Goal: Task Accomplishment & Management: Manage account settings

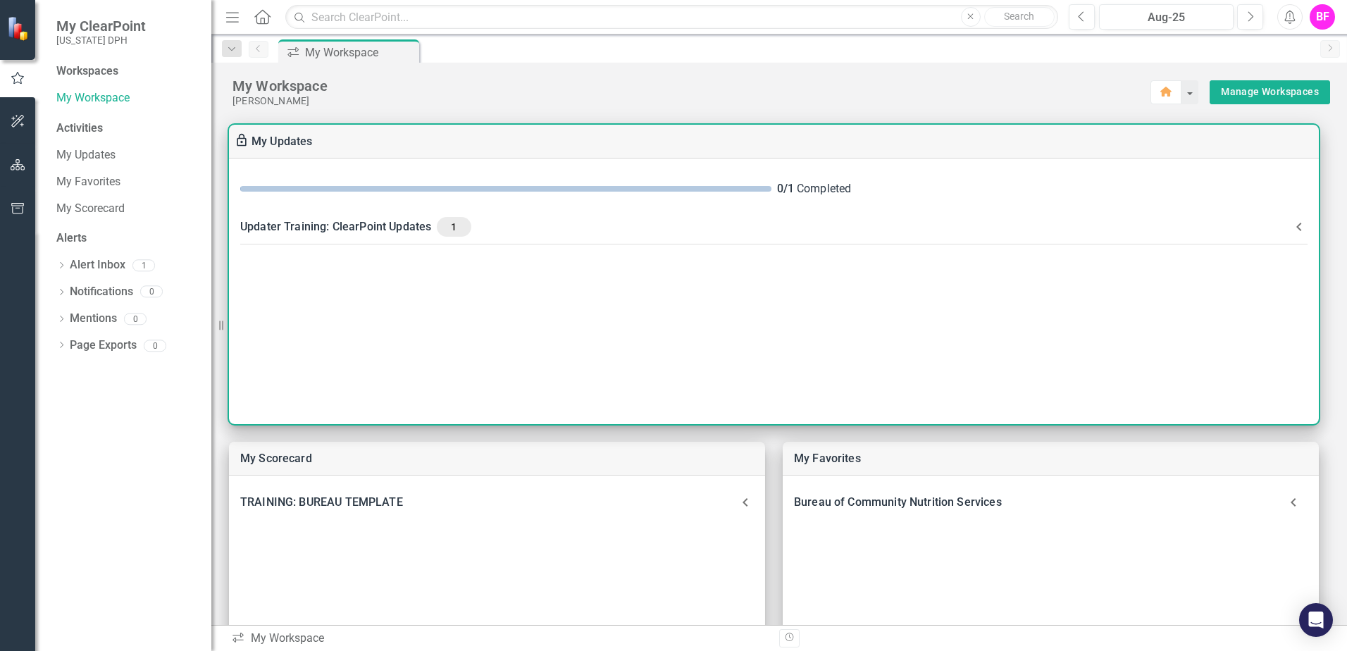
click at [411, 229] on div "Updater Training: ClearPoint Updates 1" at bounding box center [765, 227] width 1050 height 20
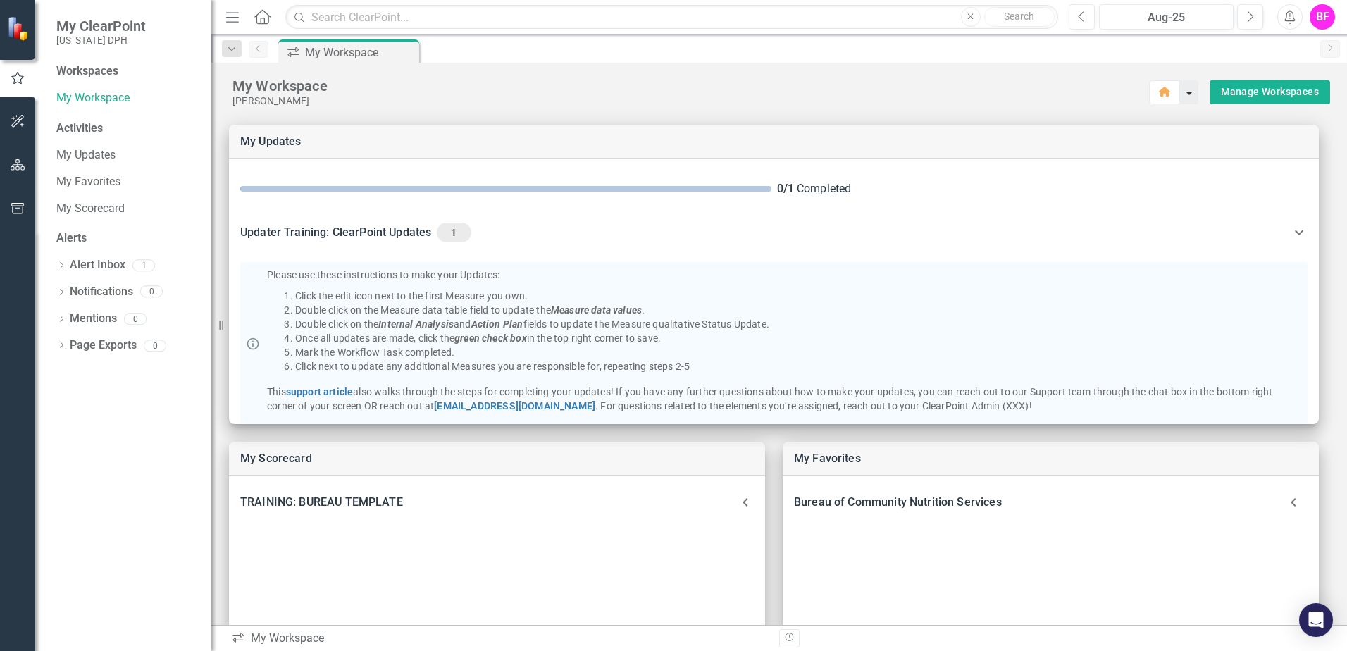
click at [1180, 96] on button "button" at bounding box center [1189, 92] width 18 height 24
click at [1181, 99] on button "button" at bounding box center [1189, 92] width 18 height 24
click at [1024, 89] on div "My Workspace" at bounding box center [691, 86] width 918 height 18
click at [12, 167] on icon "button" at bounding box center [18, 164] width 15 height 11
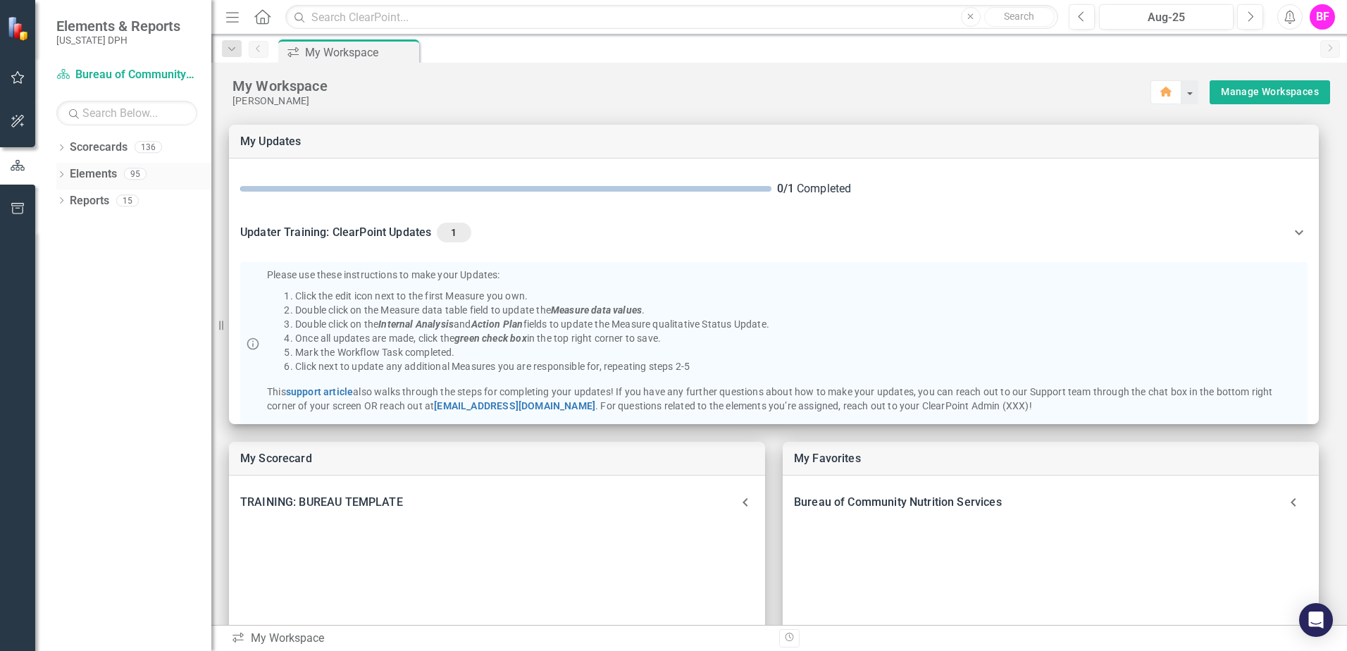
click at [63, 172] on icon "Dropdown" at bounding box center [61, 176] width 10 height 8
click at [1180, 89] on button "button" at bounding box center [1189, 92] width 18 height 24
click at [113, 202] on link "Result Statement Result Statements" at bounding box center [133, 201] width 112 height 16
click at [115, 227] on link "Performance Measure Performance Measures" at bounding box center [146, 228] width 139 height 16
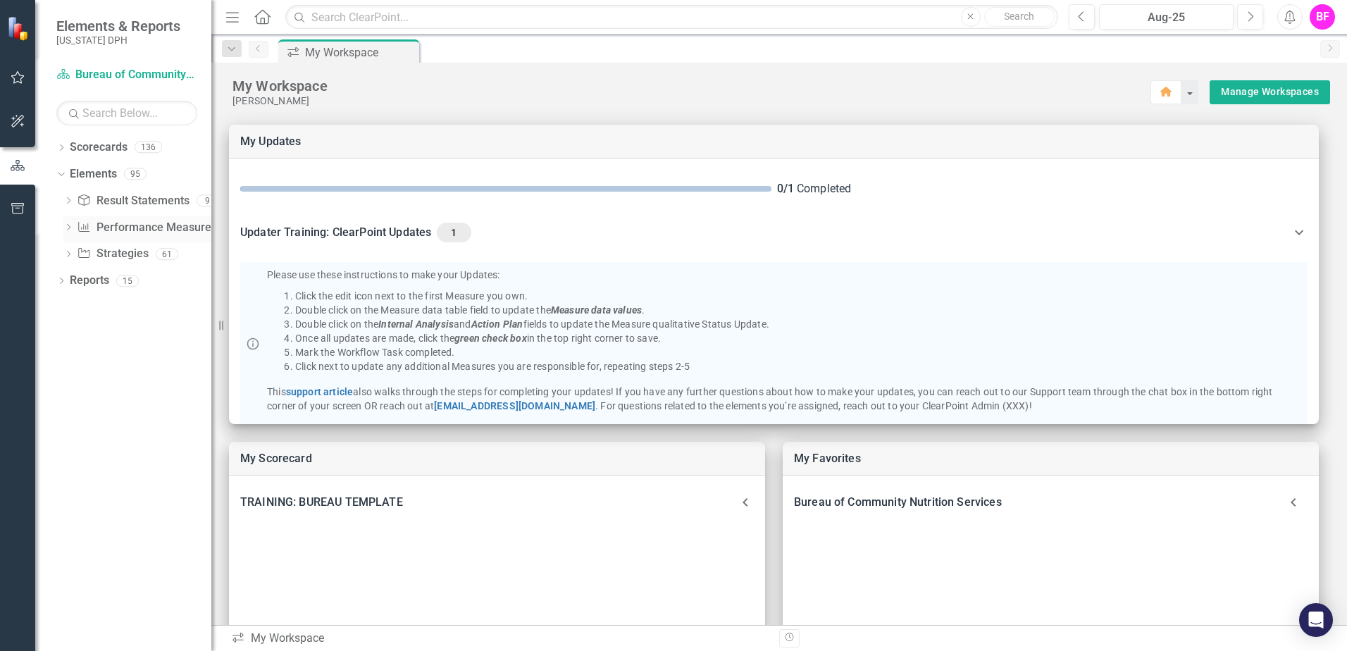
click at [68, 226] on icon "Dropdown" at bounding box center [68, 229] width 10 height 8
click at [67, 227] on icon "Dropdown" at bounding box center [67, 227] width 8 height 10
click at [16, 73] on icon "button" at bounding box center [18, 77] width 15 height 11
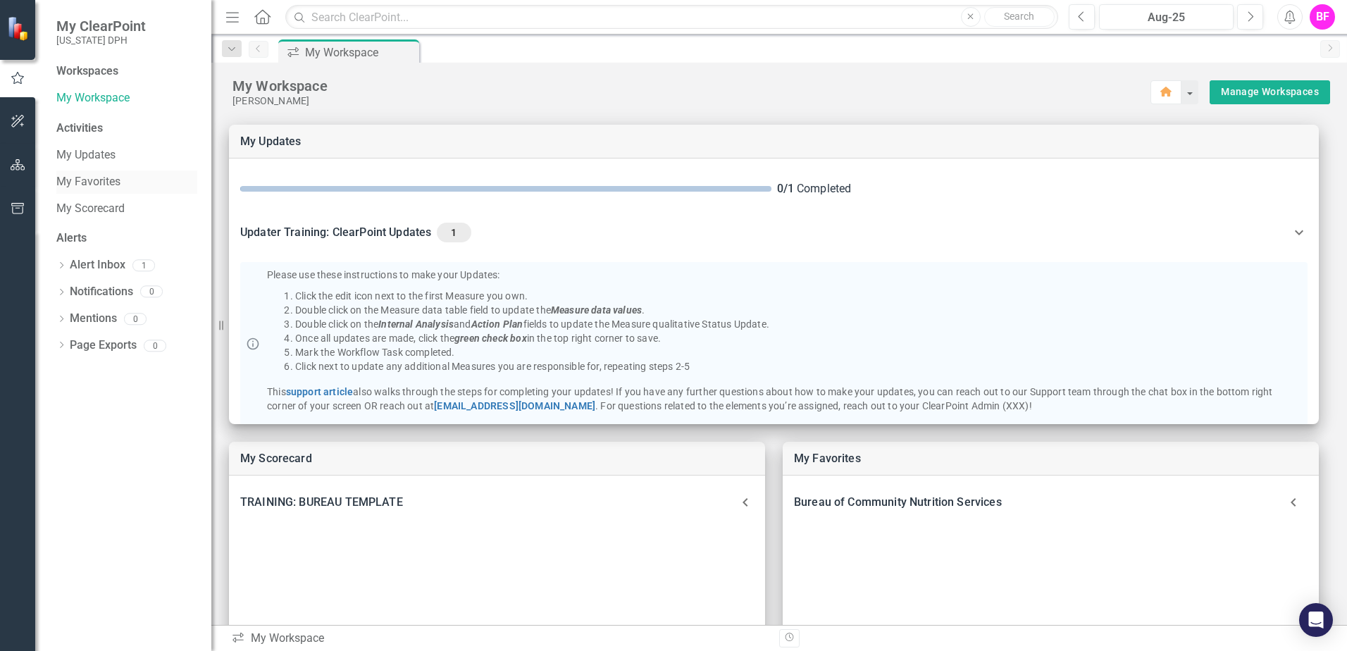
click at [88, 182] on link "My Favorites" at bounding box center [126, 182] width 141 height 16
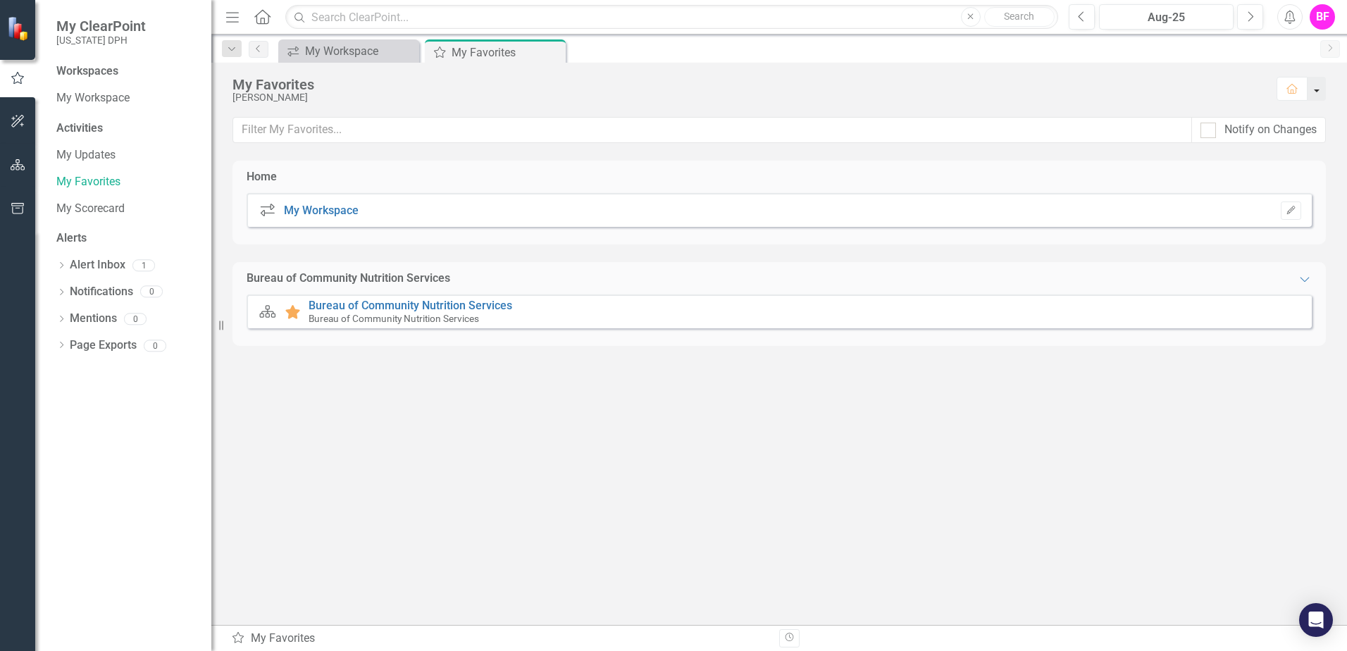
click at [1316, 91] on button "button" at bounding box center [1316, 89] width 18 height 24
click at [1036, 506] on div "Home icon.workspace My Workspace Edit Bureau of Community Nutrition Services Ex…" at bounding box center [778, 393] width 1093 height 464
click at [329, 42] on div "My Workspace" at bounding box center [351, 51] width 93 height 18
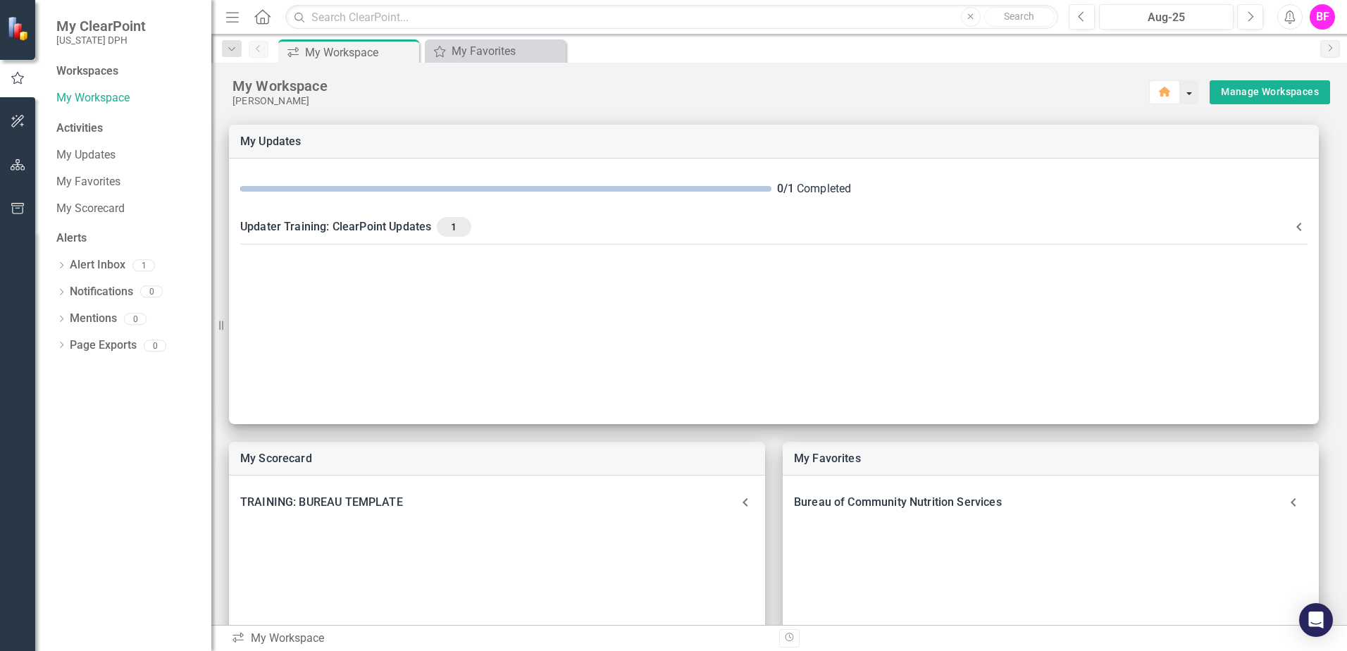
click at [1180, 92] on button "button" at bounding box center [1189, 92] width 18 height 24
click at [71, 177] on link "My Favorites" at bounding box center [126, 182] width 141 height 16
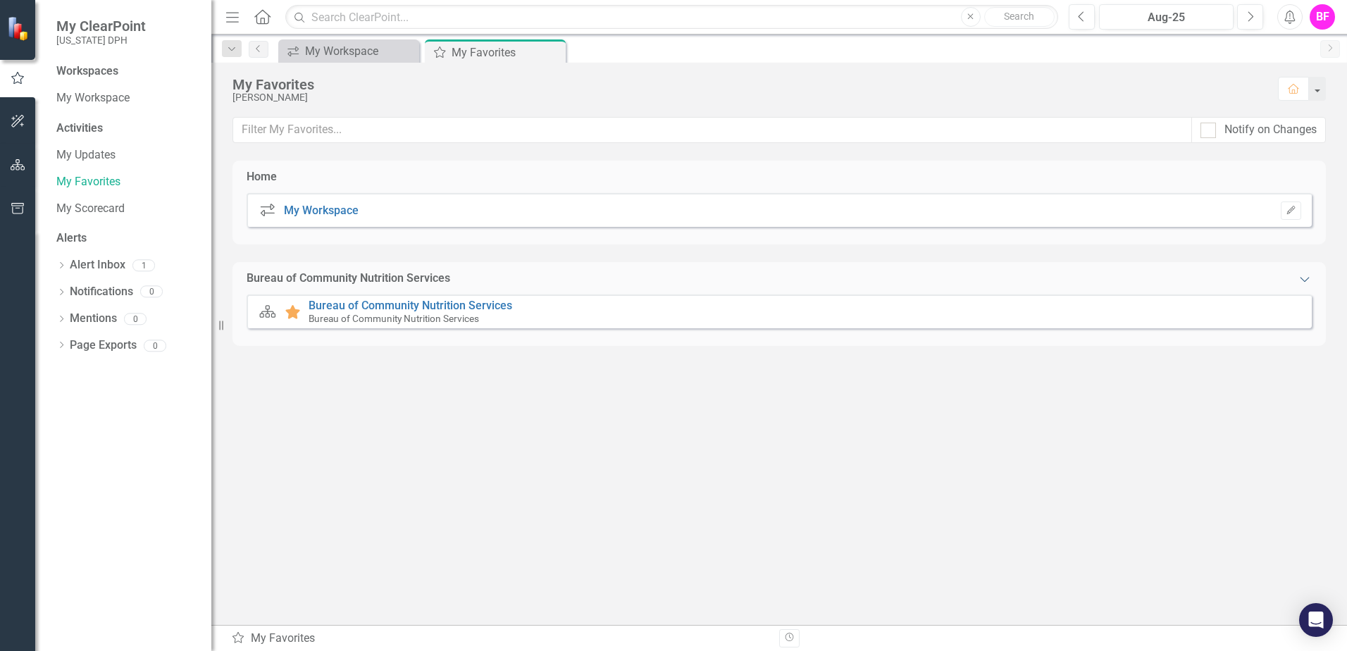
click at [1305, 283] on icon "Expanded" at bounding box center [1304, 278] width 14 height 11
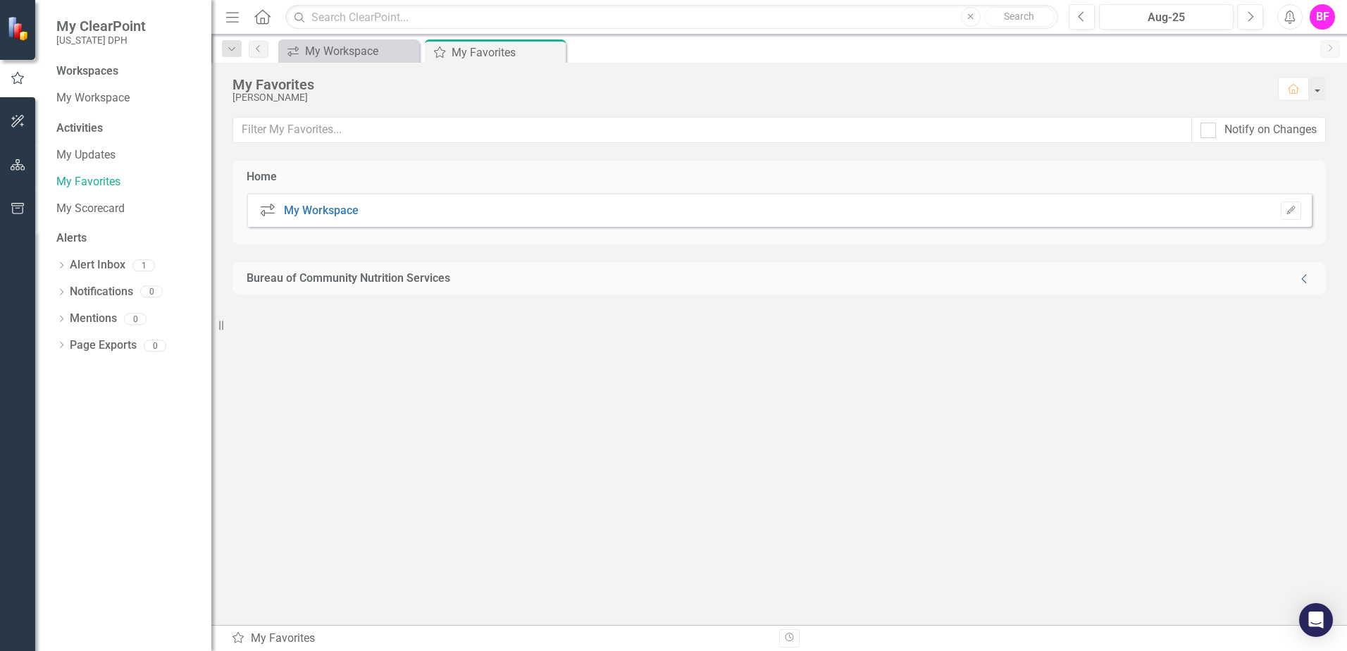
click at [1305, 277] on icon "Collapse" at bounding box center [1304, 278] width 14 height 11
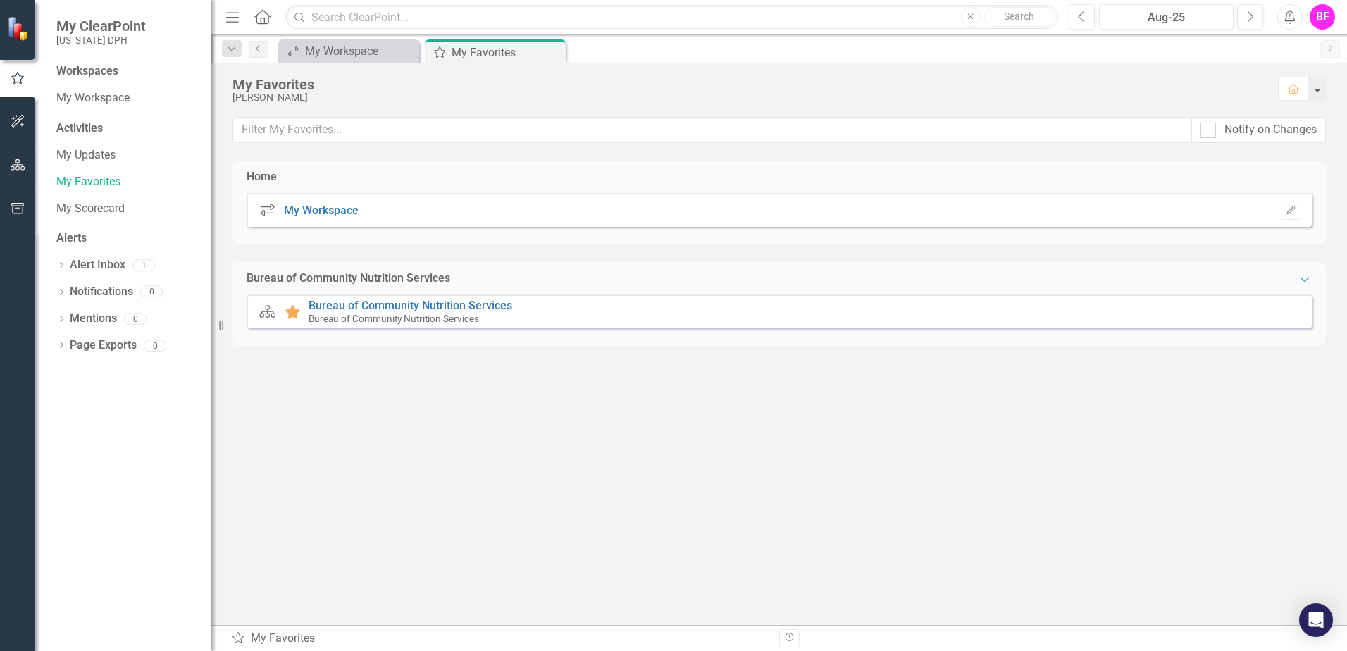
click at [384, 213] on div "icon.workspace My Workspace Edit" at bounding box center [779, 210] width 1065 height 34
click at [1294, 206] on icon "button" at bounding box center [1290, 210] width 8 height 8
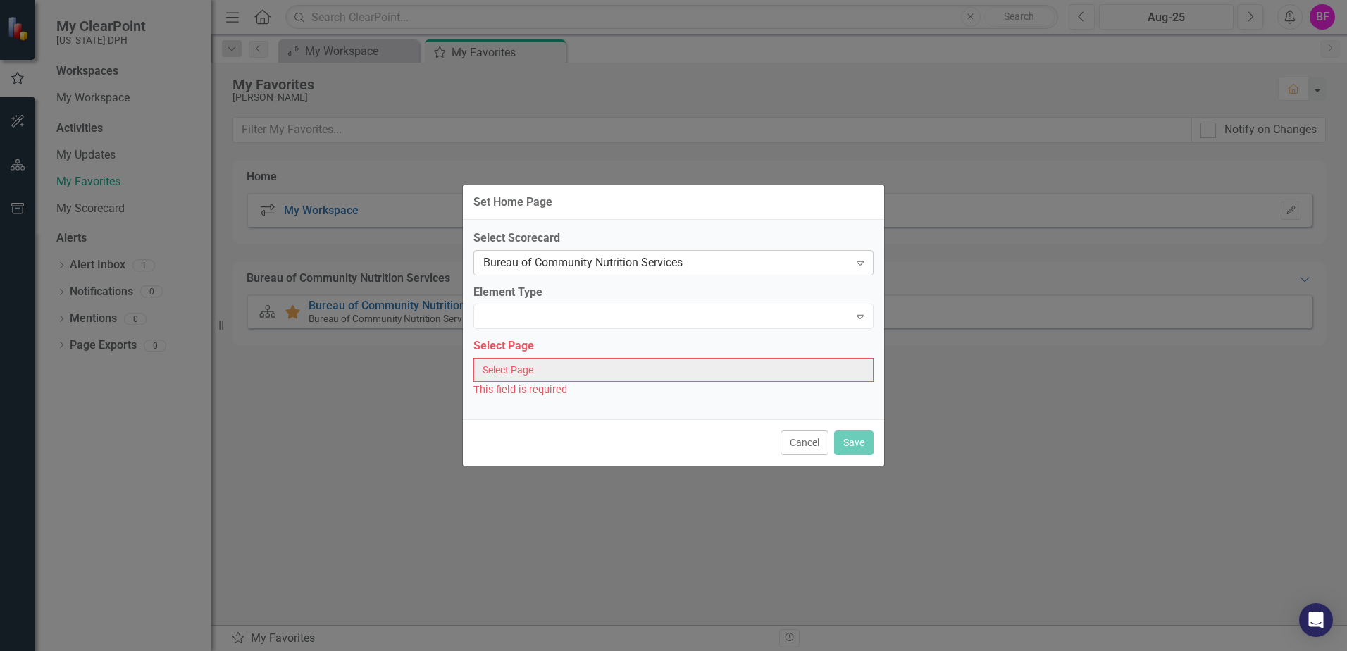
click at [861, 263] on icon "Expand" at bounding box center [860, 262] width 14 height 11
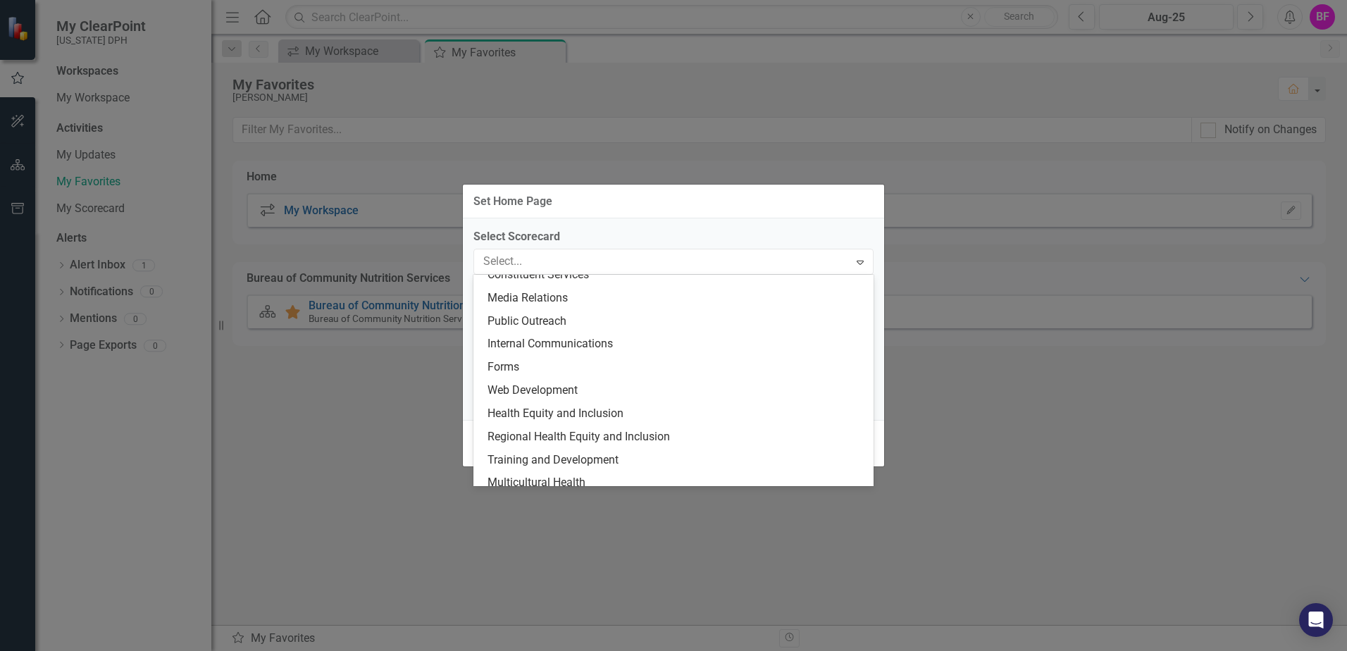
scroll to position [2935, 0]
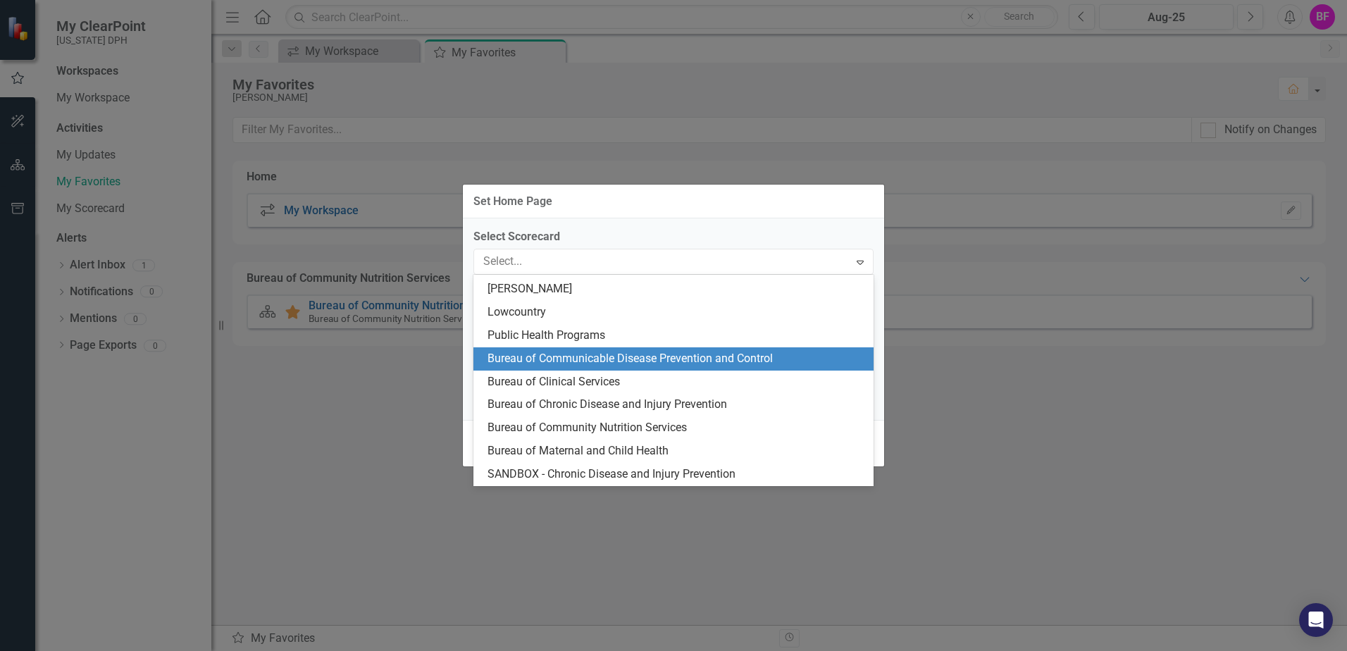
click at [762, 359] on div "Bureau of Communicable Disease Prevention and Control" at bounding box center [676, 359] width 378 height 16
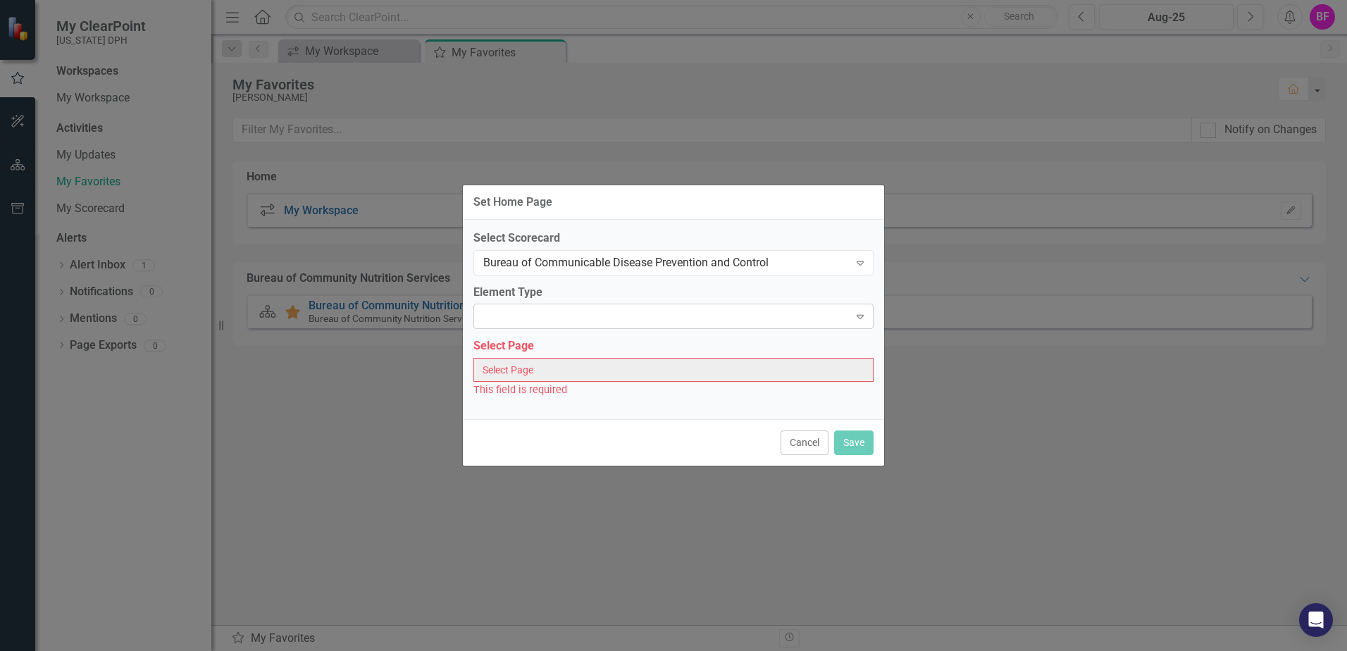
click at [859, 316] on icon "Expand" at bounding box center [860, 316] width 14 height 11
click at [988, 512] on div "Set Home Page Select Scorecard Bureau of Communicable Disease Prevention and Co…" at bounding box center [673, 325] width 1347 height 651
click at [801, 437] on button "Cancel" at bounding box center [804, 442] width 48 height 25
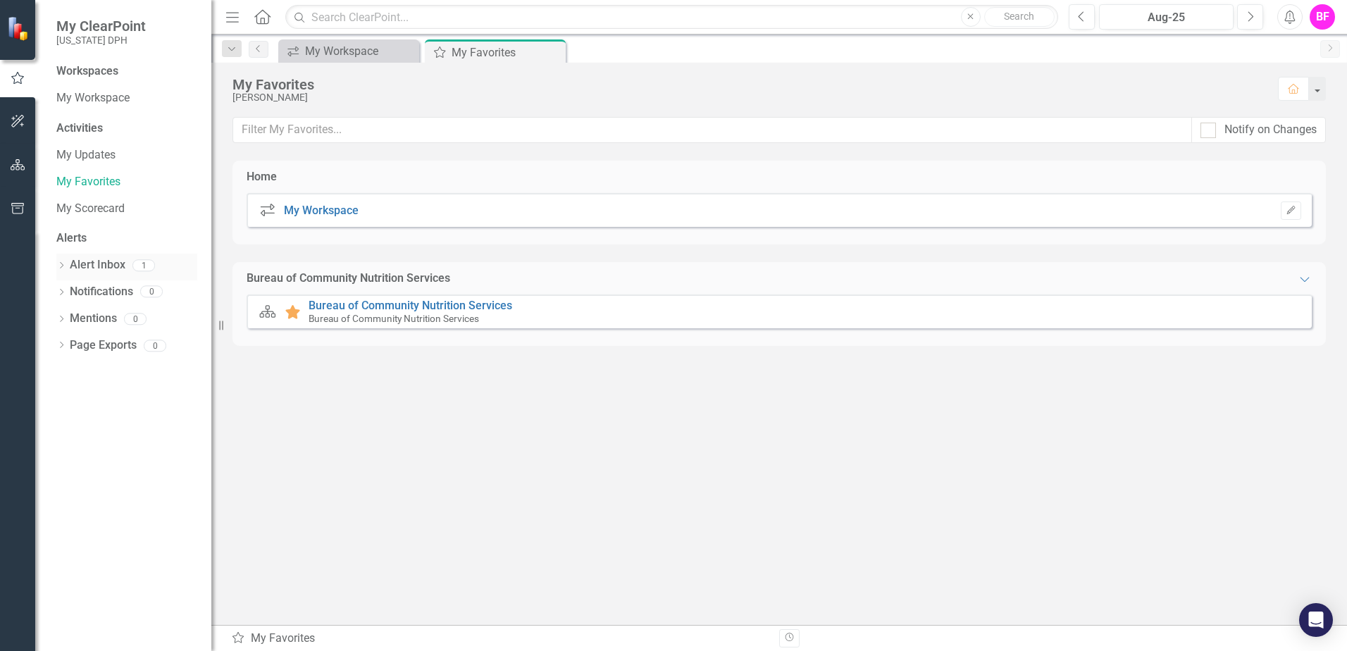
click at [61, 261] on div "Dropdown" at bounding box center [61, 267] width 10 height 12
click at [108, 287] on div "Notification ClearPoint Strategy Password Reset" at bounding box center [130, 290] width 134 height 26
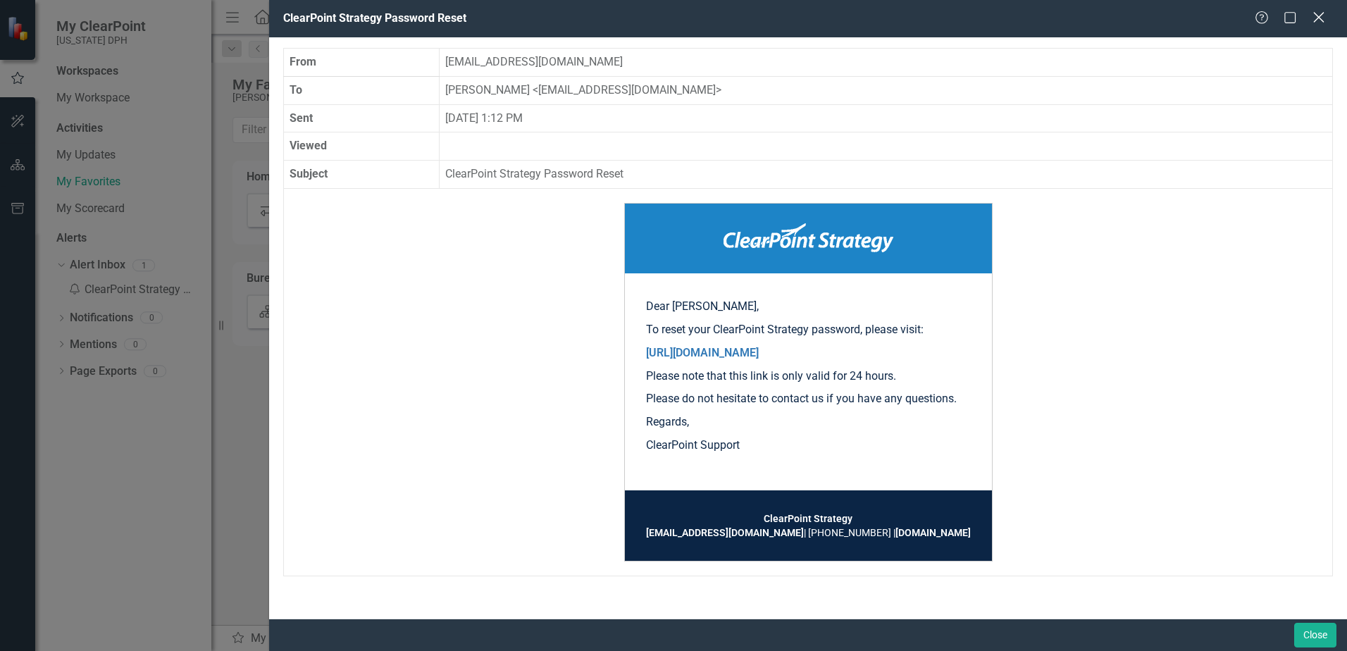
click at [1319, 18] on icon at bounding box center [1318, 17] width 11 height 11
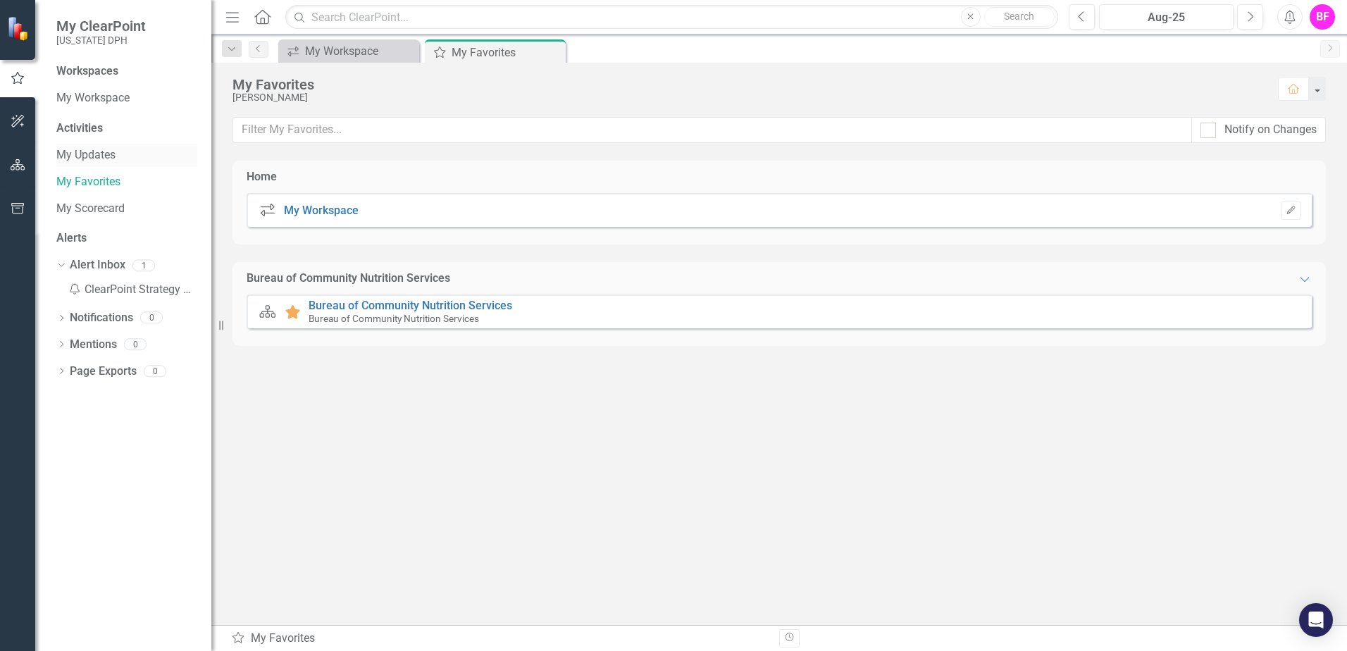
click at [63, 155] on link "My Updates" at bounding box center [126, 155] width 141 height 16
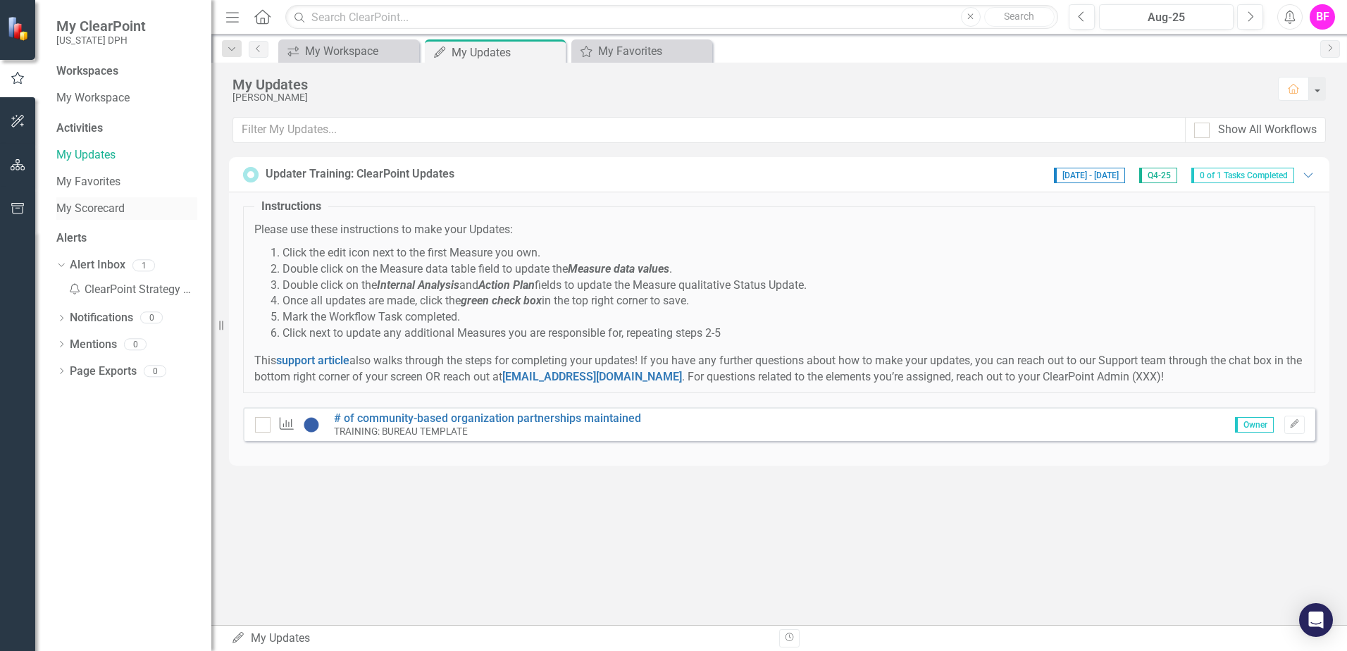
click at [97, 201] on link "My Scorecard" at bounding box center [126, 209] width 141 height 16
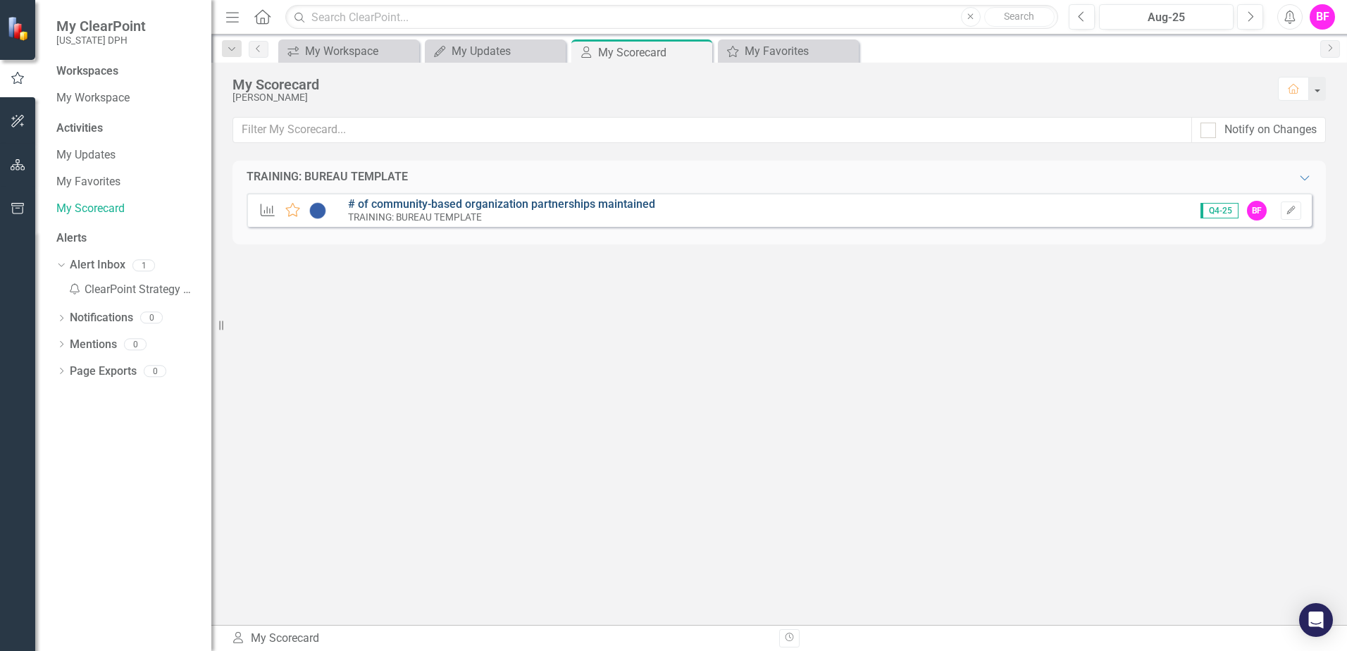
click at [497, 207] on link "# of community-based organization partnerships maintained" at bounding box center [501, 203] width 307 height 13
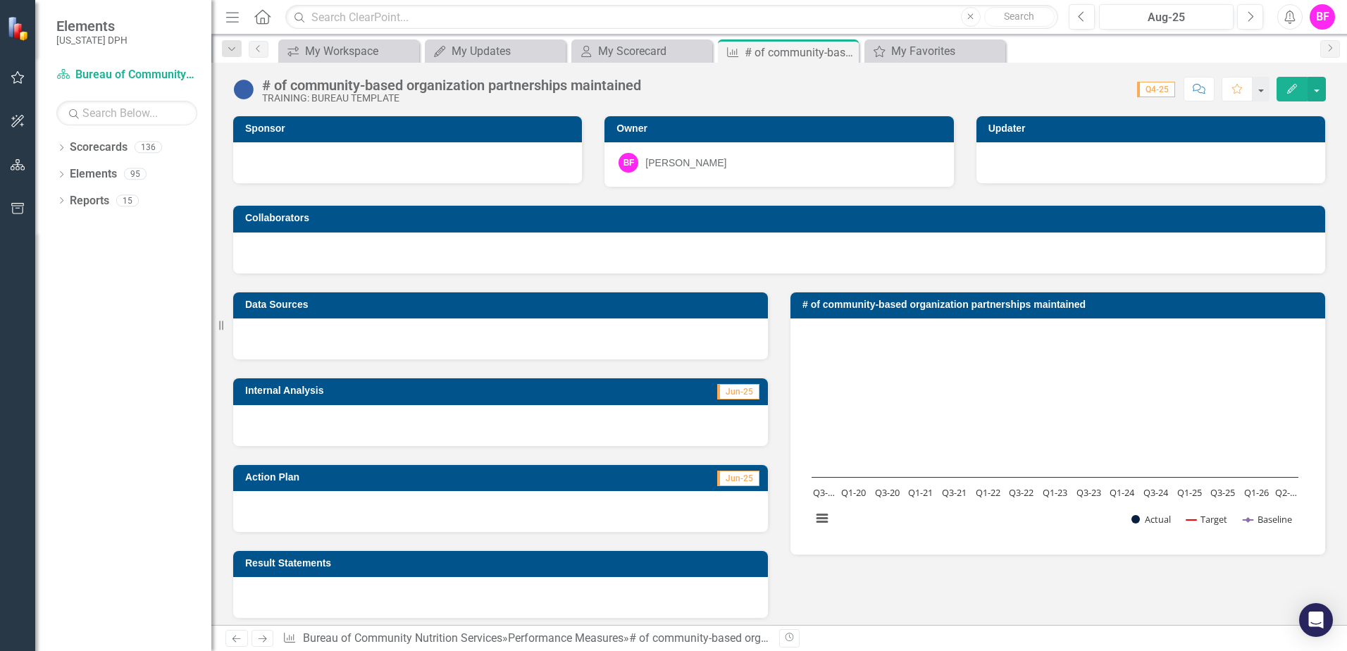
click at [459, 413] on div at bounding box center [500, 425] width 535 height 41
click at [382, 494] on div at bounding box center [500, 511] width 535 height 41
click at [61, 145] on icon "Dropdown" at bounding box center [61, 149] width 10 height 8
click at [82, 170] on link "DPH" at bounding box center [144, 174] width 134 height 16
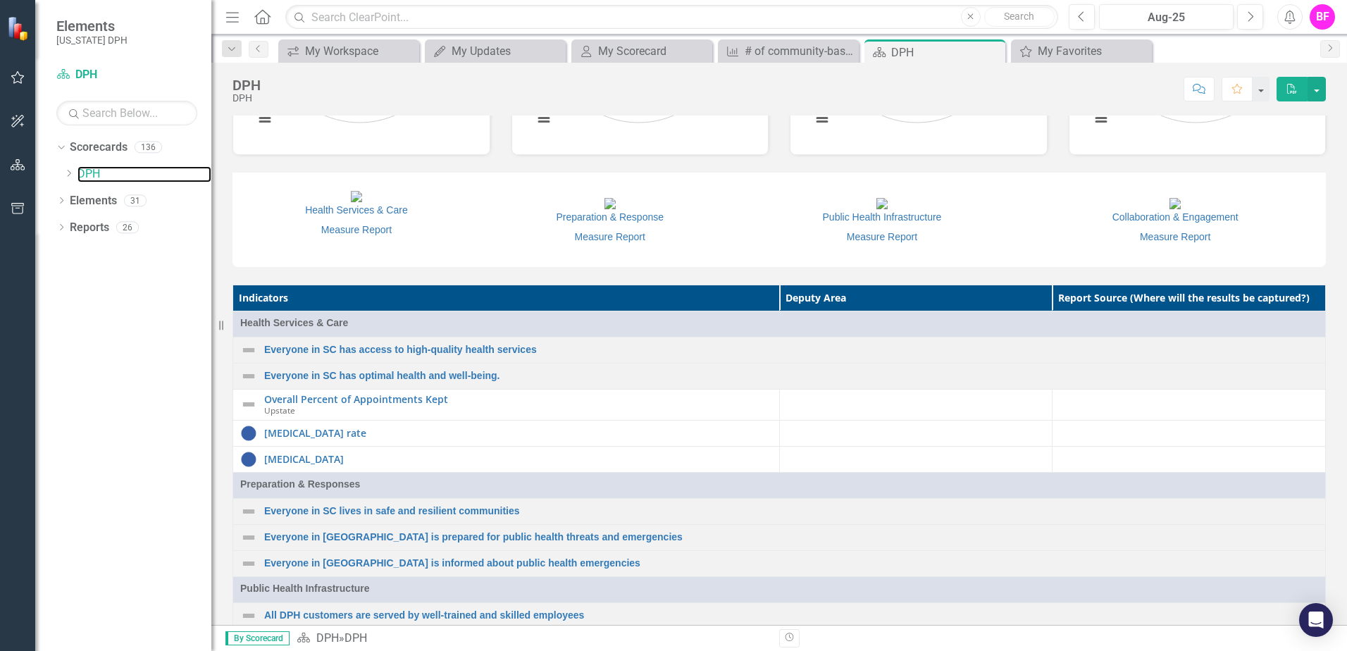
scroll to position [845, 0]
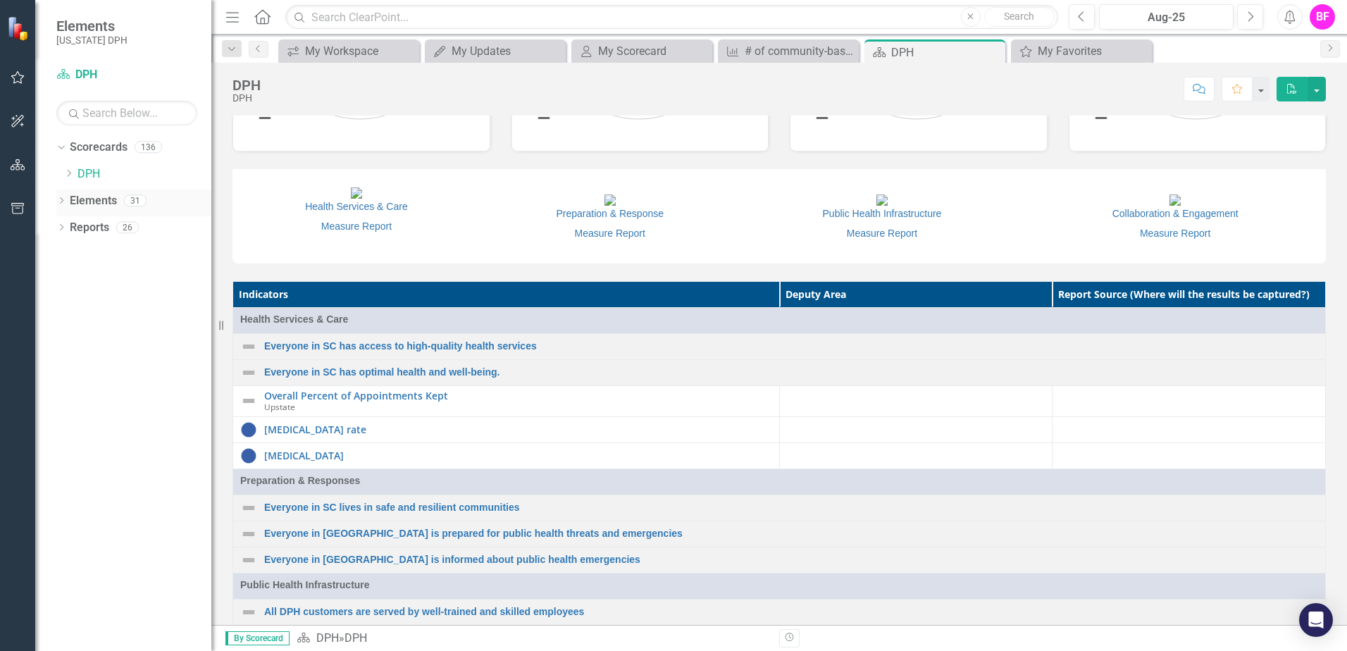
click at [57, 199] on icon "Dropdown" at bounding box center [61, 202] width 10 height 8
click at [61, 308] on icon "Dropdown" at bounding box center [61, 309] width 10 height 8
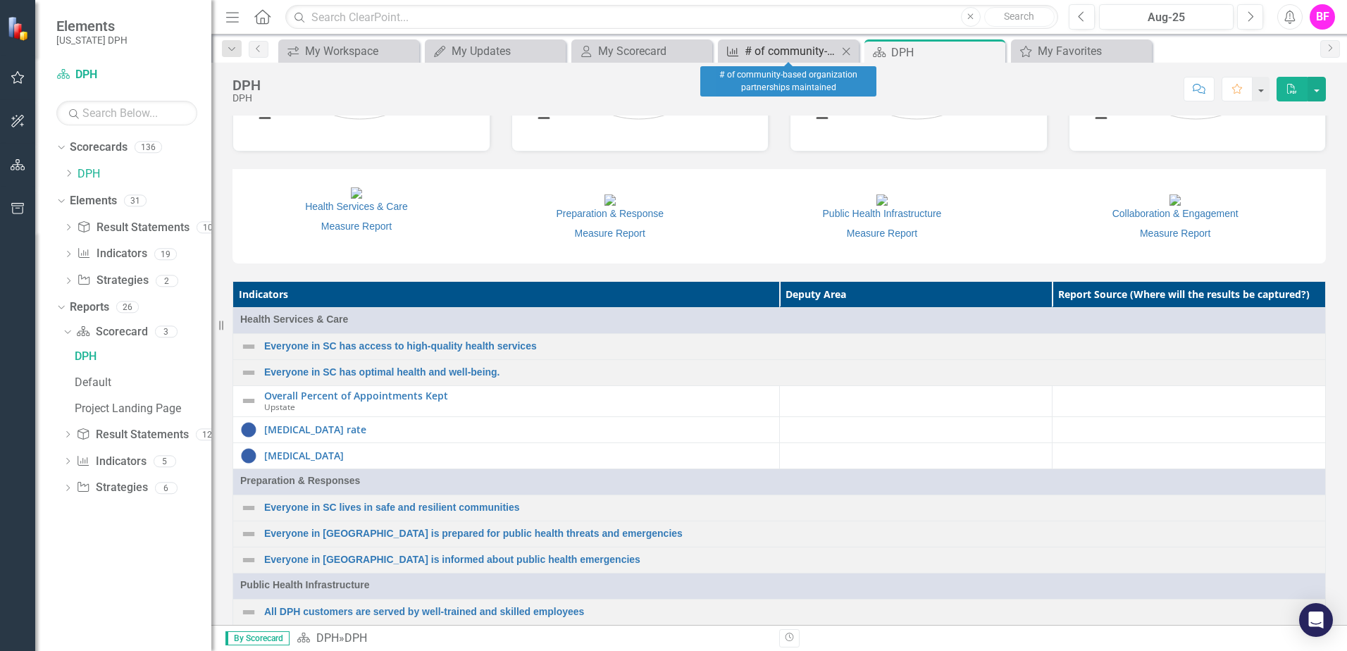
click at [758, 49] on div "# of community-based organization partnerships maintained" at bounding box center [790, 51] width 93 height 18
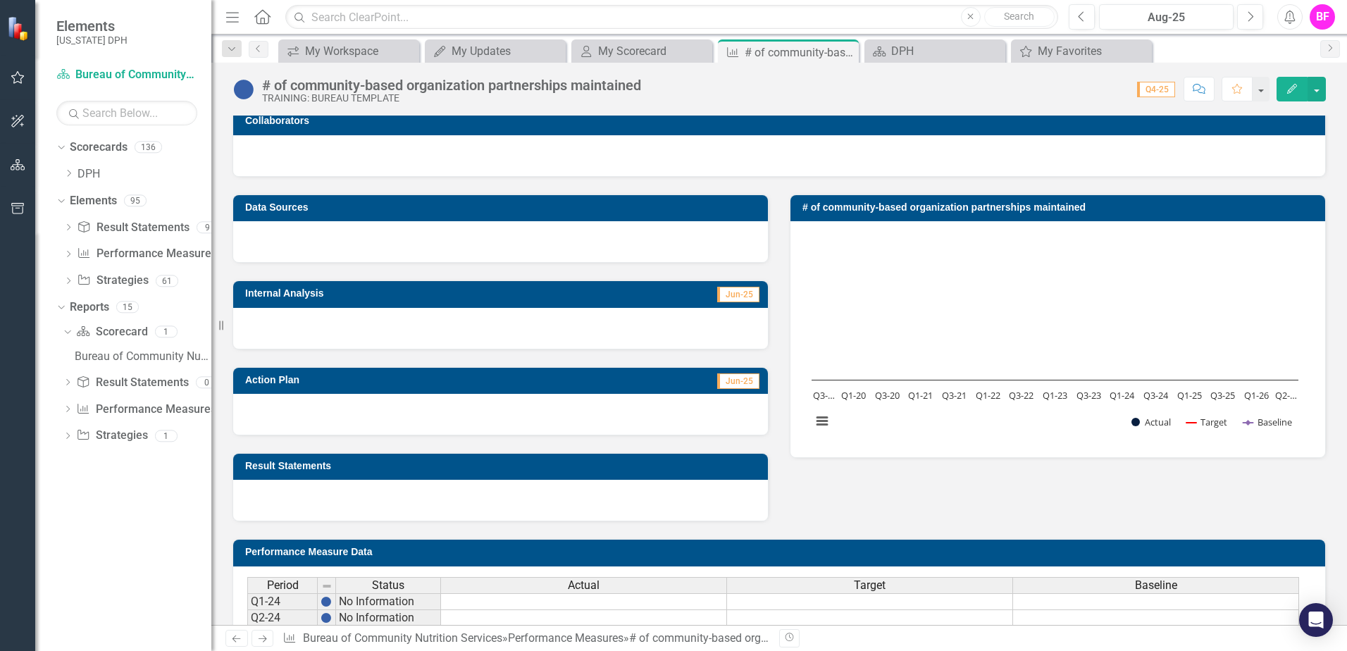
scroll to position [52, 0]
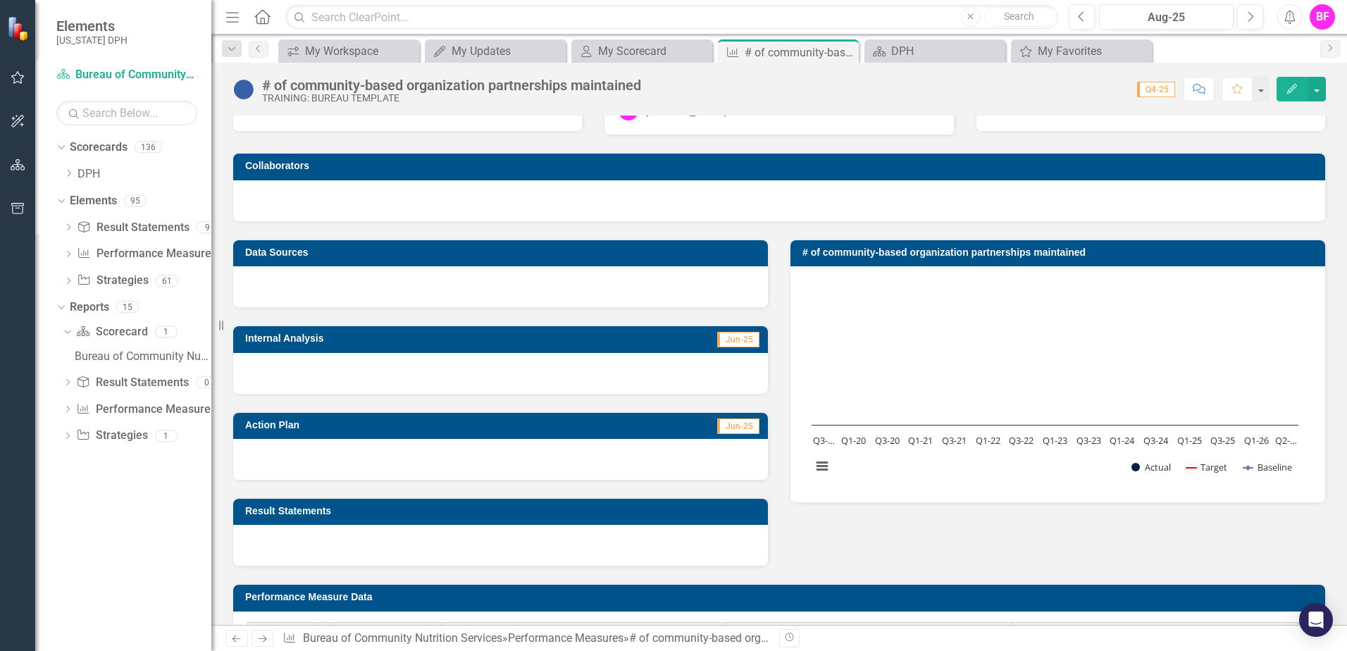
click at [366, 367] on div at bounding box center [500, 373] width 535 height 41
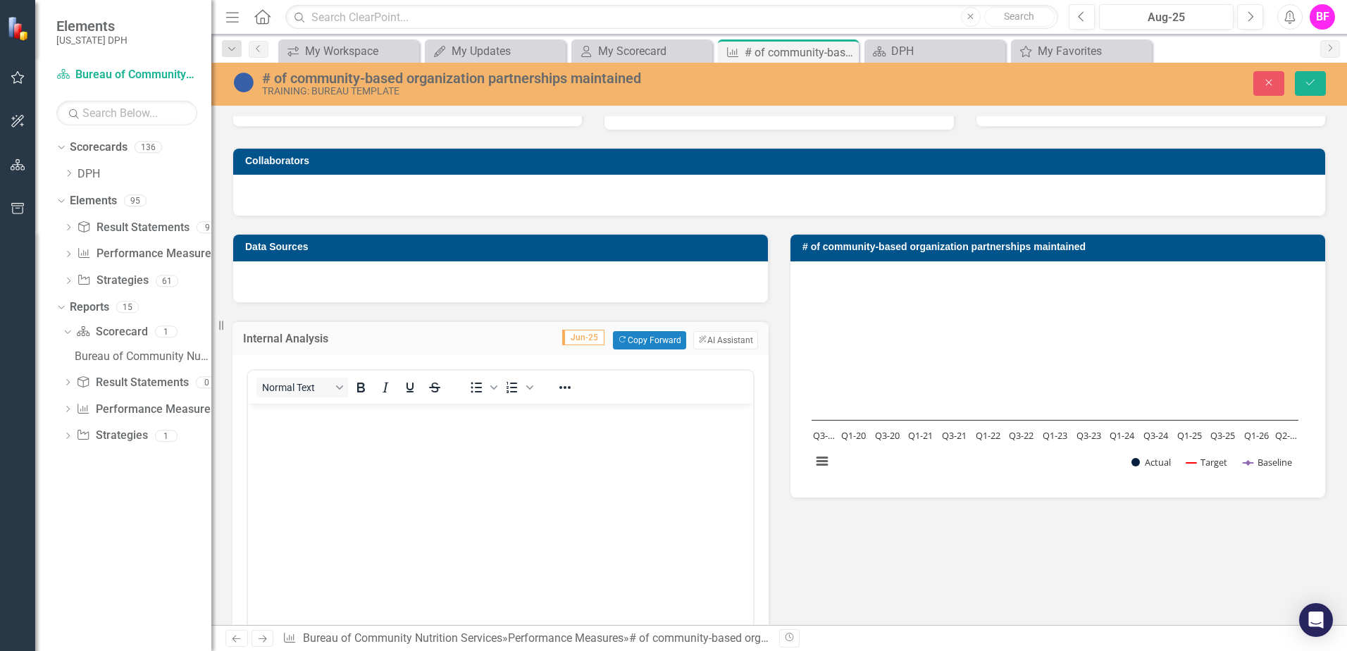
scroll to position [0, 0]
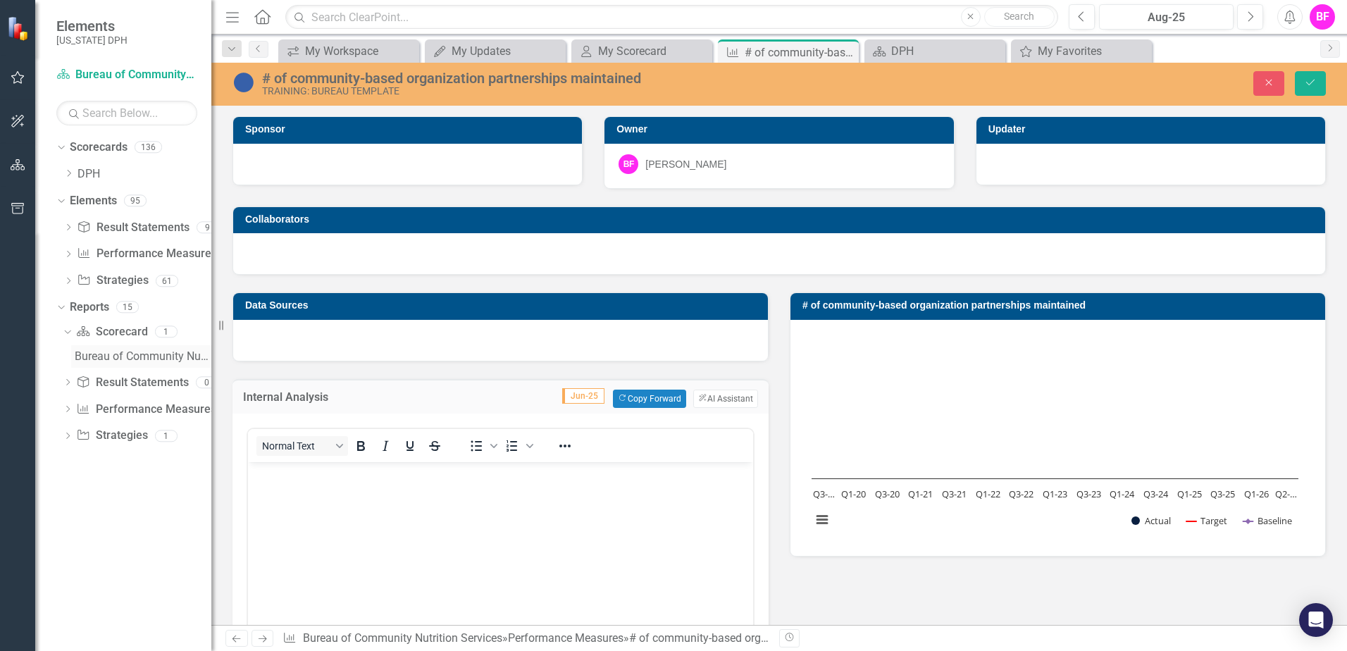
click at [109, 350] on div "Bureau of Community Nutrition Services" at bounding box center [143, 356] width 137 height 13
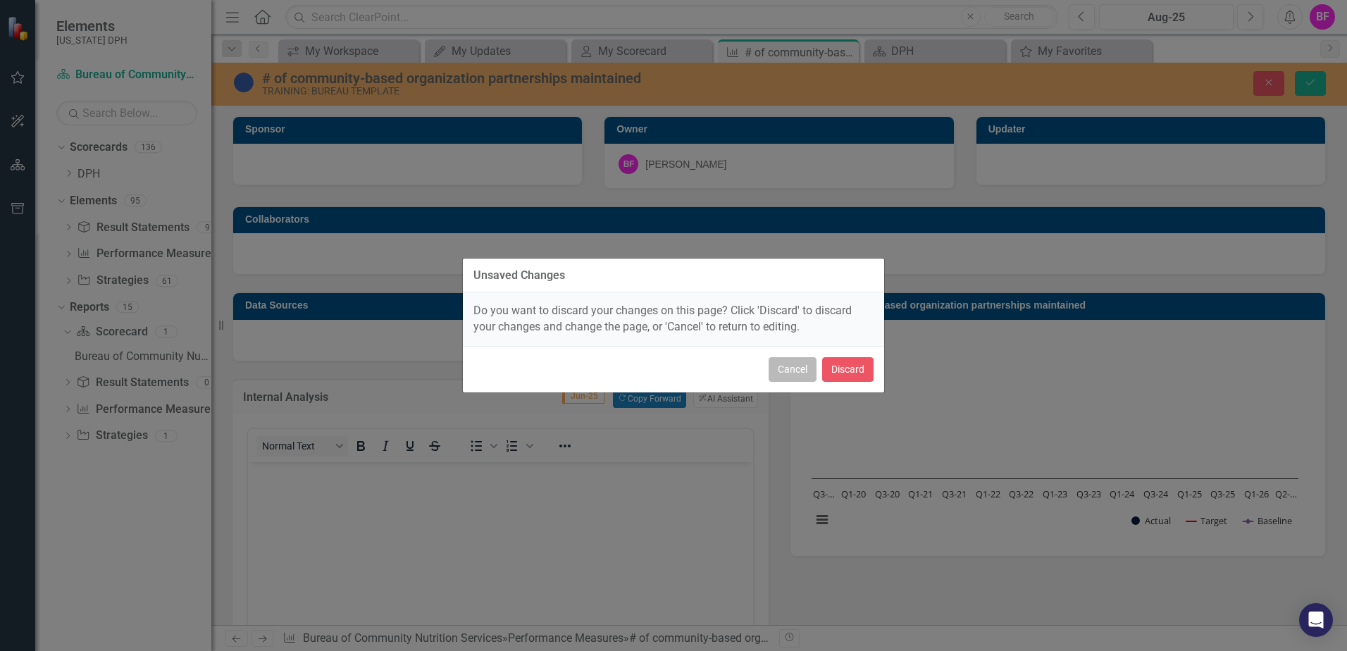
click at [805, 368] on button "Cancel" at bounding box center [792, 369] width 48 height 25
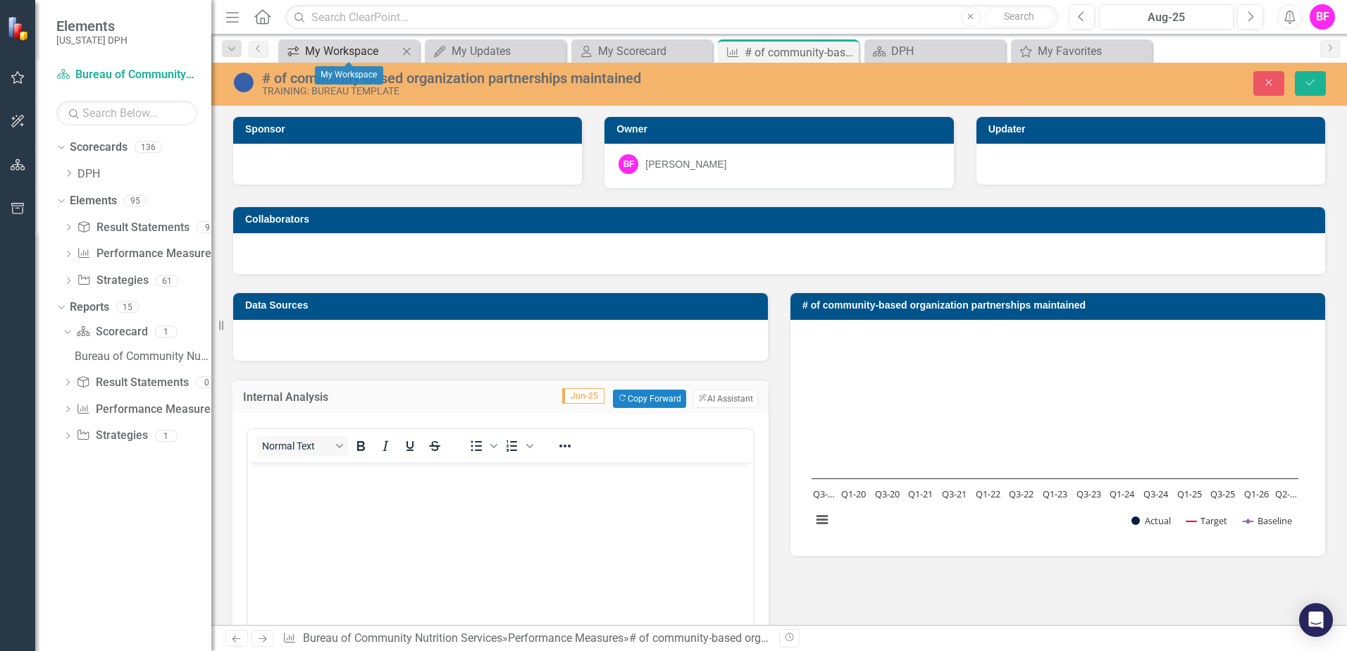
click at [339, 49] on div "My Workspace" at bounding box center [351, 51] width 93 height 18
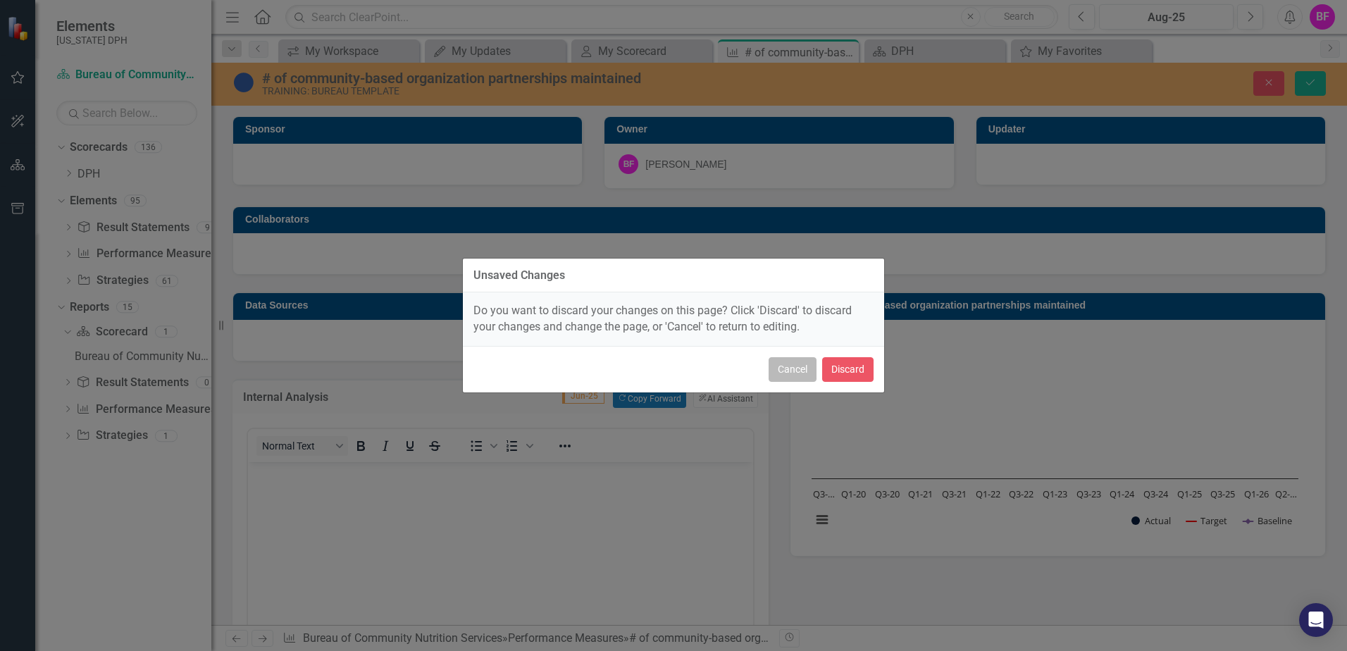
click at [794, 370] on button "Cancel" at bounding box center [792, 369] width 48 height 25
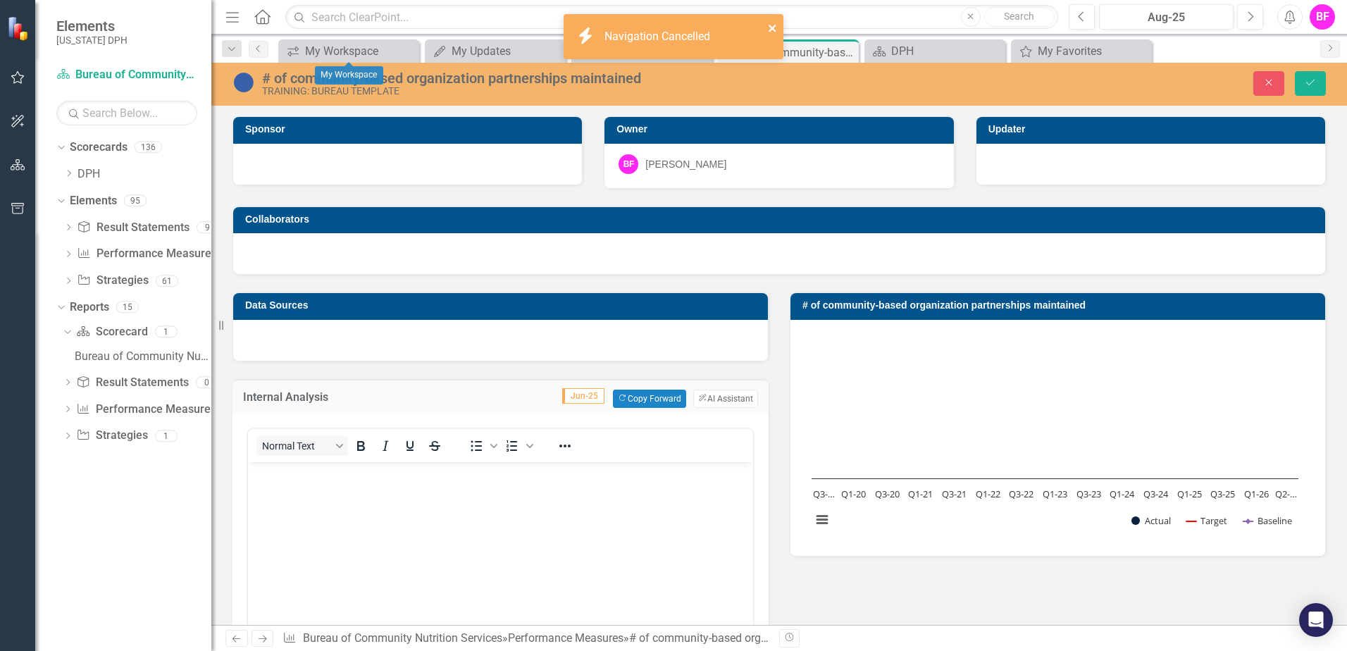
click at [769, 26] on icon "close" at bounding box center [771, 28] width 7 height 7
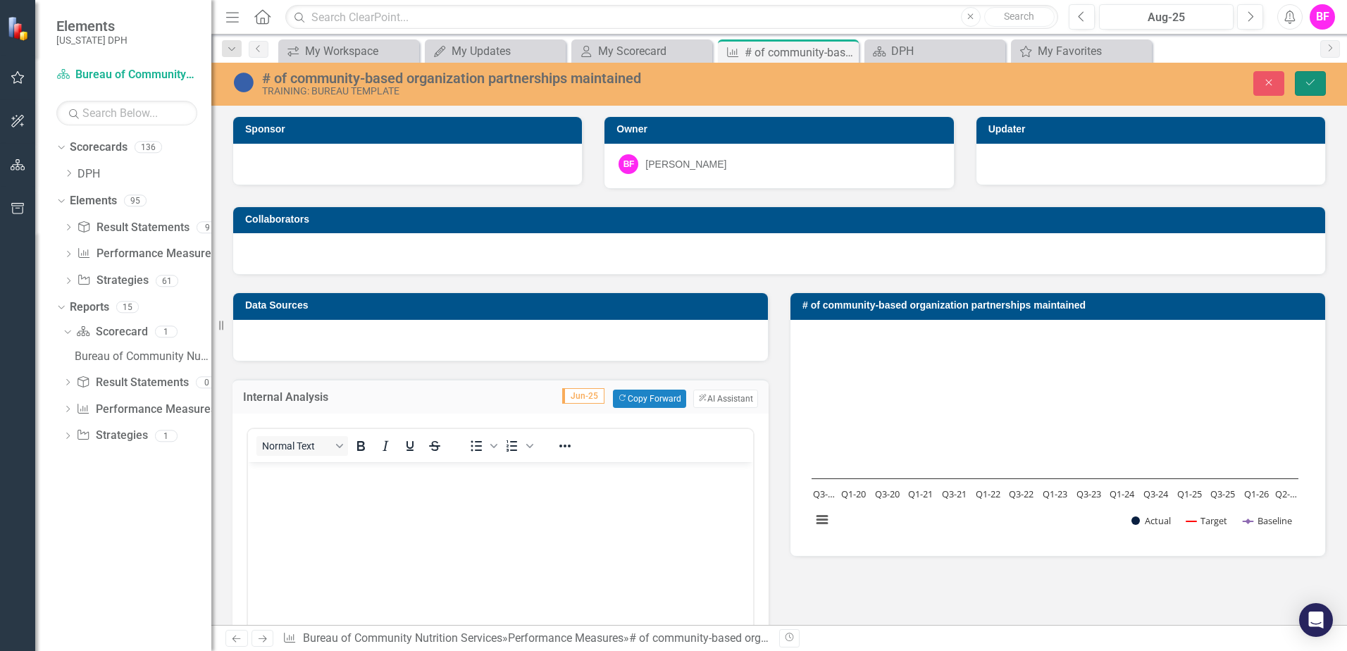
click at [1308, 82] on icon "Save" at bounding box center [1310, 82] width 13 height 10
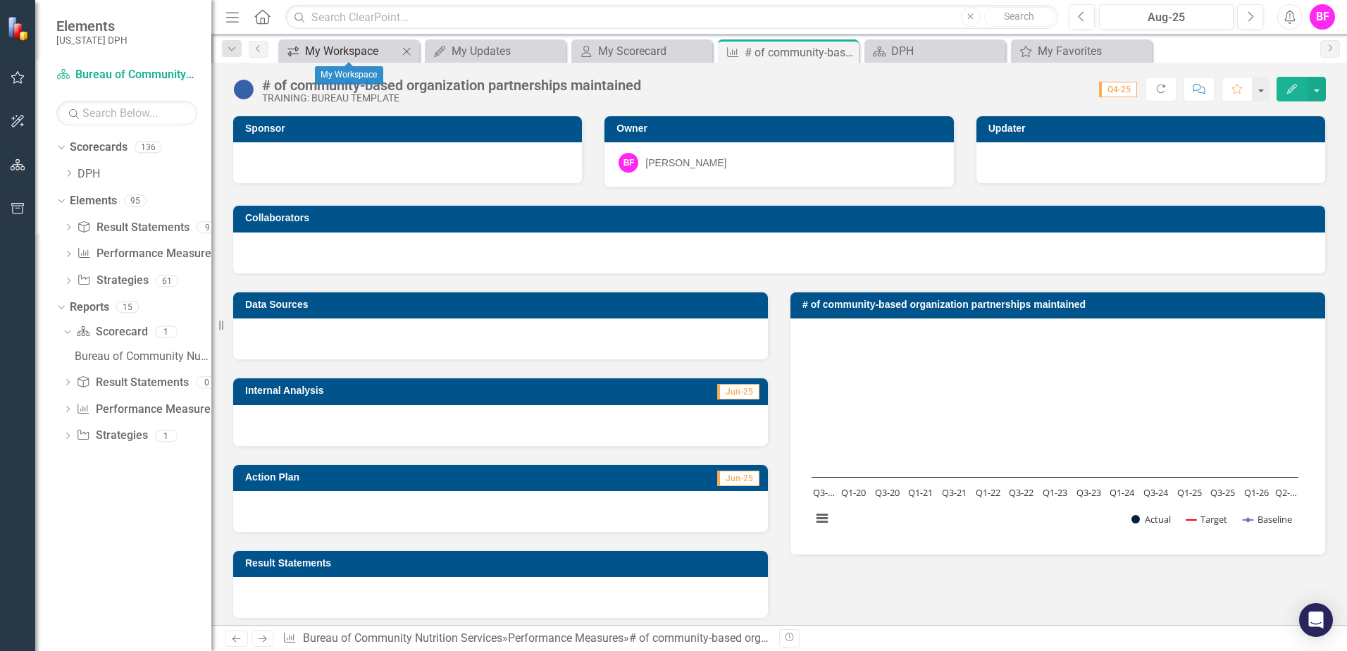
click at [337, 49] on div "My Workspace" at bounding box center [351, 51] width 93 height 18
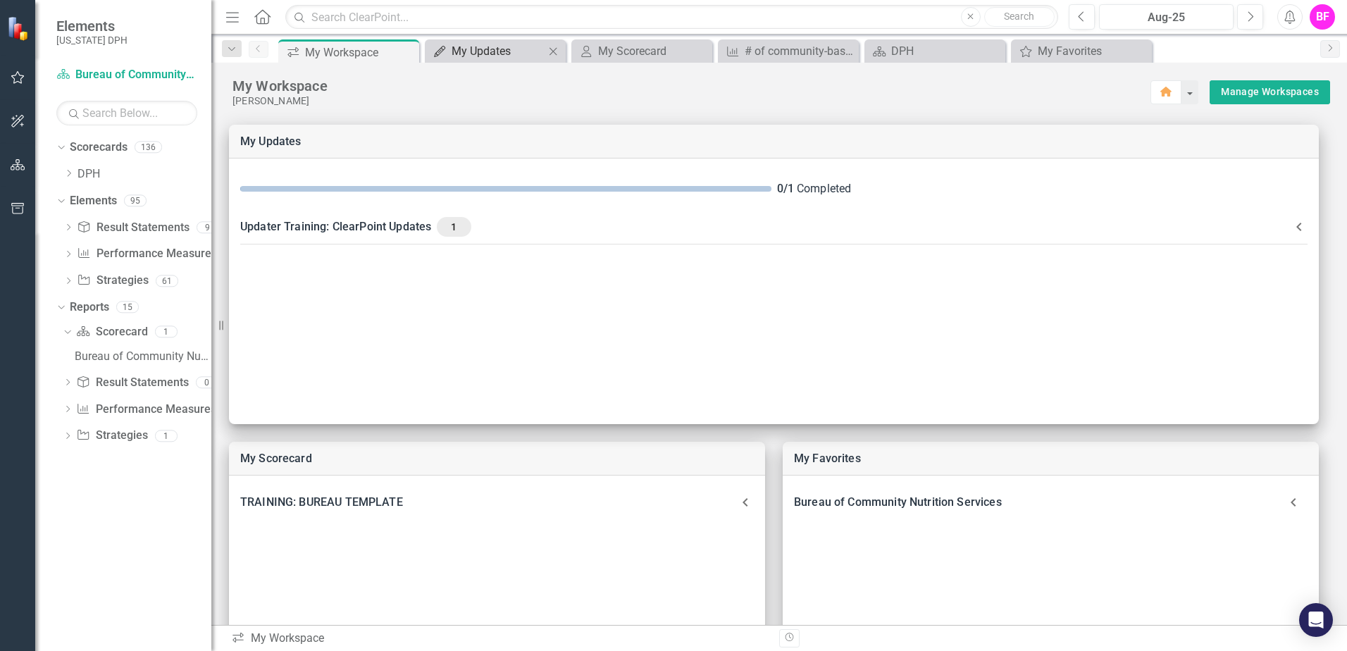
click at [523, 48] on div "My Updates" at bounding box center [497, 51] width 93 height 18
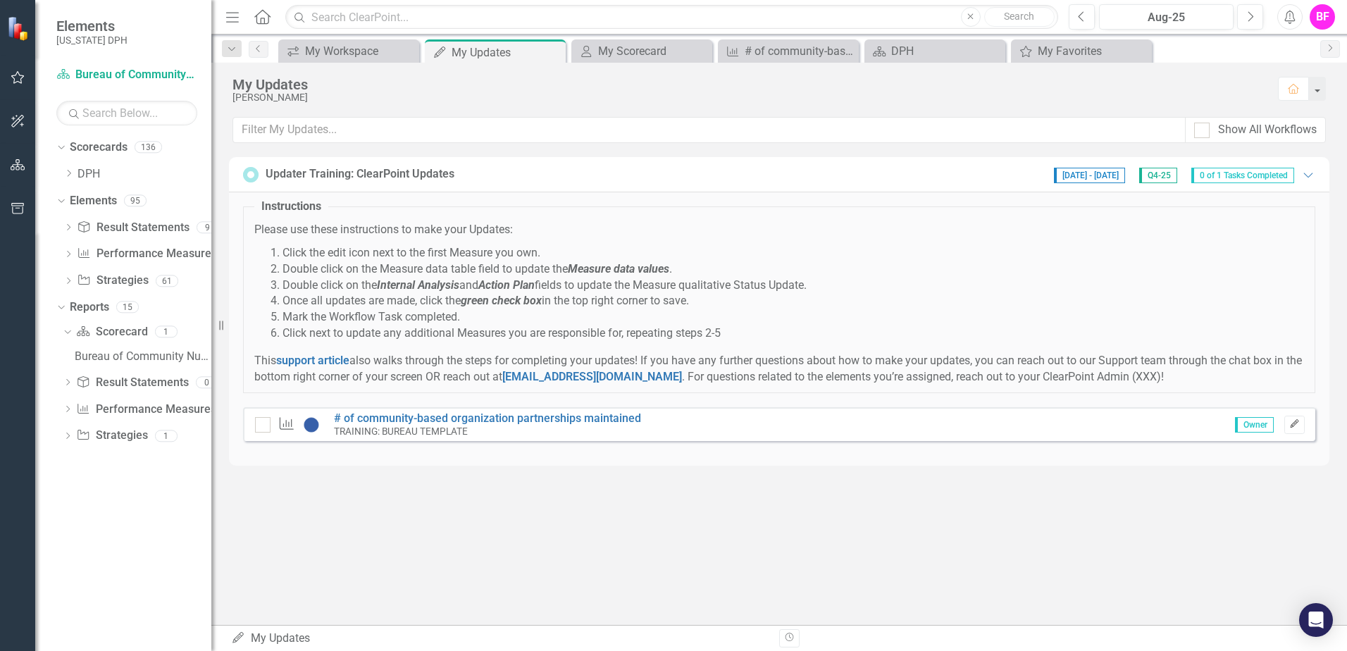
click at [1295, 420] on icon "Edit" at bounding box center [1294, 424] width 11 height 8
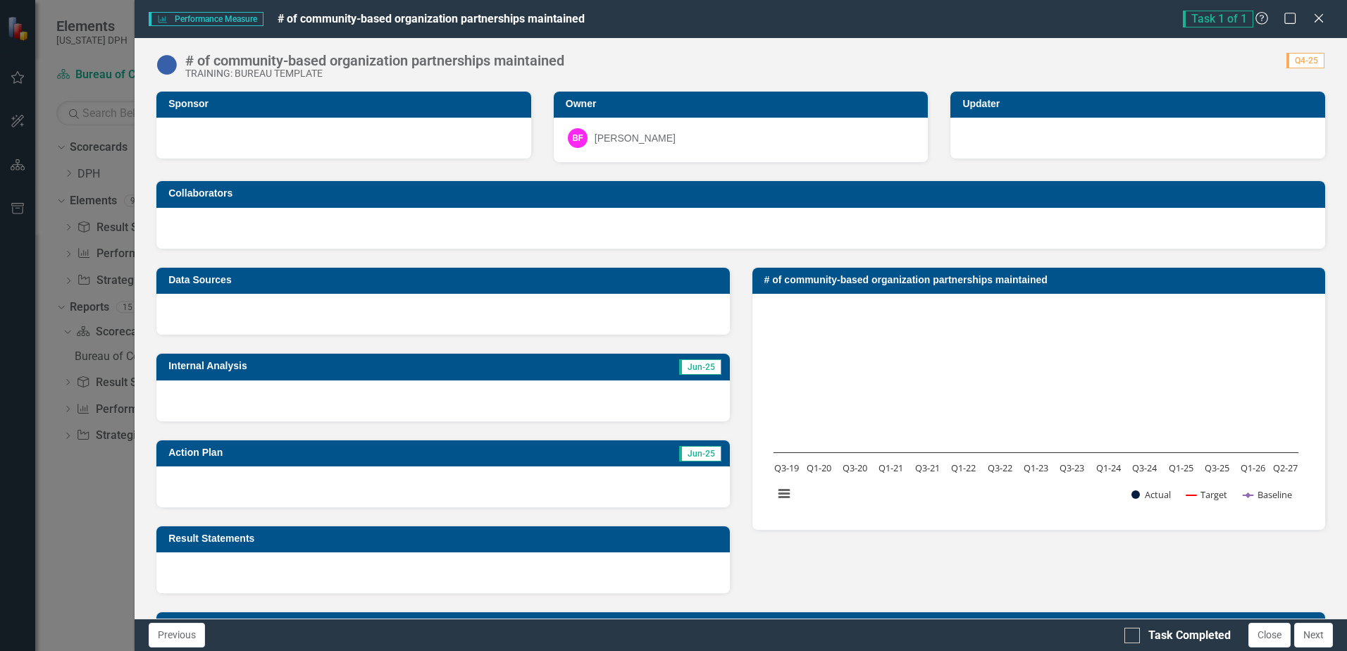
click at [275, 397] on div at bounding box center [442, 400] width 573 height 41
click at [504, 387] on div at bounding box center [442, 400] width 573 height 41
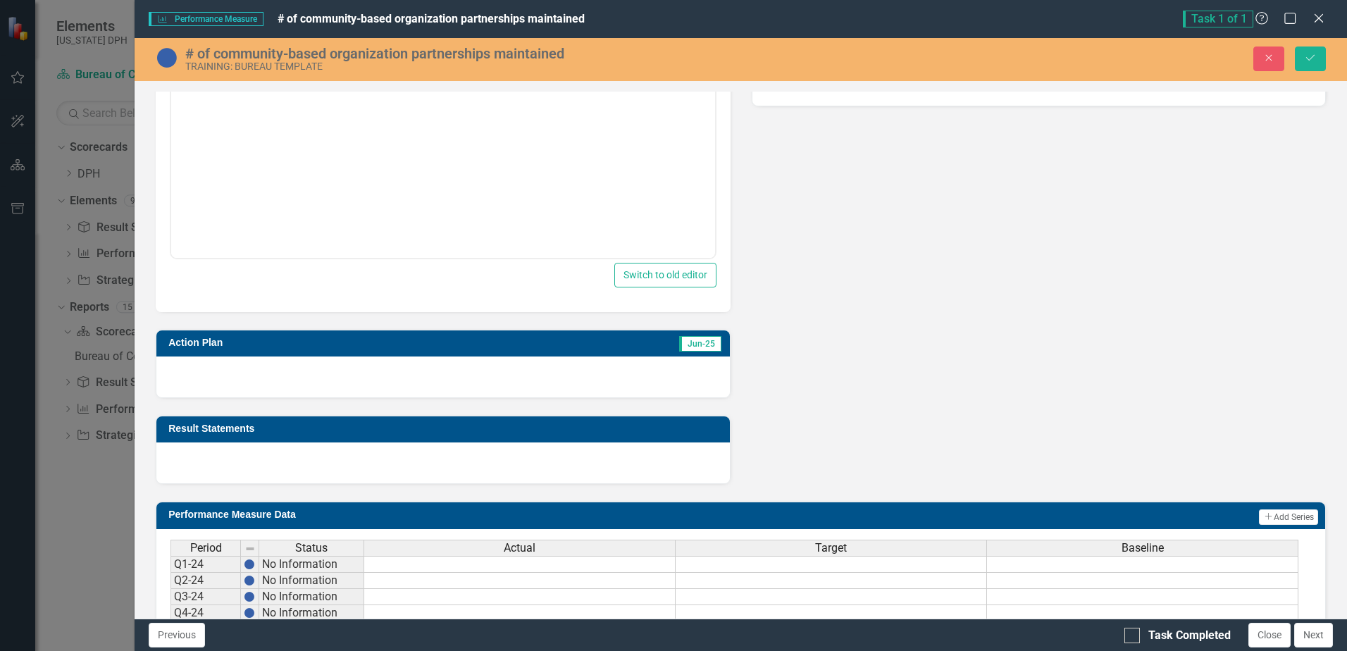
scroll to position [563, 0]
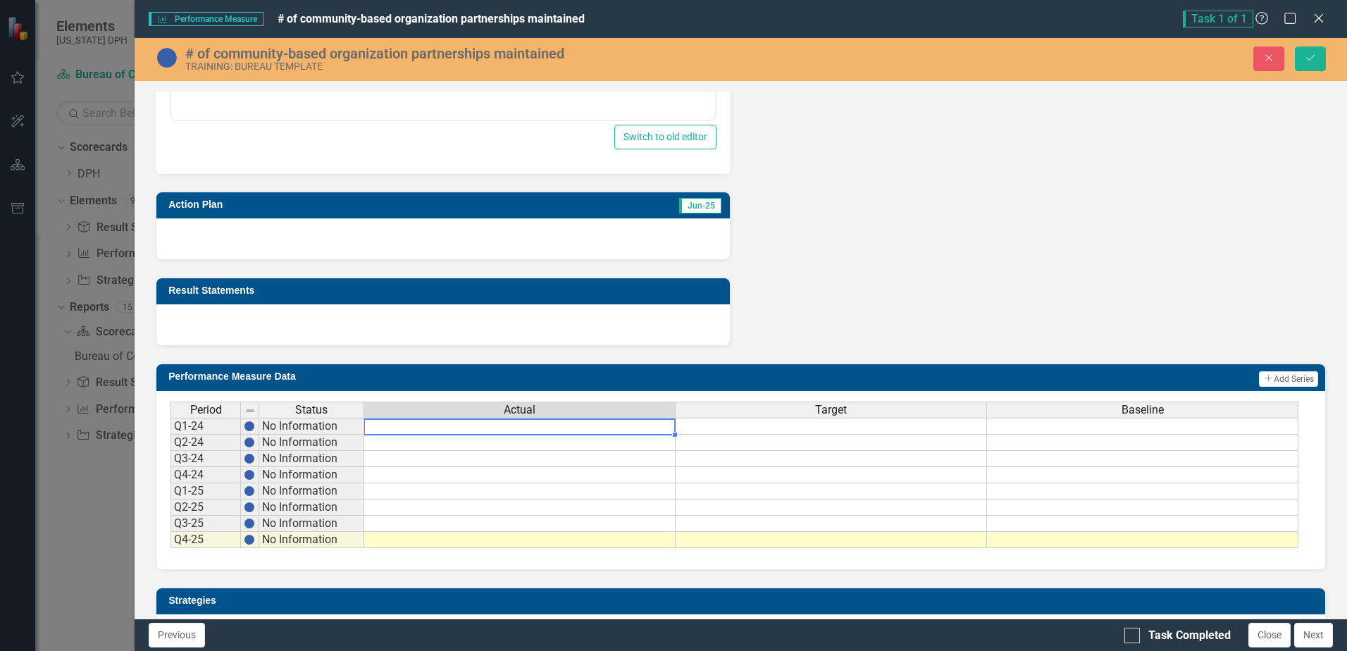
click at [438, 423] on td at bounding box center [519, 426] width 311 height 17
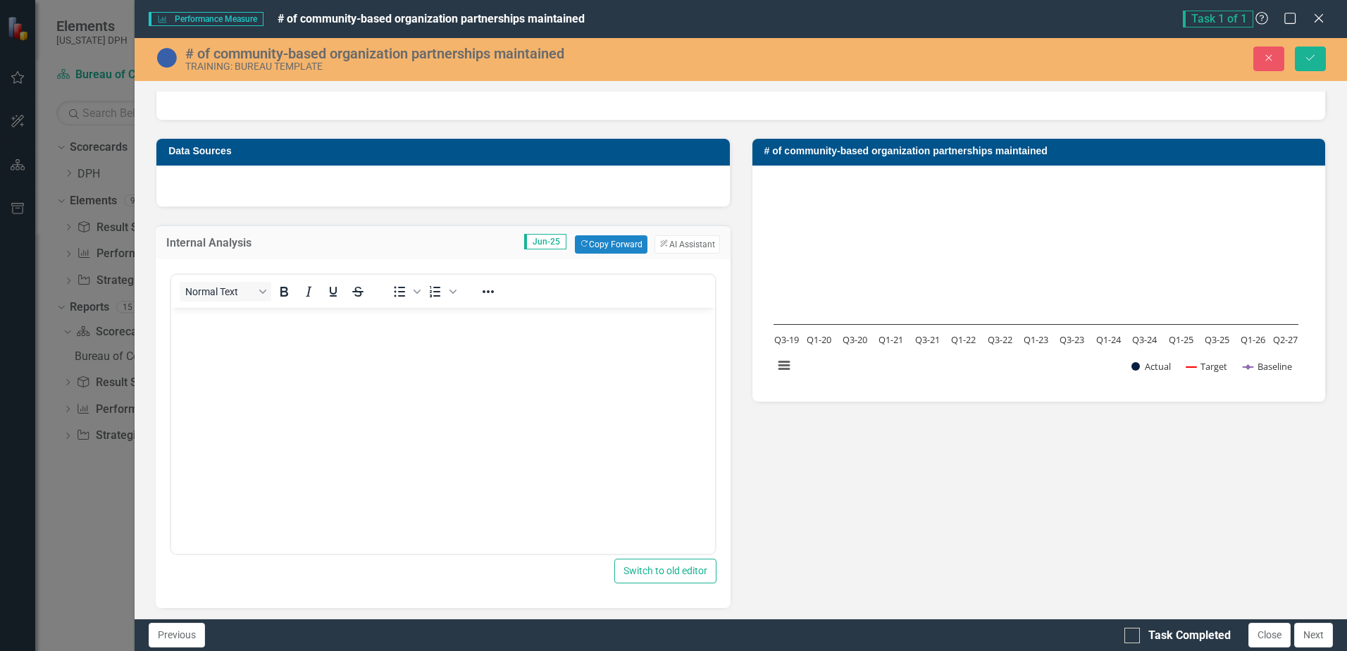
scroll to position [0, 0]
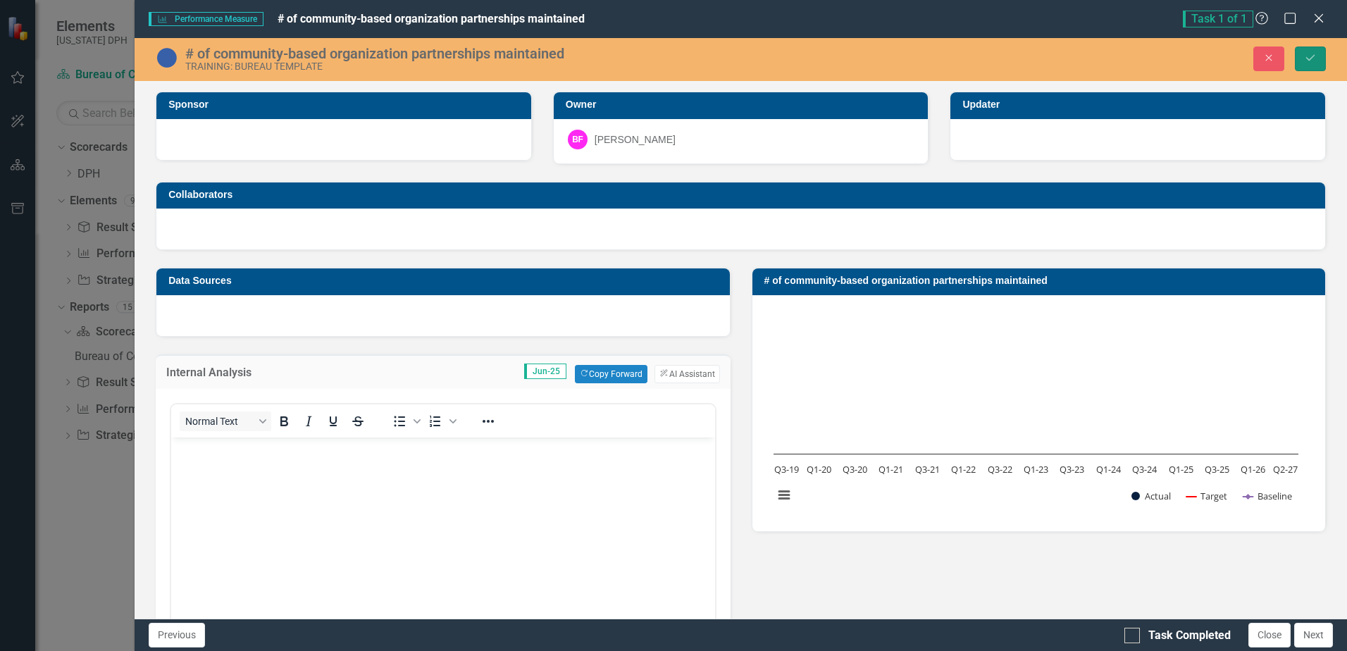
click at [1307, 61] on icon "Save" at bounding box center [1310, 58] width 13 height 10
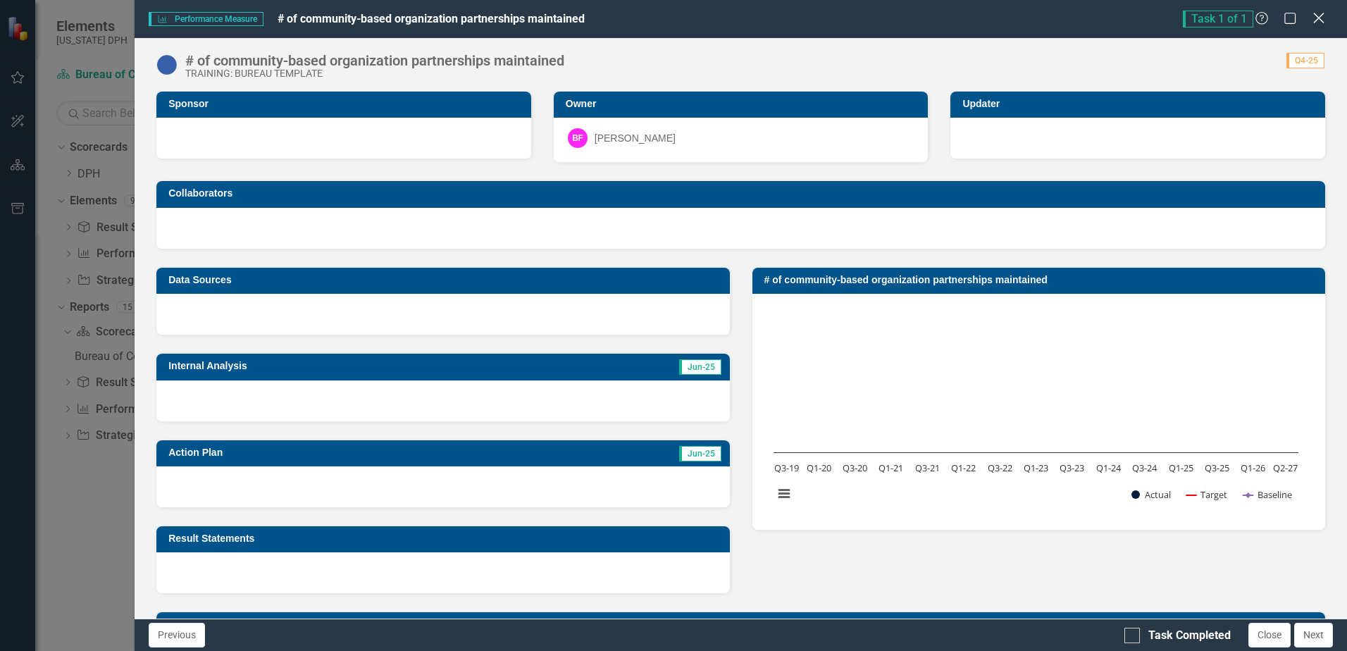
click at [1319, 17] on icon "Close" at bounding box center [1318, 17] width 18 height 13
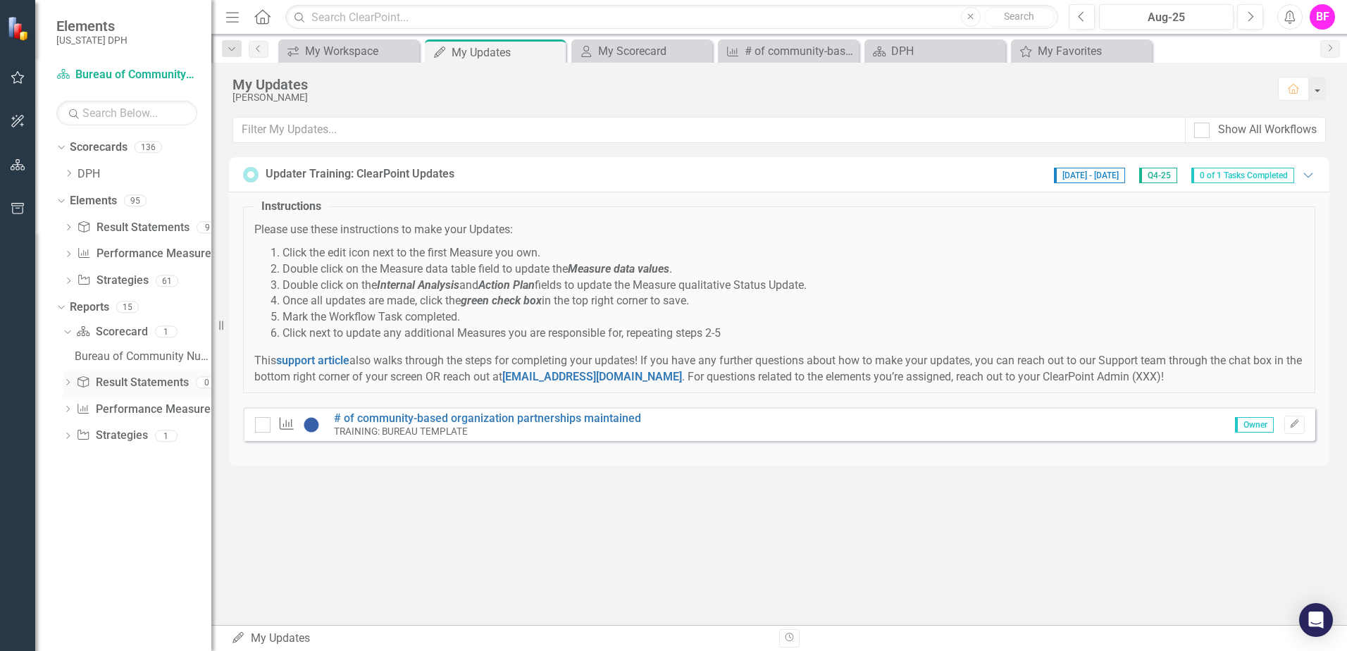
click at [66, 378] on div "Dropdown Result Statement Result Statements 0" at bounding box center [137, 384] width 149 height 27
click at [73, 411] on icon "Dropdown" at bounding box center [68, 410] width 10 height 8
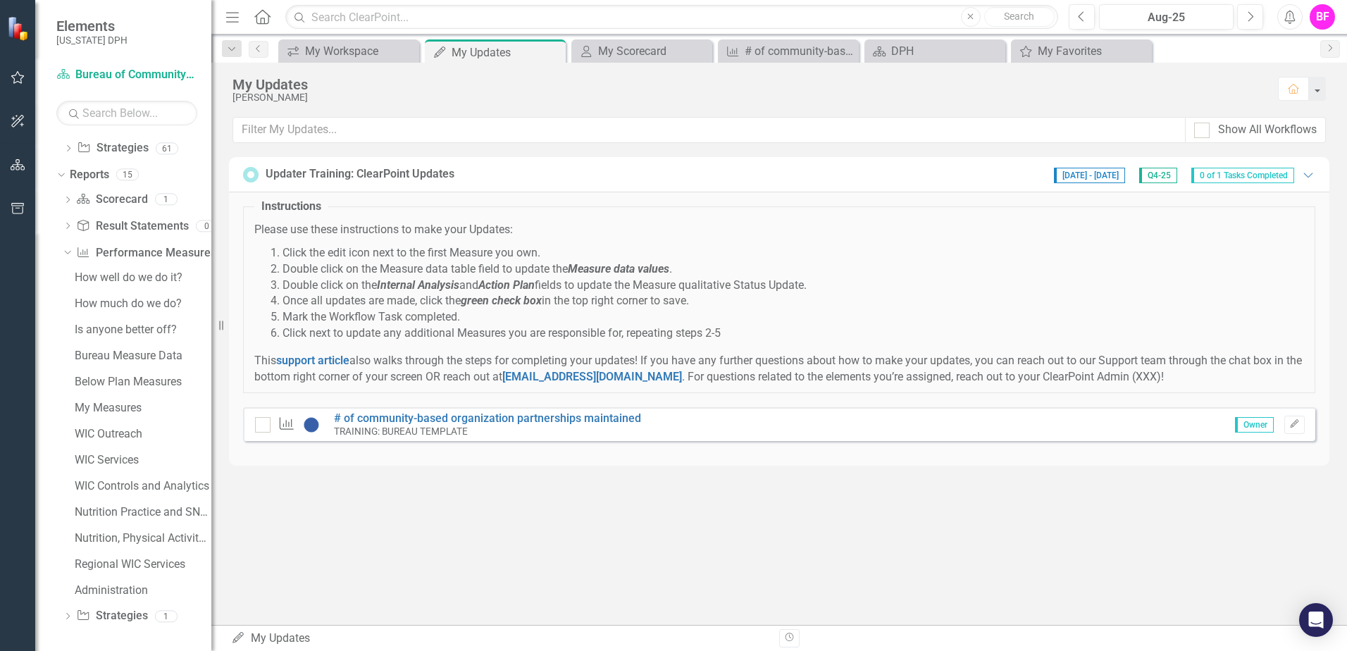
scroll to position [134, 0]
click at [66, 613] on icon "Dropdown" at bounding box center [68, 616] width 10 height 8
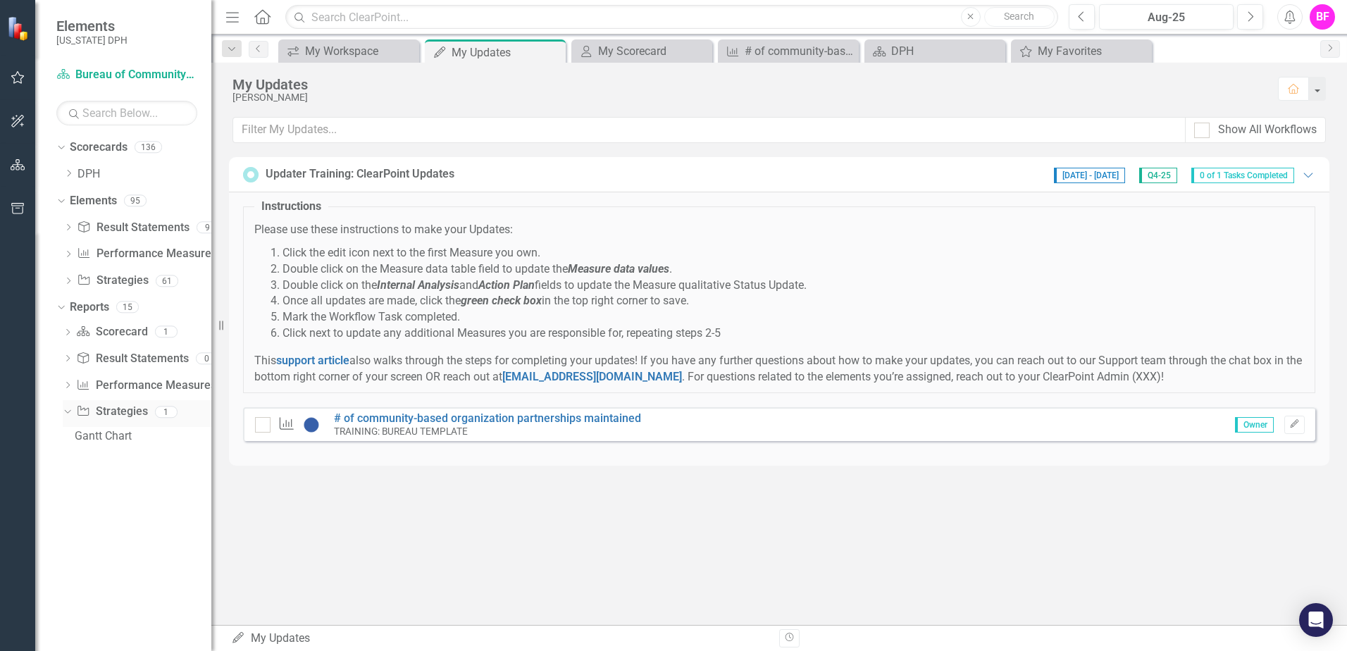
scroll to position [0, 0]
click at [337, 48] on div "My Workspace" at bounding box center [351, 51] width 93 height 18
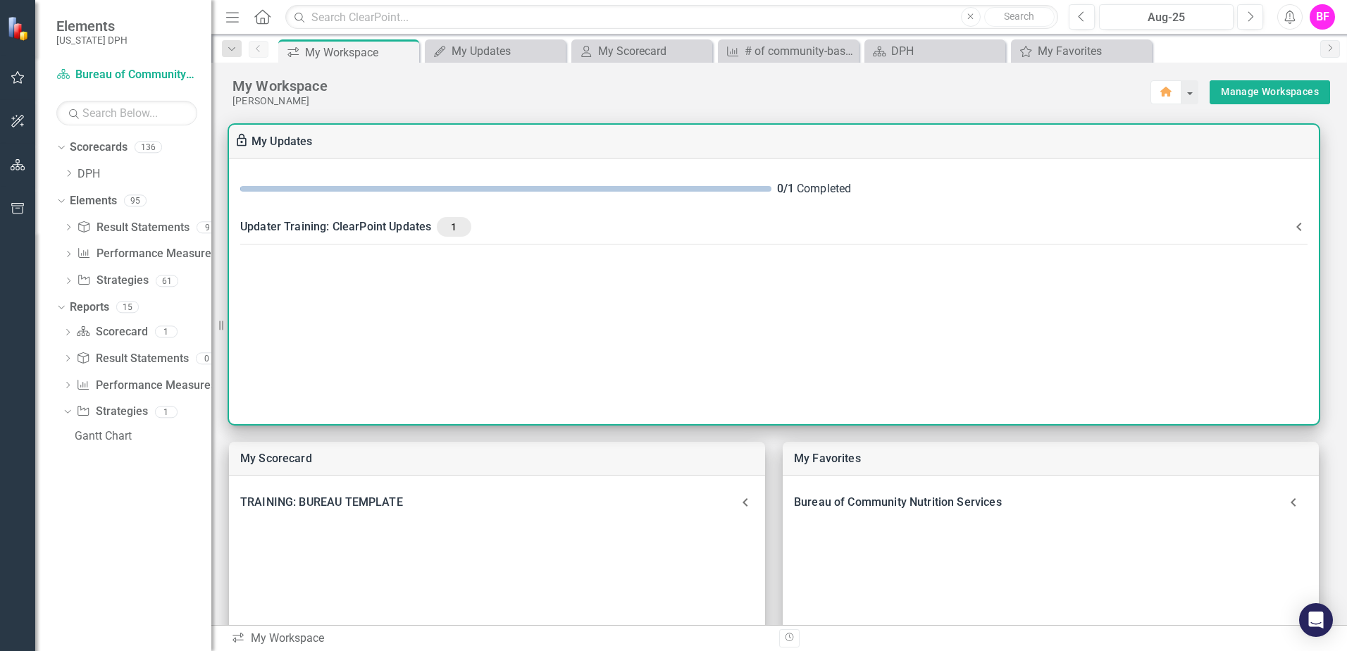
click at [1135, 216] on Updates-header "Updater Training: ClearPoint Updates 1" at bounding box center [774, 226] width 1090 height 37
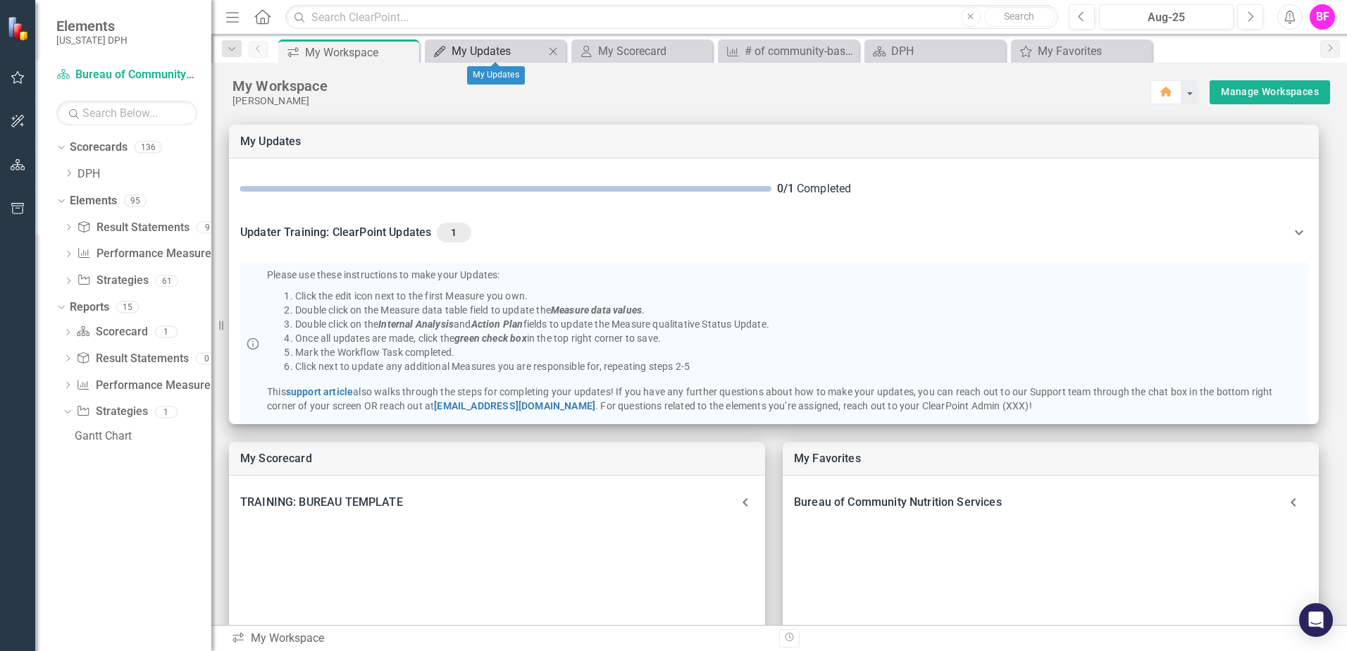
click at [486, 50] on div "My Updates" at bounding box center [497, 51] width 93 height 18
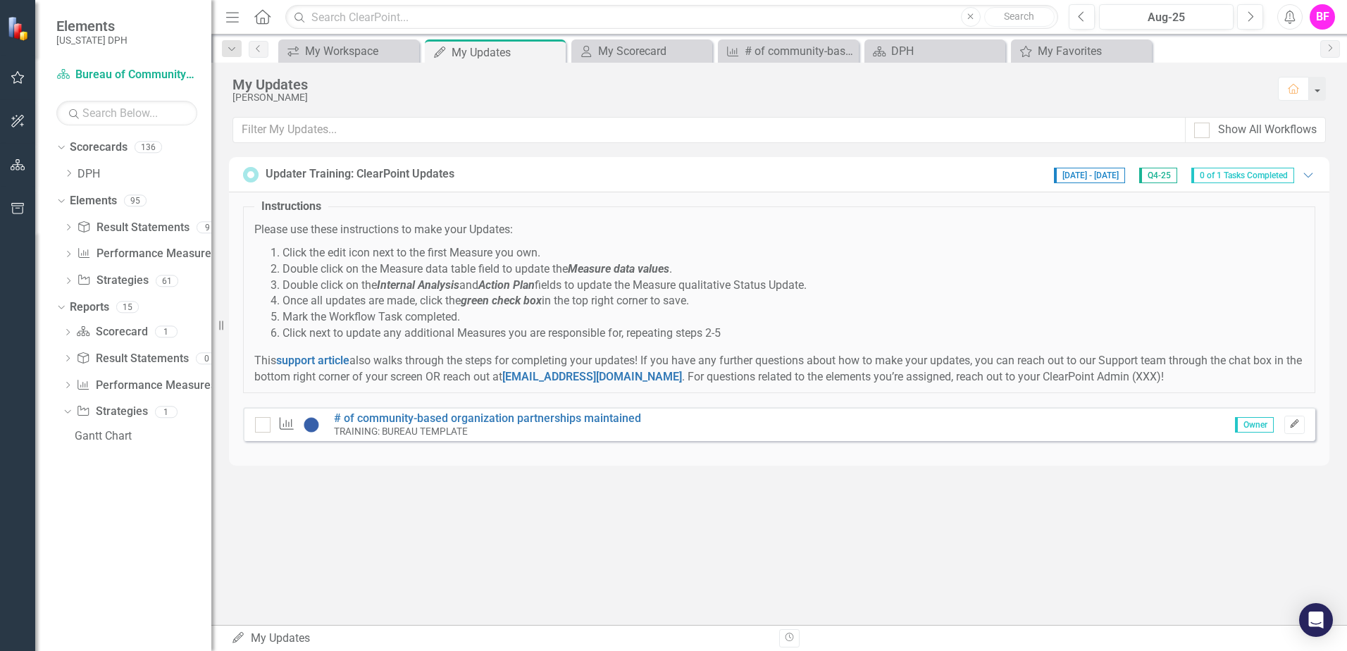
click at [1292, 421] on icon "Edit" at bounding box center [1294, 424] width 11 height 8
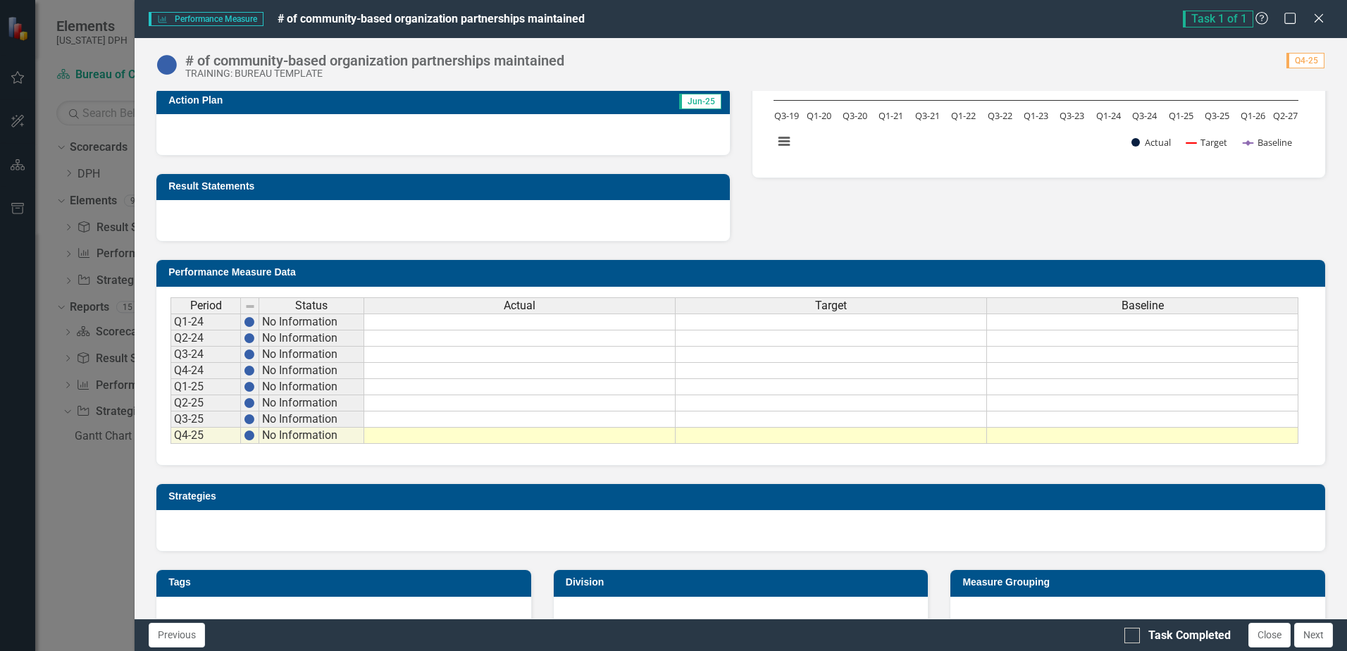
scroll to position [386, 0]
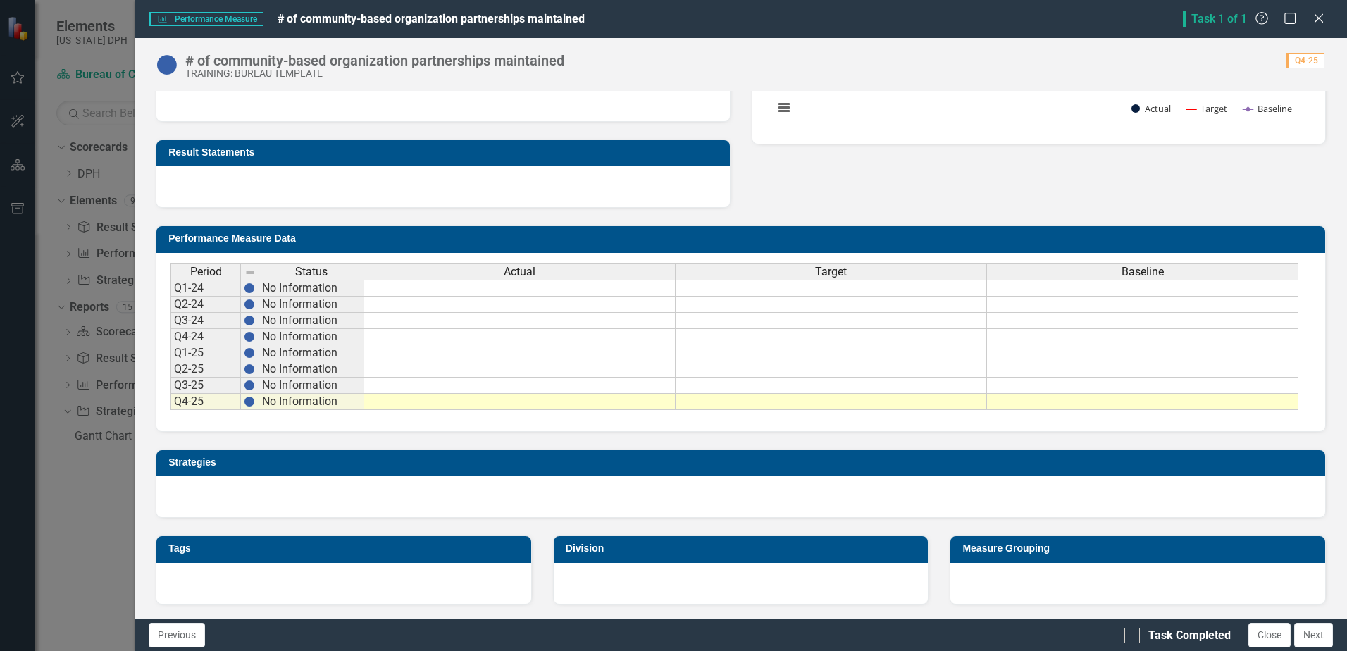
click at [418, 401] on td at bounding box center [519, 402] width 311 height 16
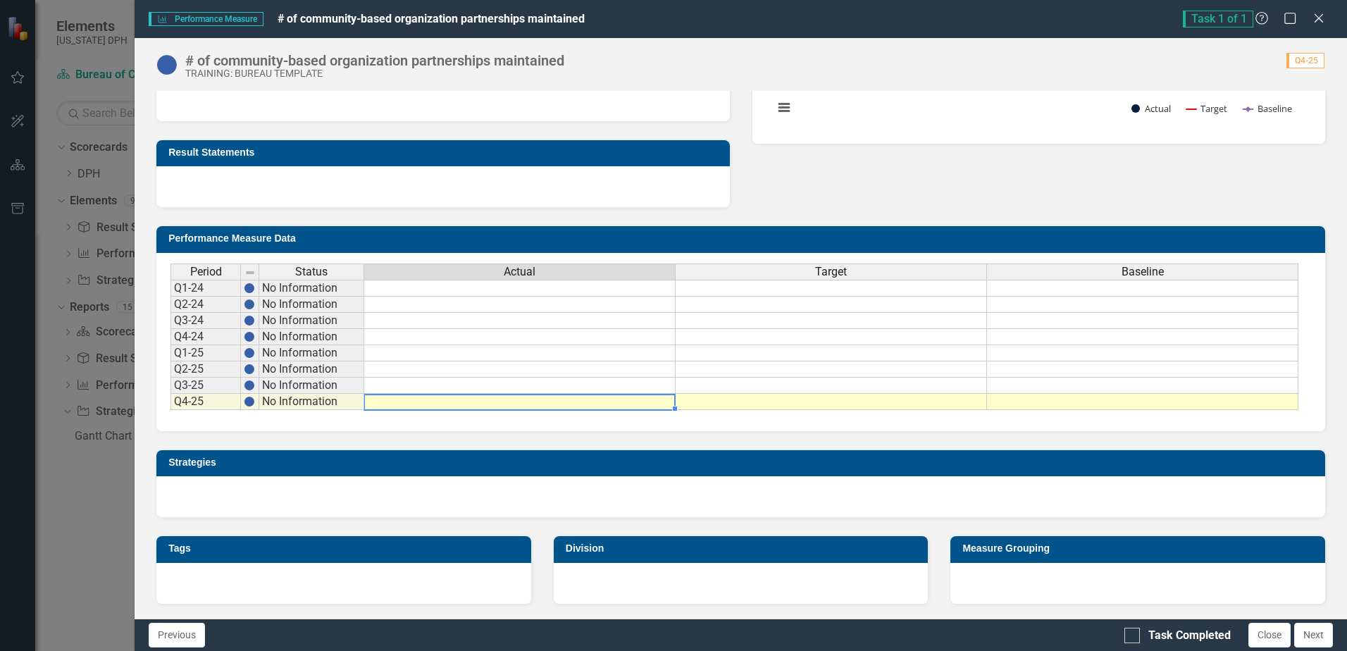
click at [418, 401] on td at bounding box center [519, 402] width 311 height 16
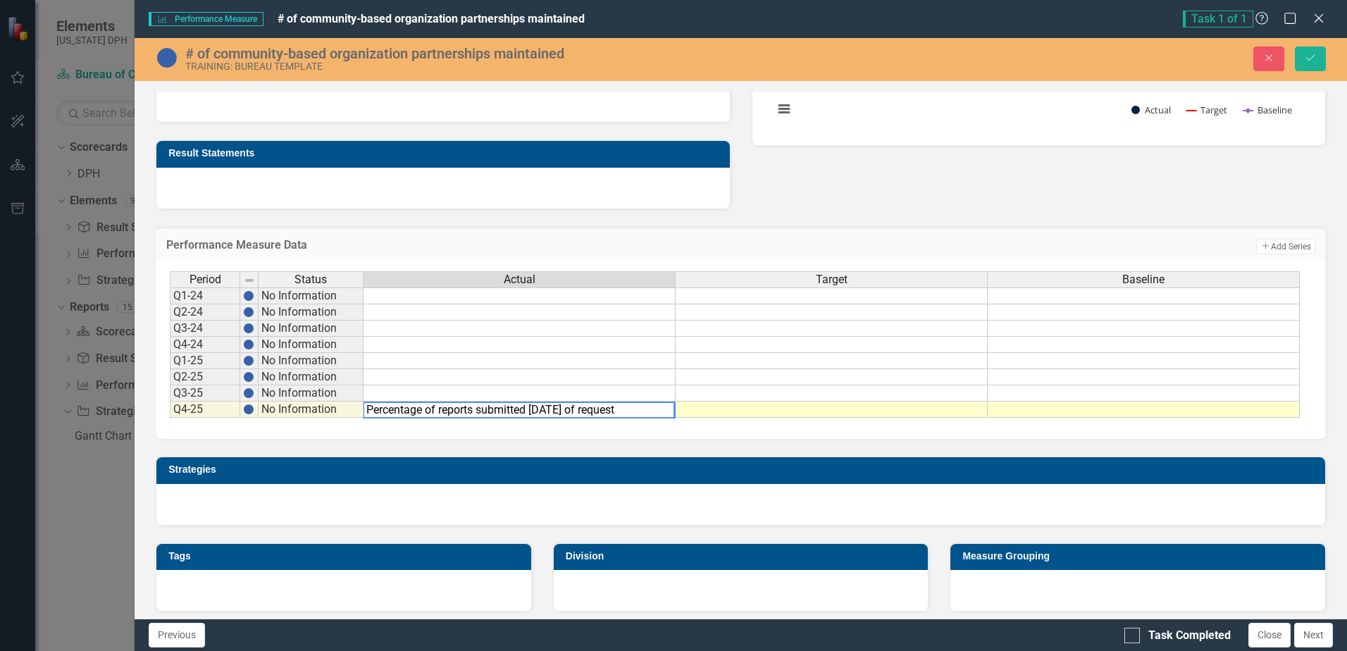
click at [819, 410] on td at bounding box center [831, 409] width 312 height 16
click at [835, 417] on td at bounding box center [831, 409] width 312 height 16
click at [756, 391] on td at bounding box center [831, 393] width 312 height 16
click at [470, 343] on td at bounding box center [519, 345] width 312 height 16
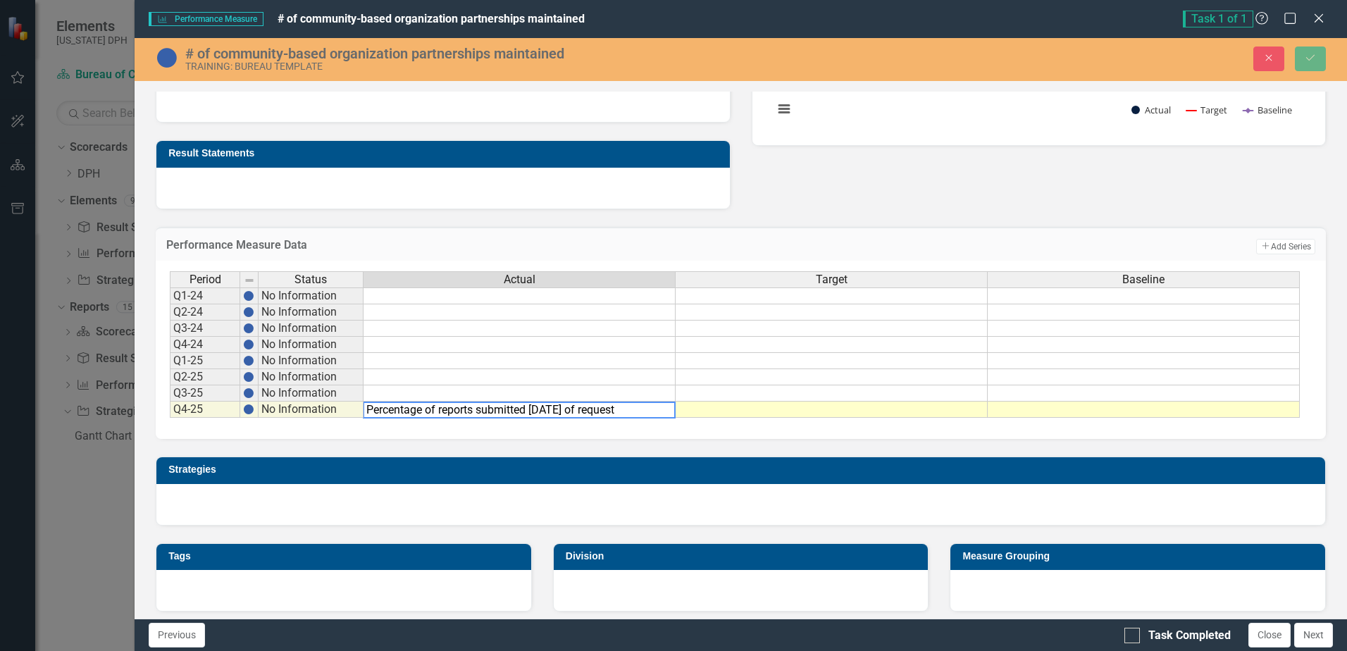
click at [656, 390] on td at bounding box center [519, 393] width 312 height 16
click at [655, 392] on td at bounding box center [519, 393] width 312 height 16
click at [715, 406] on td at bounding box center [831, 409] width 312 height 16
click at [366, 408] on div "Period Status Q1-24 No Information Q2-24 No Information Q3-24 No Information Q4…" at bounding box center [268, 344] width 196 height 147
click at [366, 406] on div "Period Status Q1-24 No Information Q2-24 No Information Q3-24 No Information Q4…" at bounding box center [268, 344] width 196 height 147
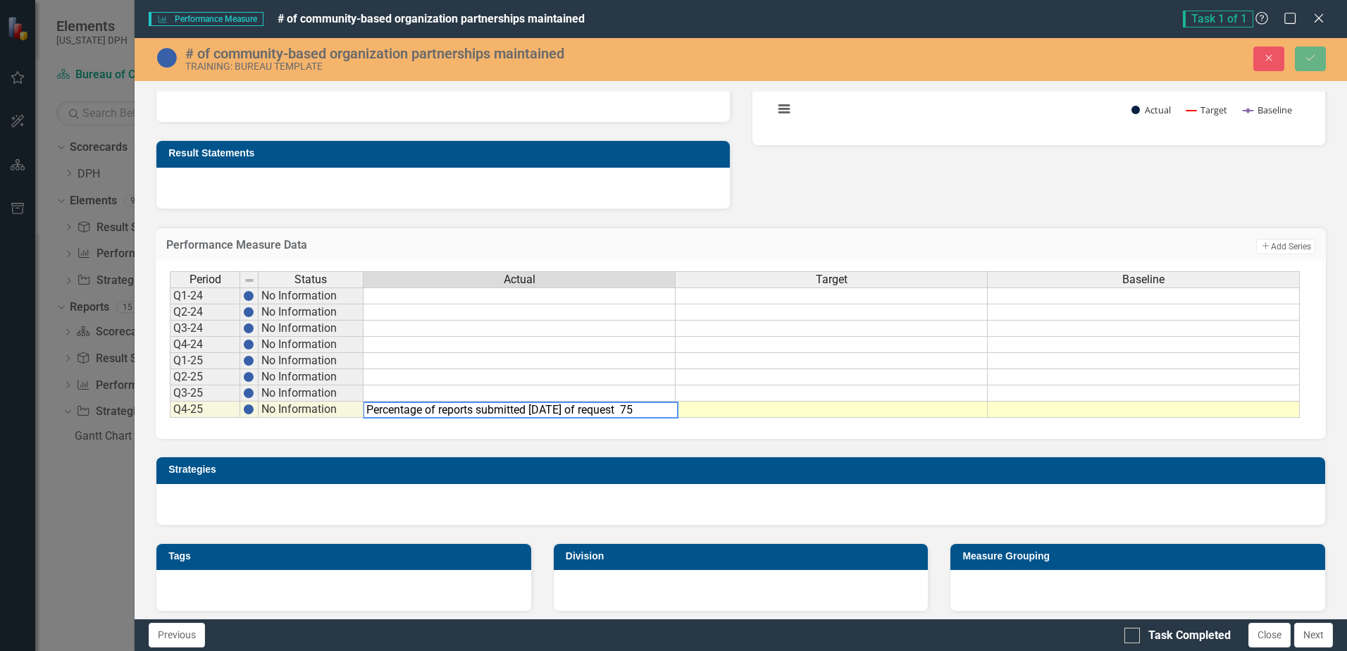
click at [365, 401] on div "Period Status Q1-24 No Information Q2-24 No Information Q3-24 No Information Q4…" at bounding box center [268, 344] width 196 height 147
click at [368, 407] on textarea "Percentage of reports submitted [DATE] of request 75" at bounding box center [521, 409] width 316 height 17
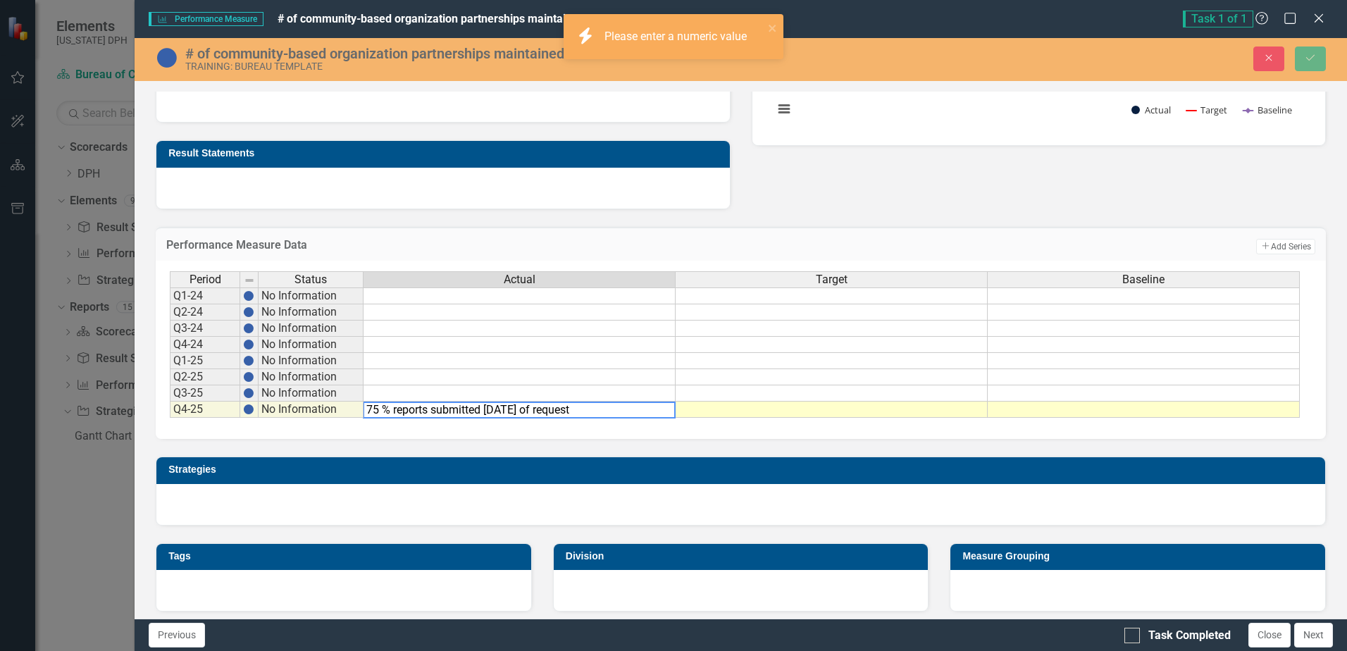
click at [771, 359] on td at bounding box center [831, 361] width 312 height 16
click at [697, 434] on div "Period Status Actual Target Baseline Q1-24 No Information Q2-24 No Information …" at bounding box center [741, 350] width 1170 height 178
click at [301, 388] on td "No Information" at bounding box center [310, 393] width 105 height 16
click at [378, 413] on textarea "75 % reports submitted [DATE] of request" at bounding box center [519, 409] width 313 height 17
click at [570, 413] on textarea "75 % reports submitted [DATE] of request" at bounding box center [519, 409] width 313 height 17
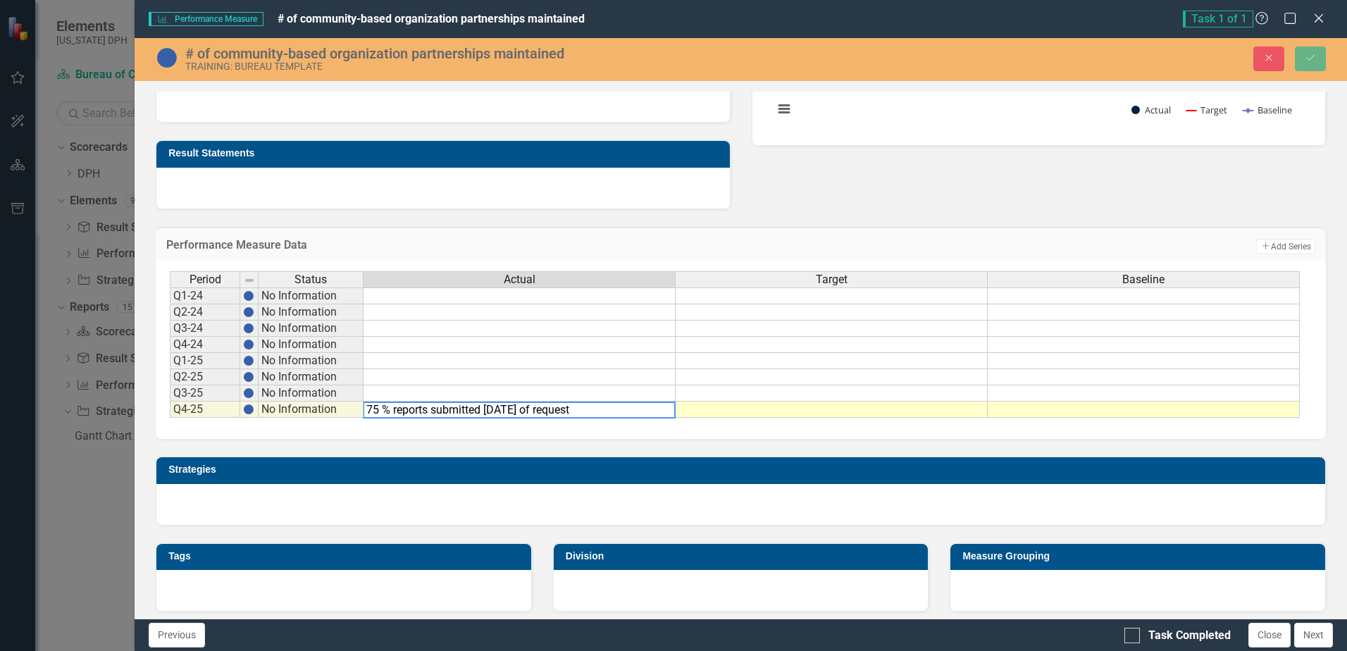
click at [698, 412] on td at bounding box center [831, 409] width 312 height 16
click at [704, 377] on td at bounding box center [831, 377] width 312 height 16
drag, startPoint x: 628, startPoint y: 409, endPoint x: 305, endPoint y: 409, distance: 323.3
click at [305, 409] on div "Period Status Actual Target Baseline Q1-24 No Information Q2-24 No Information …" at bounding box center [735, 344] width 1130 height 147
type textarea "75"
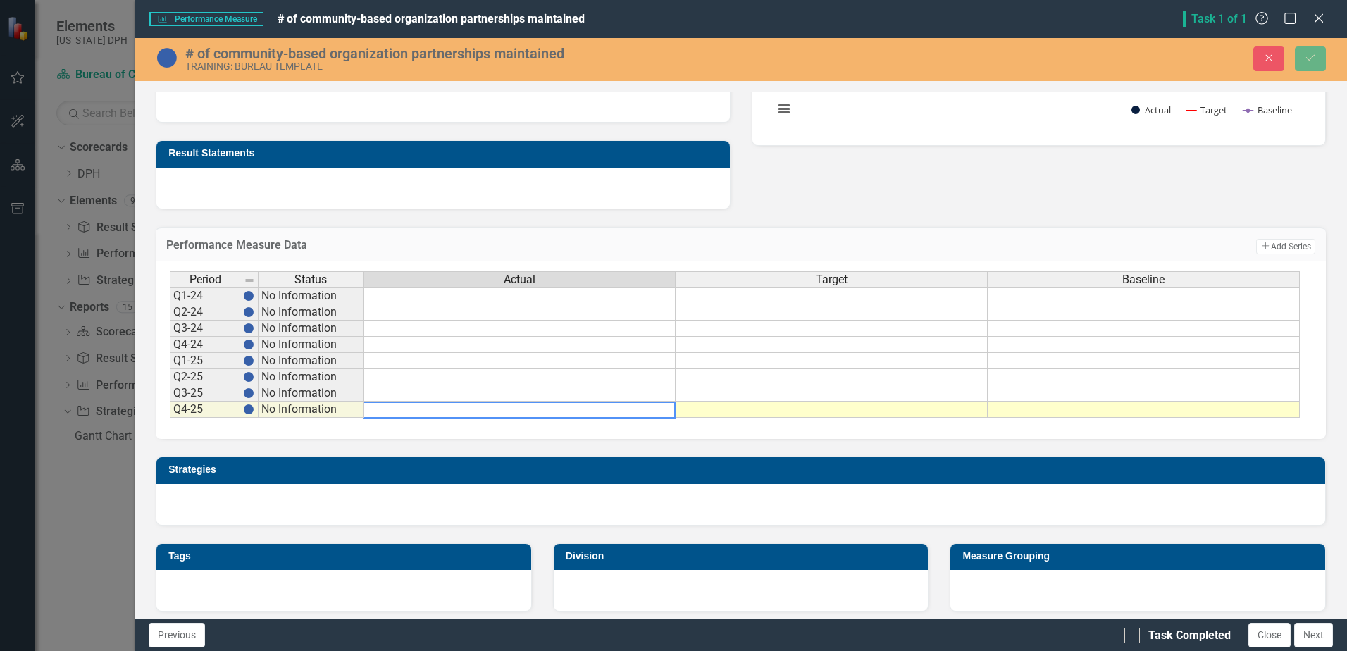
click at [520, 296] on td at bounding box center [519, 295] width 312 height 17
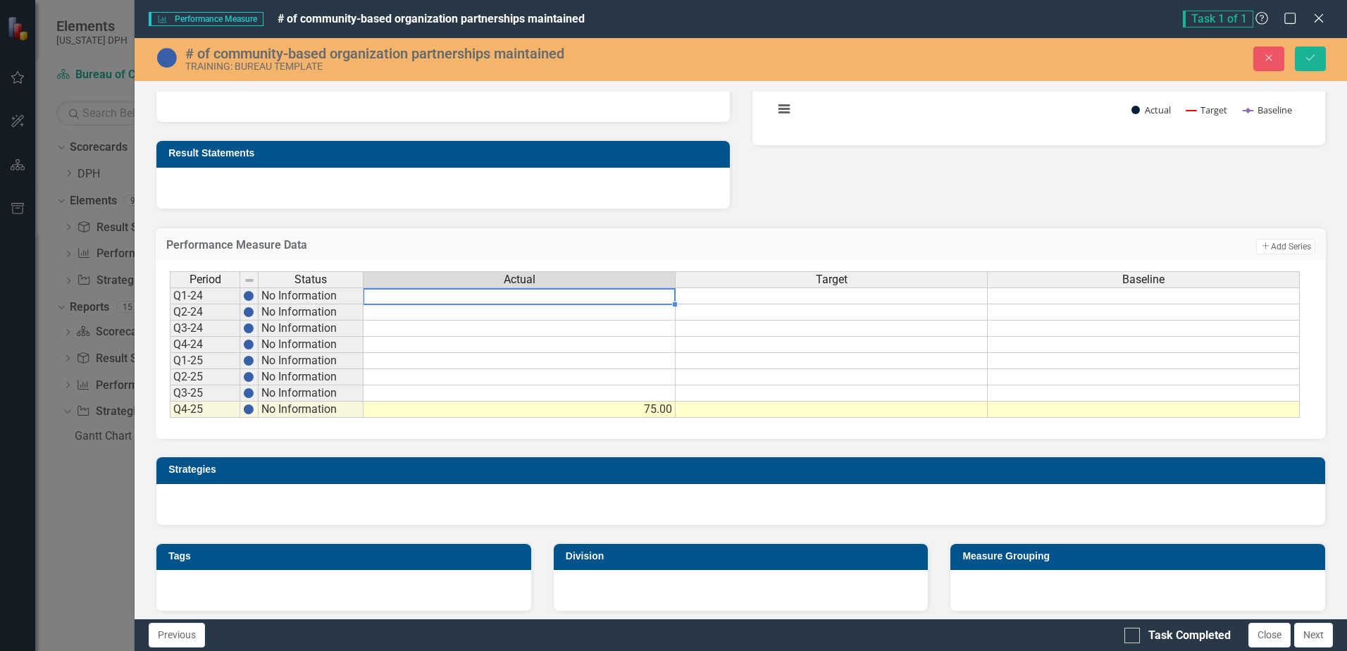
click at [762, 397] on td at bounding box center [831, 393] width 312 height 16
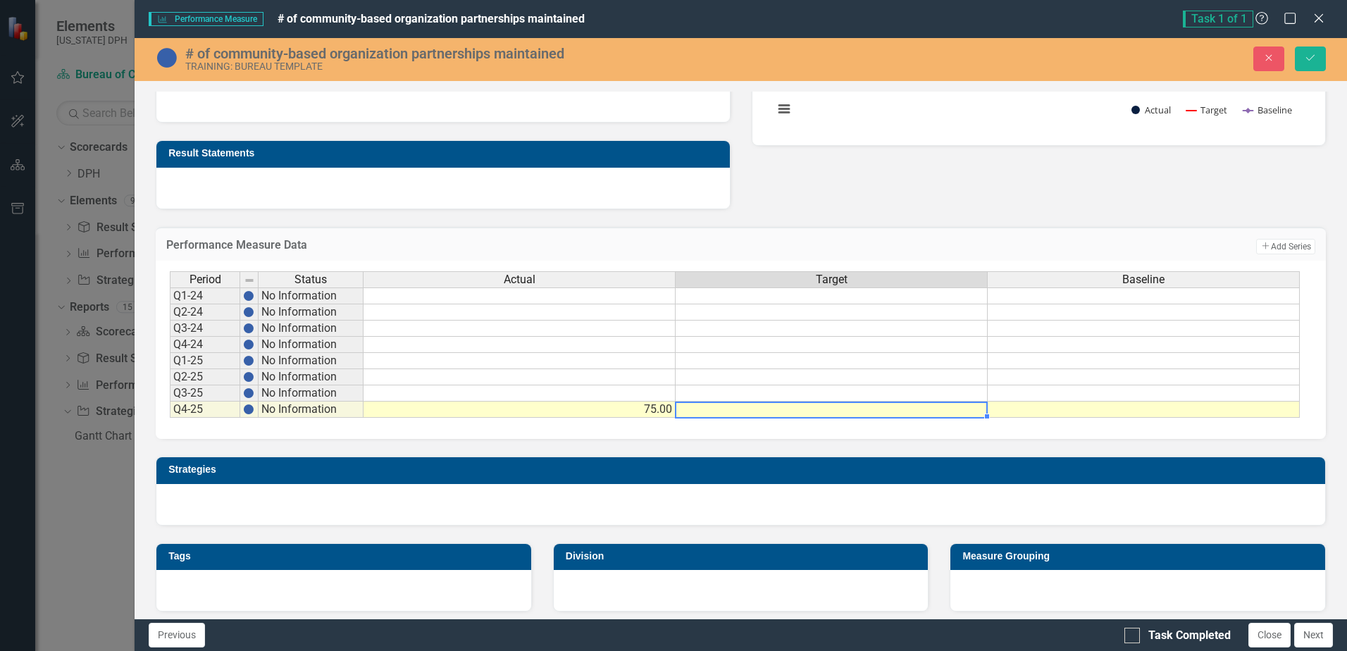
click at [170, 417] on div "Period Status Actual Target Baseline Q1-24 No Information Q2-24 No Information …" at bounding box center [170, 344] width 0 height 147
type textarea "95"
click at [170, 352] on div "Period Status Actual Target Baseline Q1-24 No Information Q2-24 No Information …" at bounding box center [170, 344] width 0 height 147
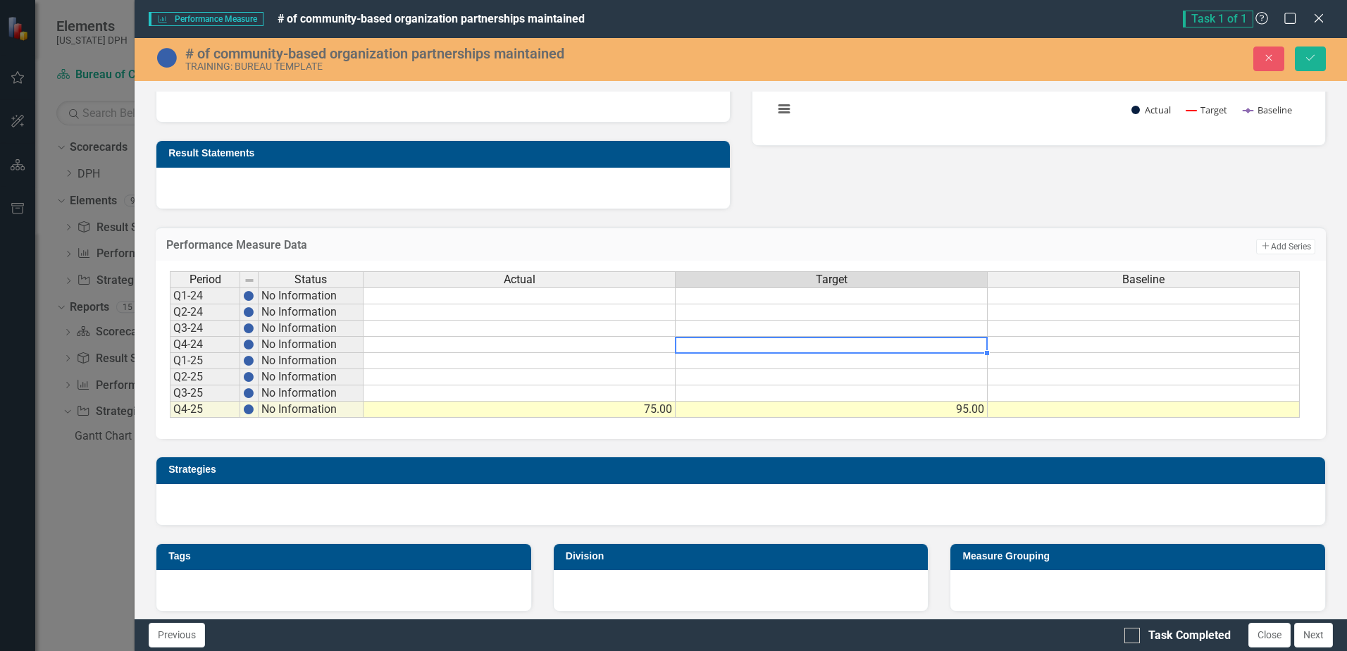
click at [1111, 409] on td at bounding box center [1143, 409] width 312 height 16
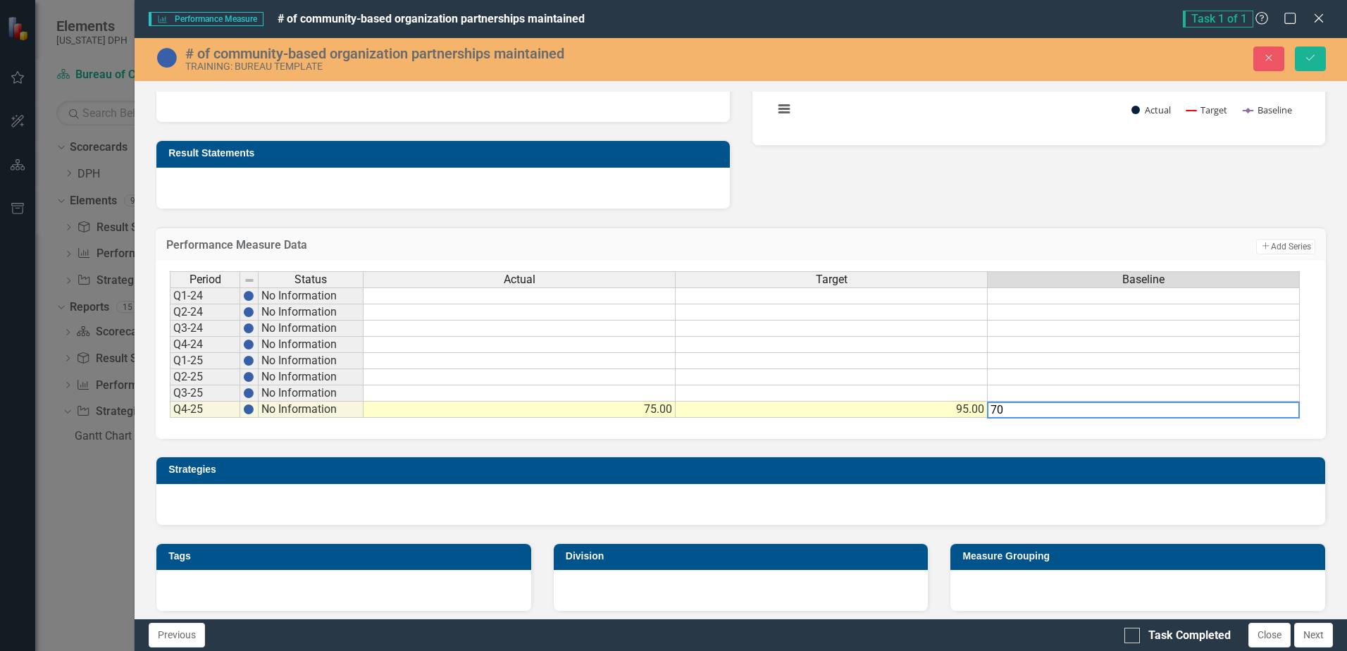
type textarea "70"
click at [949, 312] on td at bounding box center [831, 312] width 312 height 16
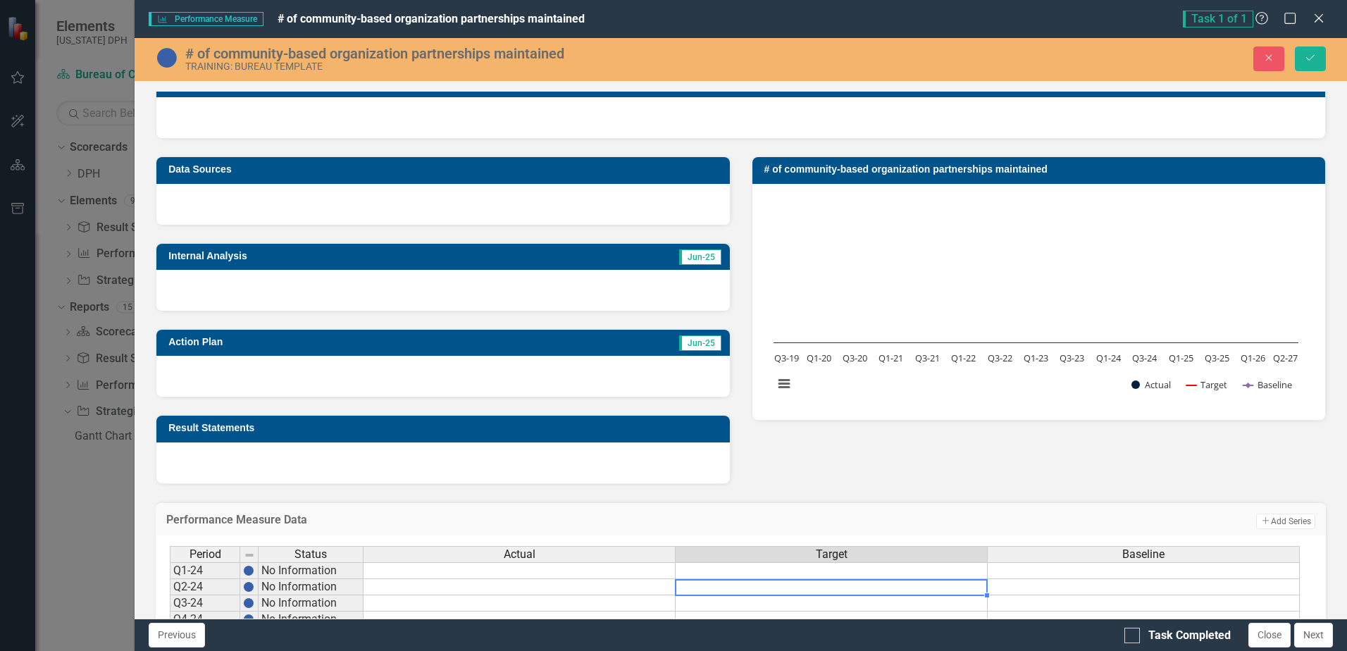
scroll to position [182, 0]
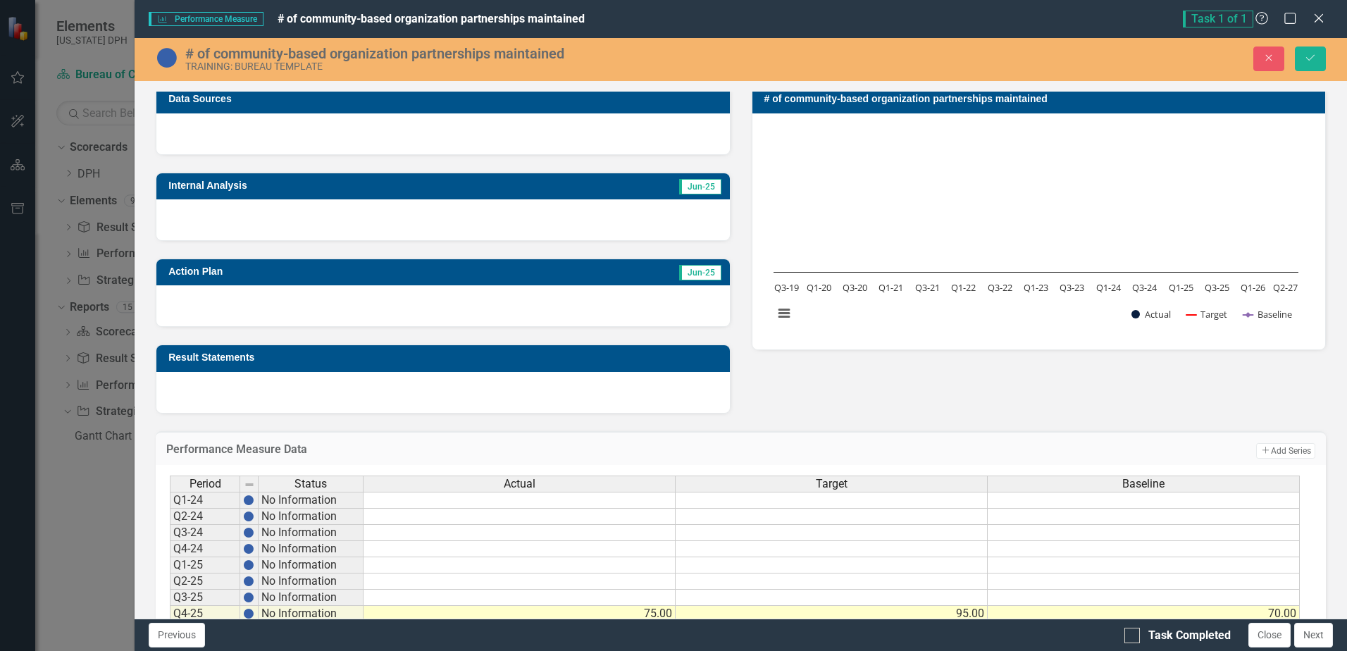
click at [259, 381] on div at bounding box center [442, 392] width 573 height 41
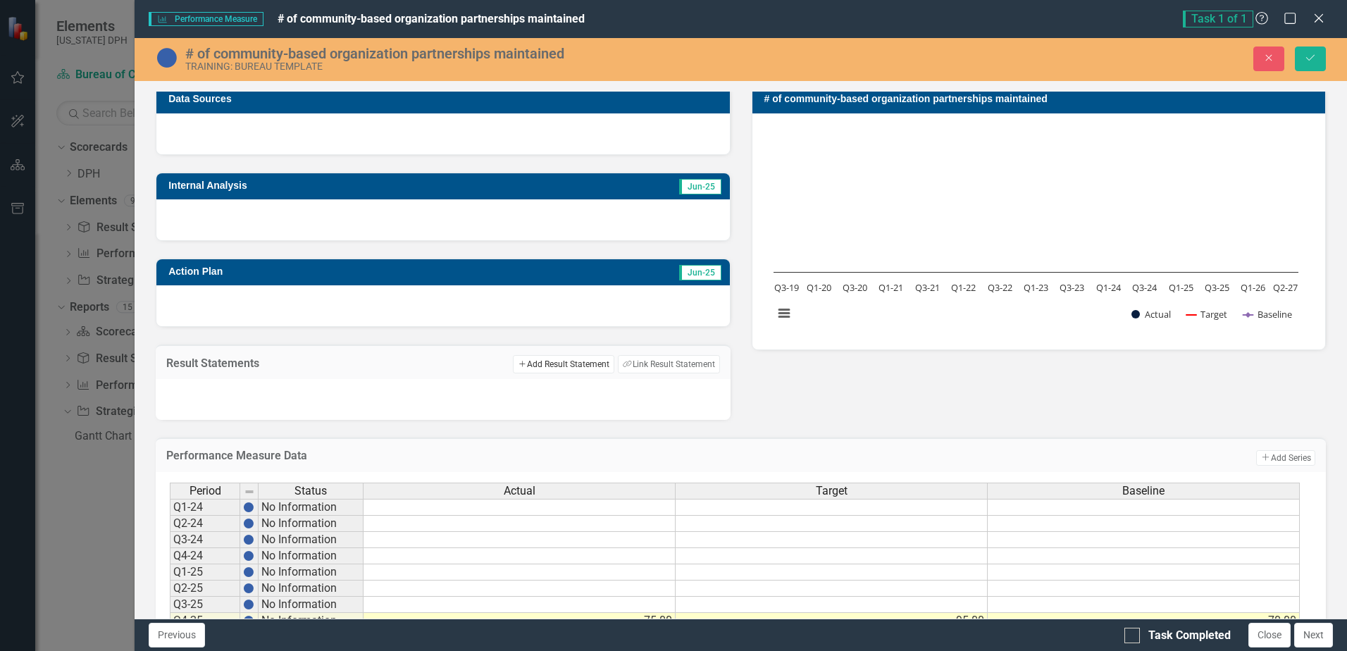
click at [564, 363] on button "Add Add Result Statement" at bounding box center [563, 364] width 101 height 18
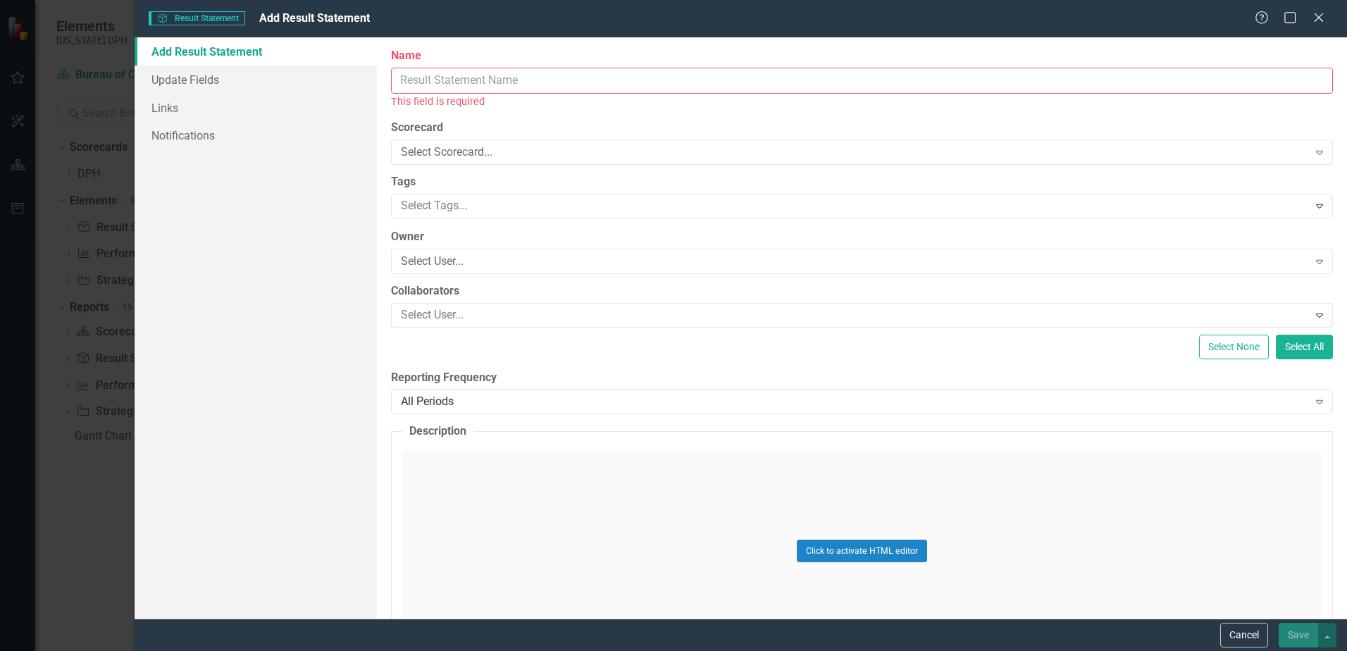
click at [467, 75] on input "Name" at bounding box center [862, 81] width 942 height 26
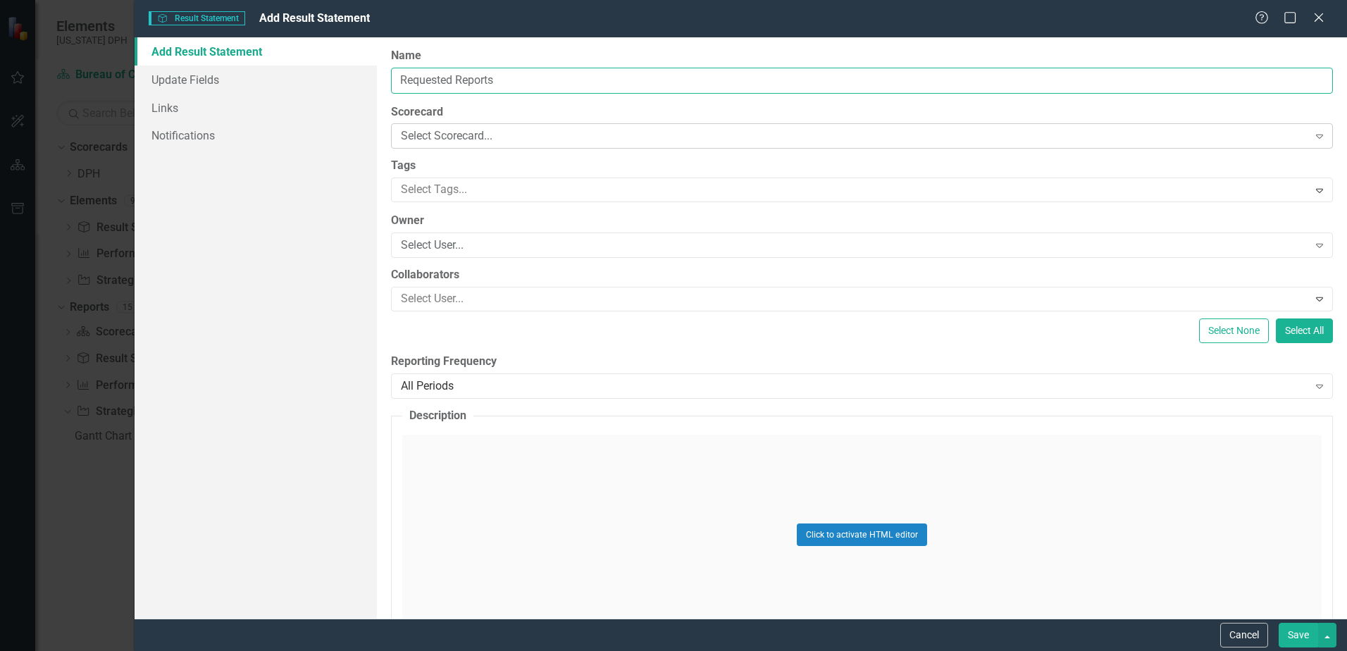
type input "Requested Reports"
click at [461, 131] on div "Select Scorecard..." at bounding box center [854, 136] width 906 height 16
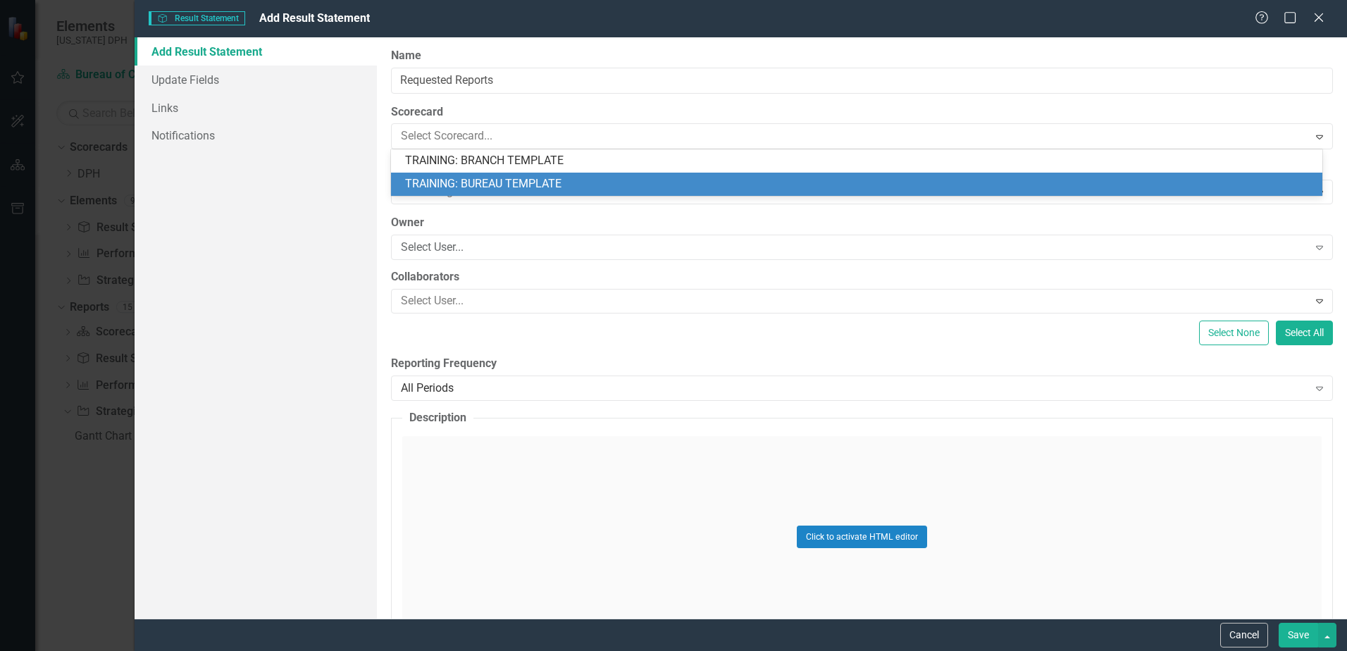
click at [470, 180] on div "TRAINING: BUREAU TEMPLATE" at bounding box center [859, 184] width 909 height 16
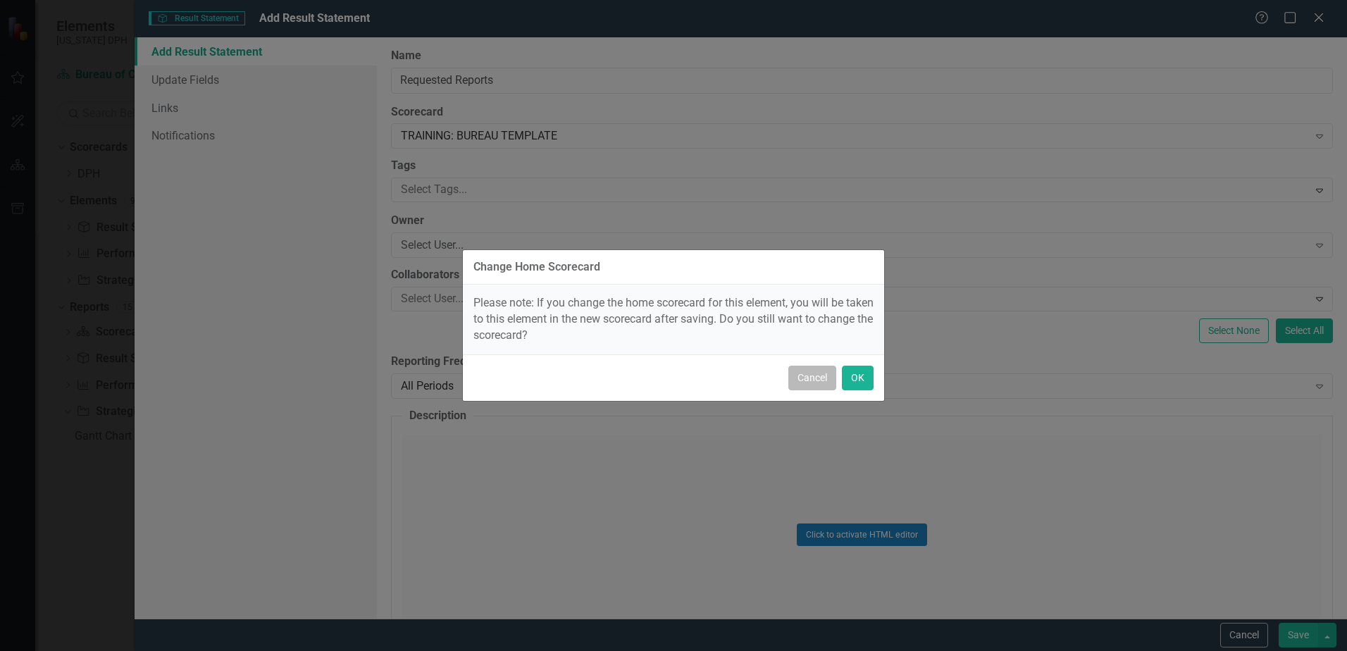
click at [814, 380] on button "Cancel" at bounding box center [812, 378] width 48 height 25
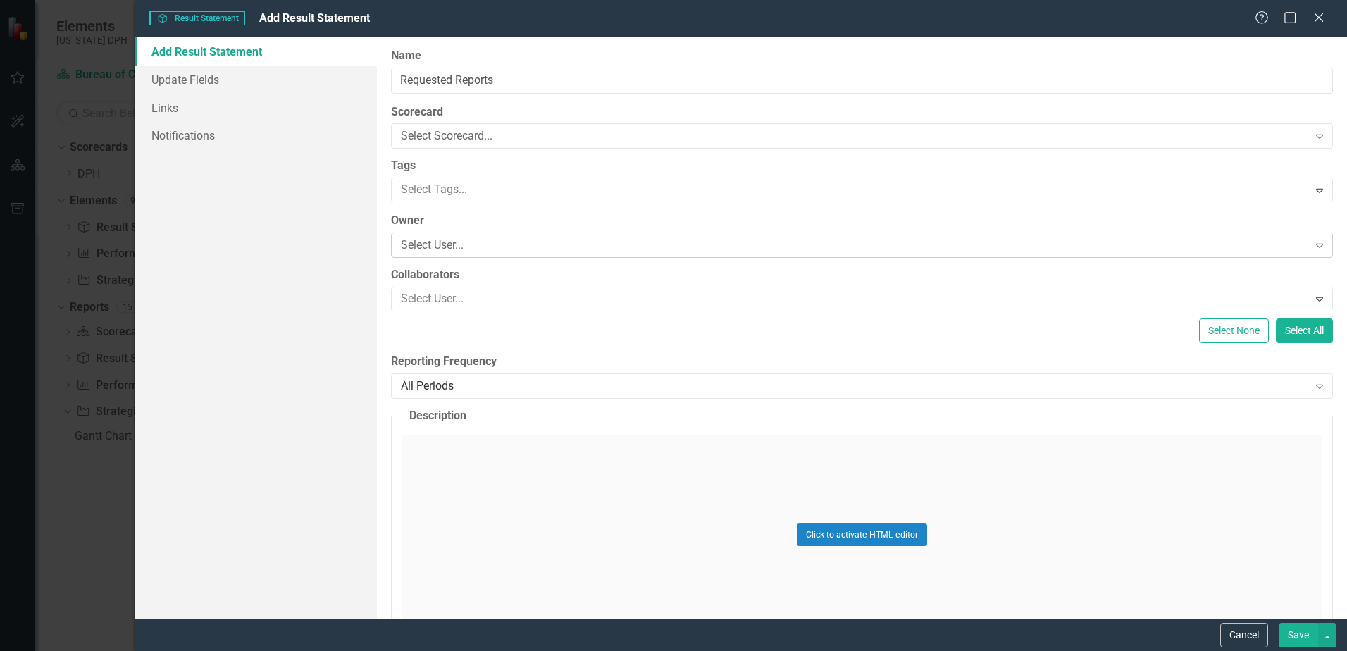
click at [470, 243] on div "Select User..." at bounding box center [854, 245] width 906 height 16
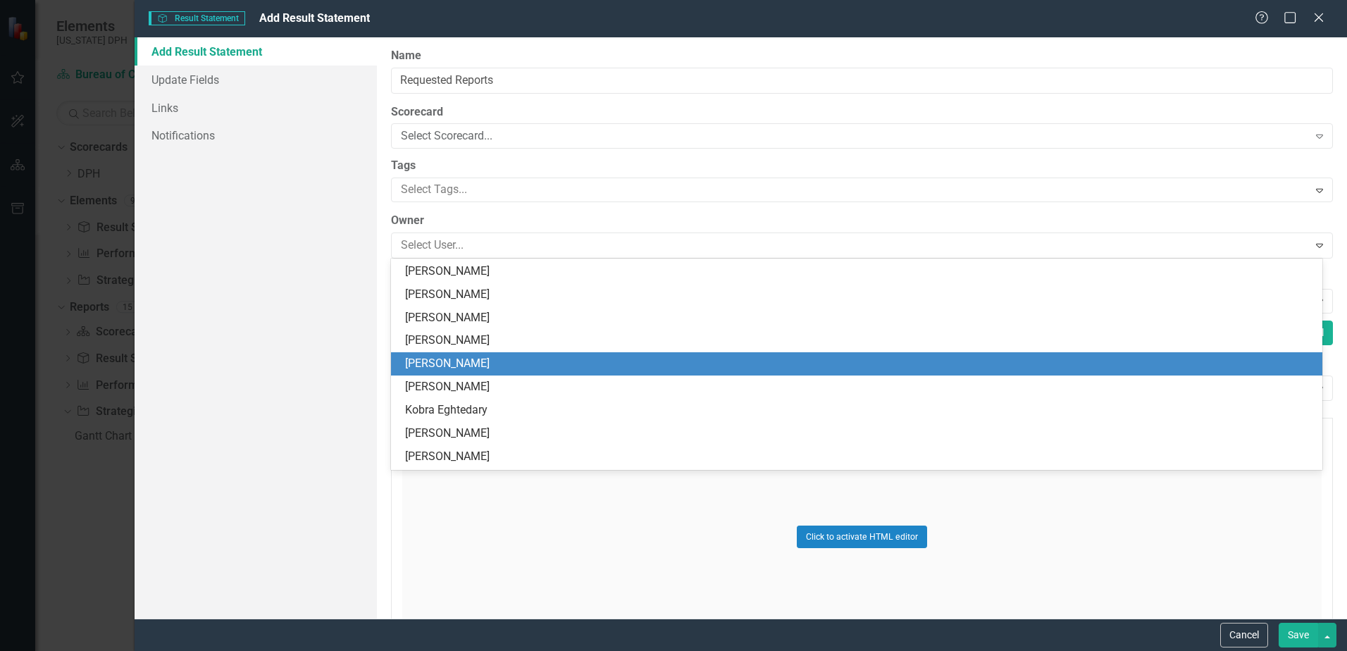
scroll to position [1690, 0]
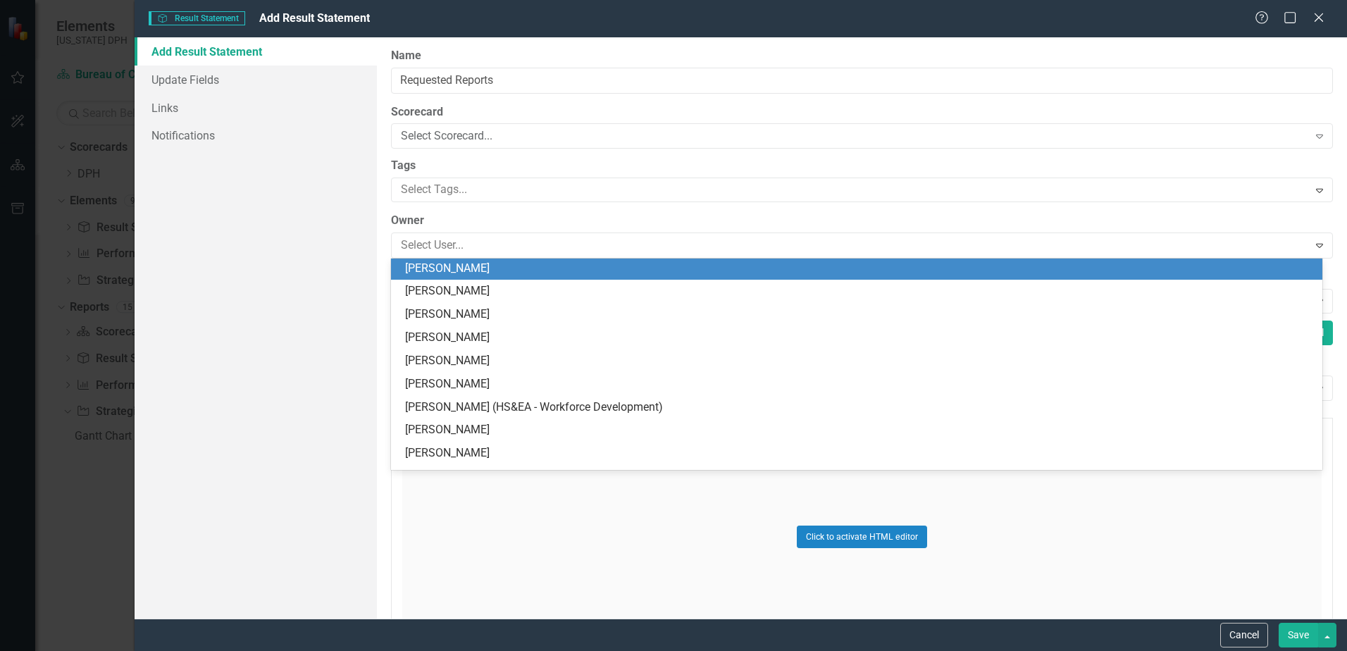
click at [490, 268] on div "[PERSON_NAME]" at bounding box center [859, 269] width 909 height 16
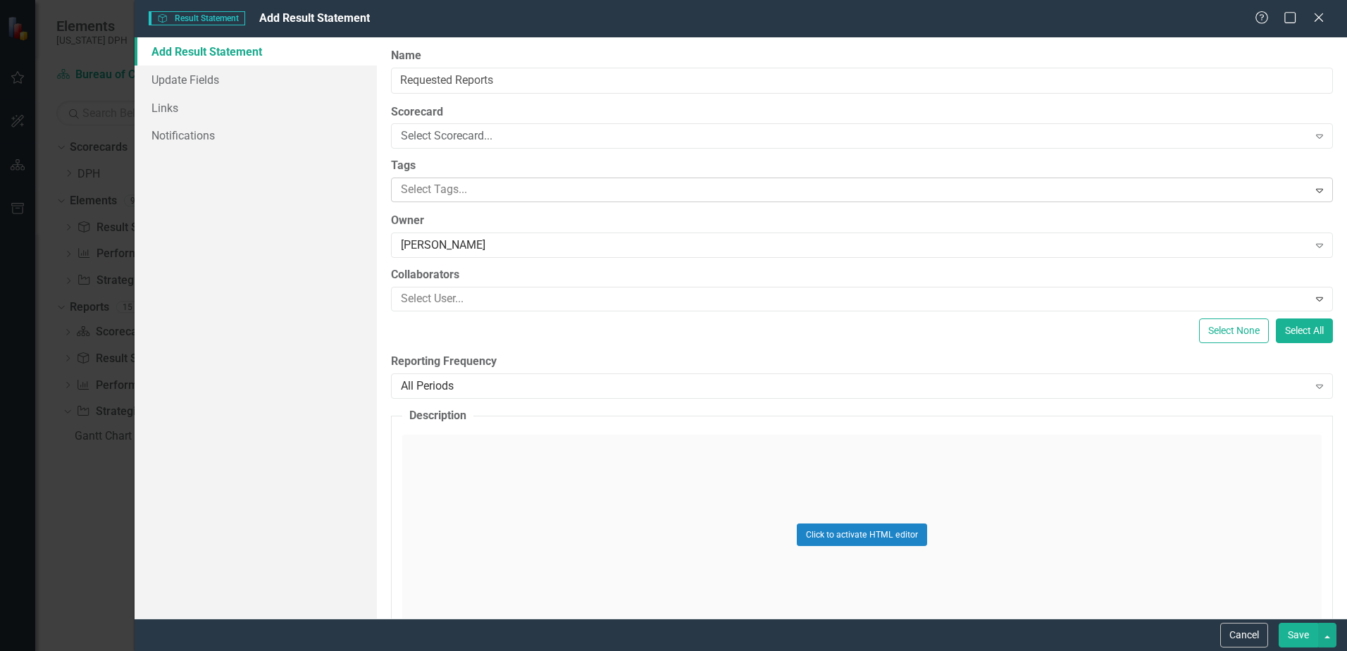
click at [494, 180] on div "Select Tags..." at bounding box center [850, 190] width 912 height 22
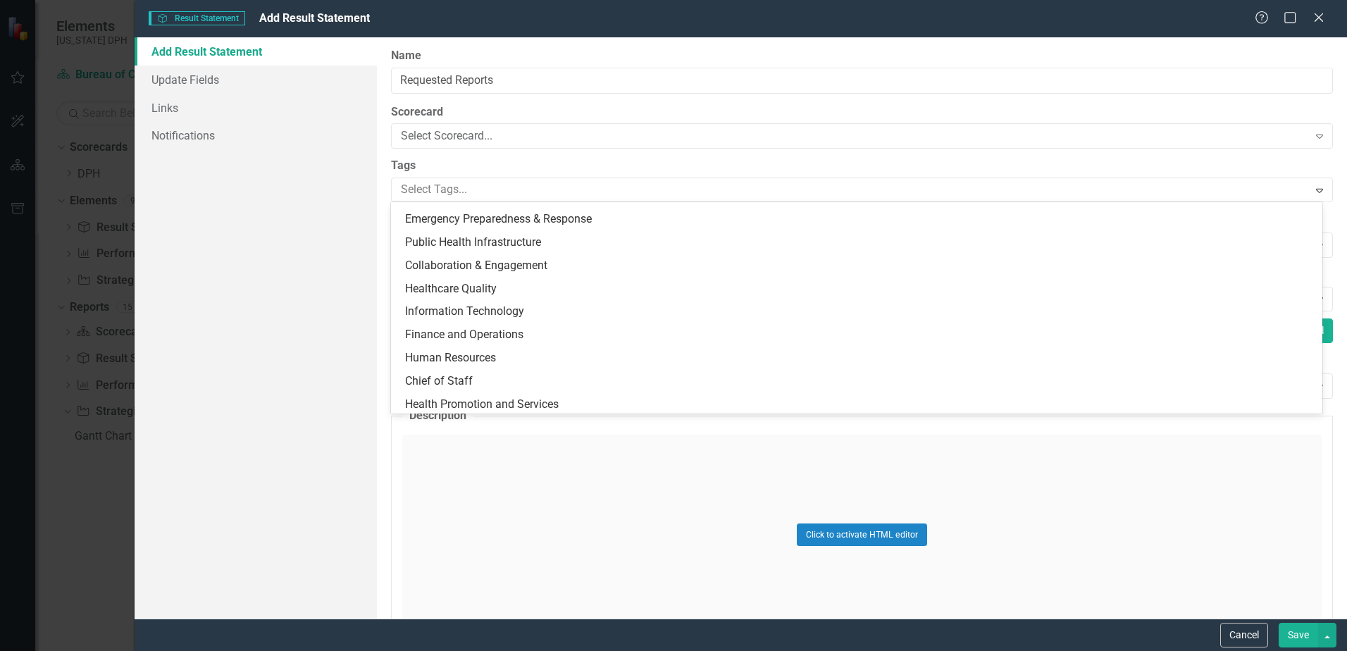
scroll to position [182, 0]
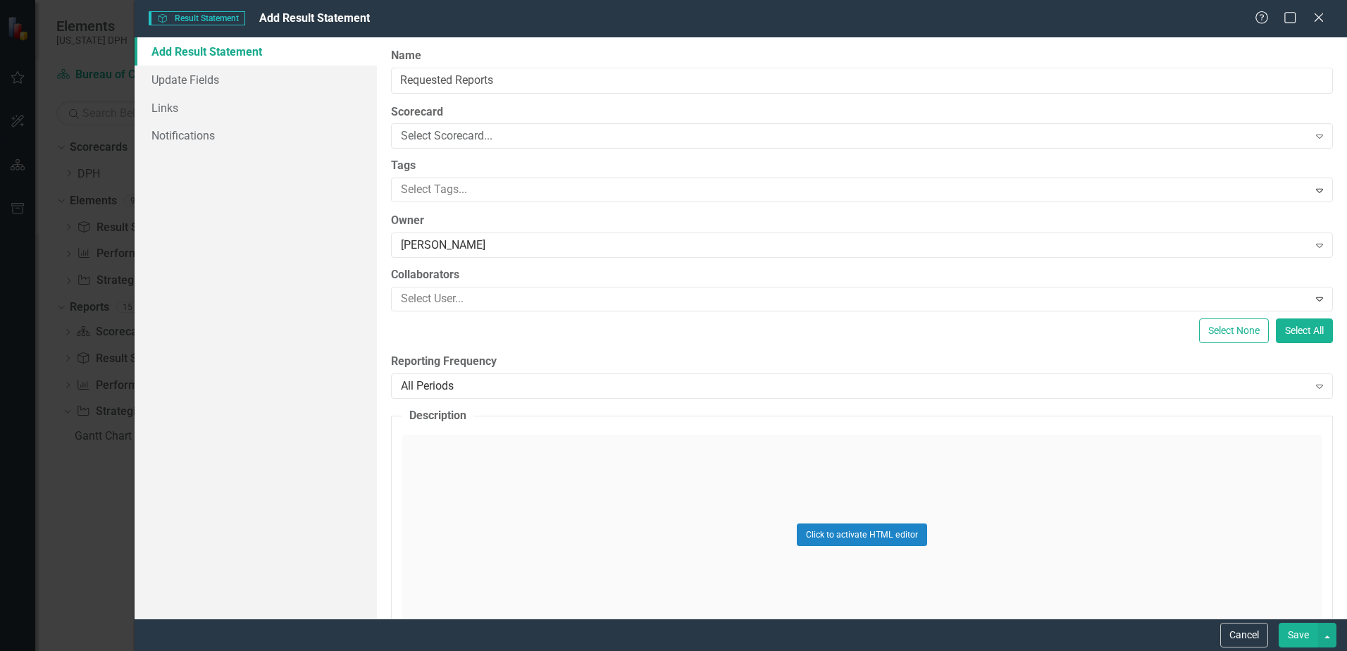
click at [320, 273] on div "Add Result Statement Update Fields Links Notifications" at bounding box center [256, 327] width 242 height 581
click at [1258, 630] on button "Cancel" at bounding box center [1244, 635] width 48 height 25
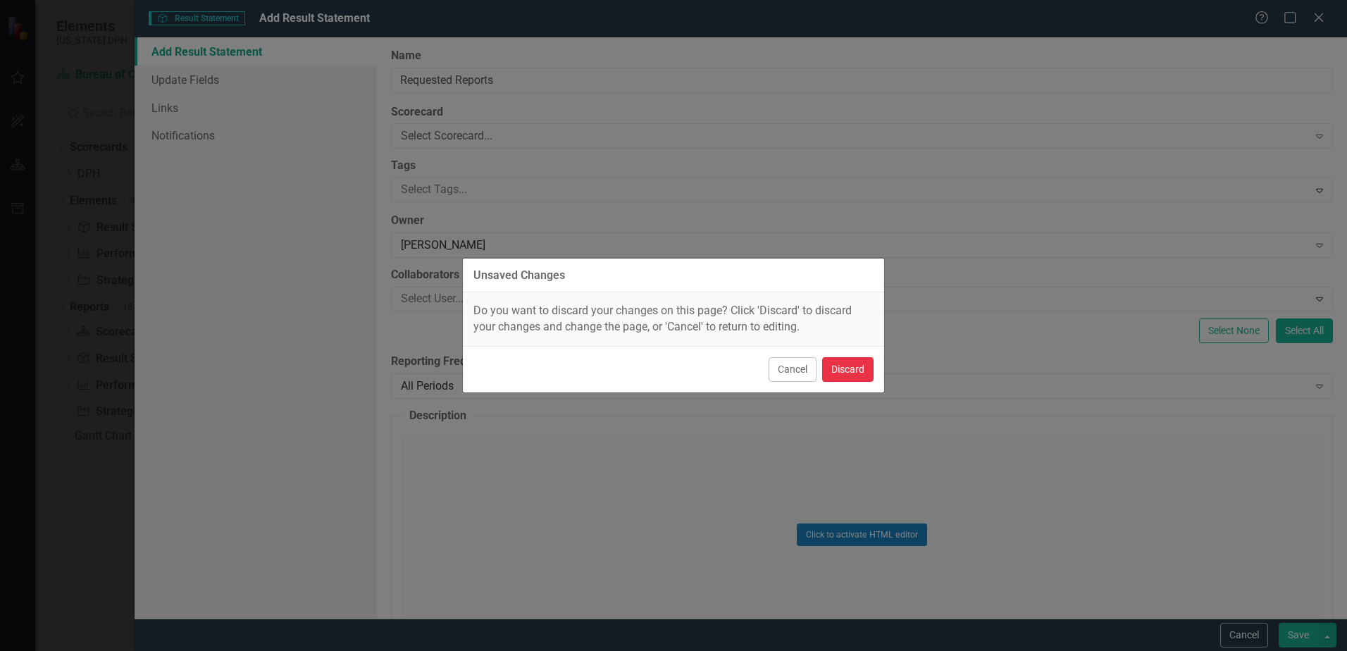
click at [846, 373] on button "Discard" at bounding box center [847, 369] width 51 height 25
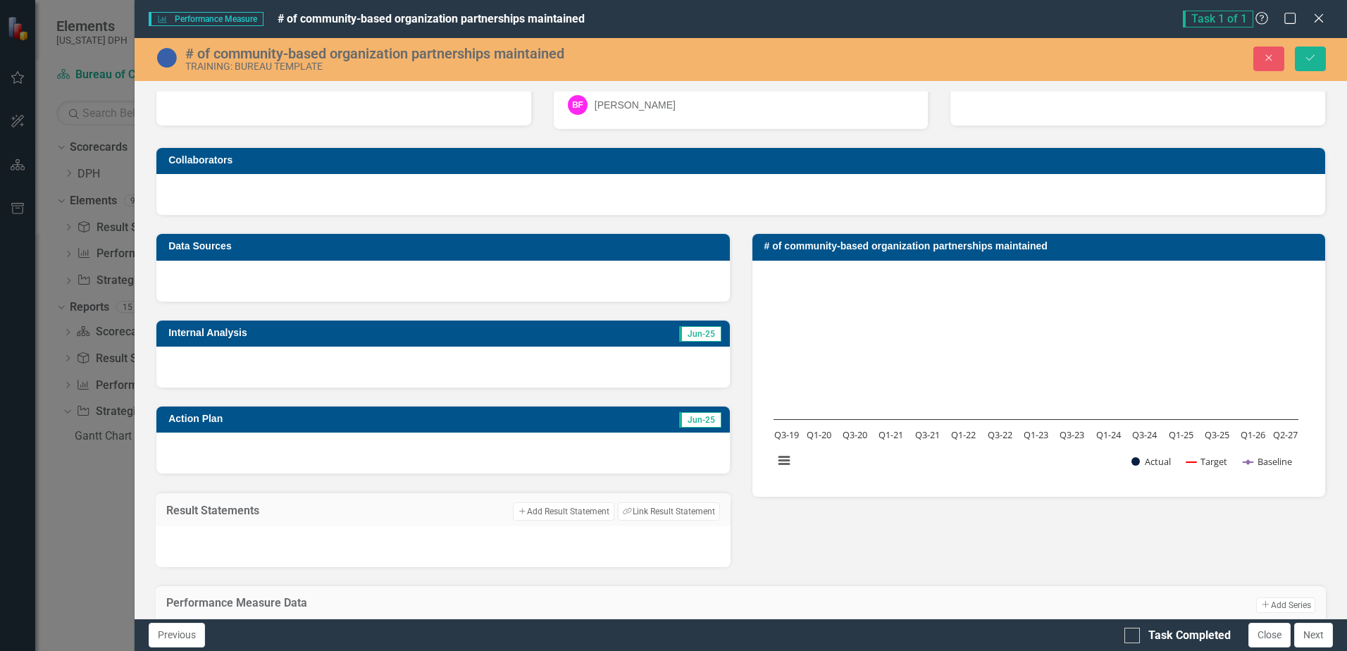
scroll to position [0, 0]
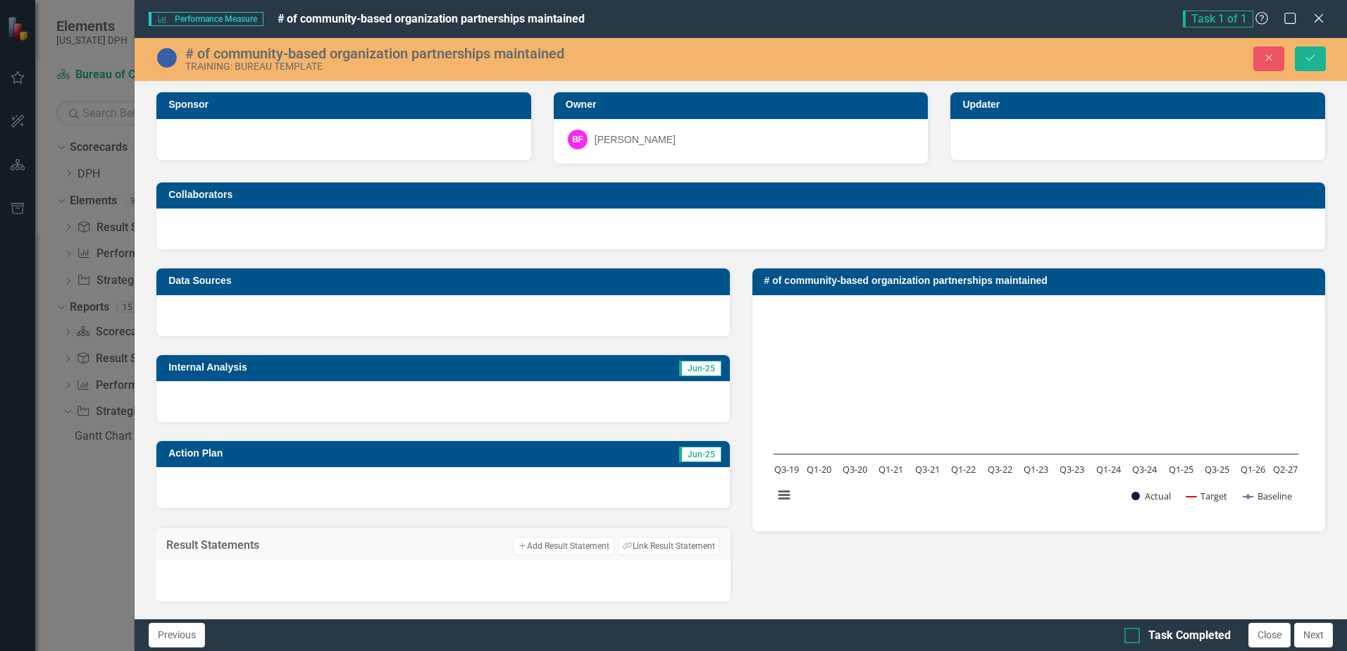
click at [1136, 633] on div at bounding box center [1131, 635] width 15 height 15
click at [1133, 633] on input "Task Completed" at bounding box center [1128, 632] width 9 height 9
checkbox input "true"
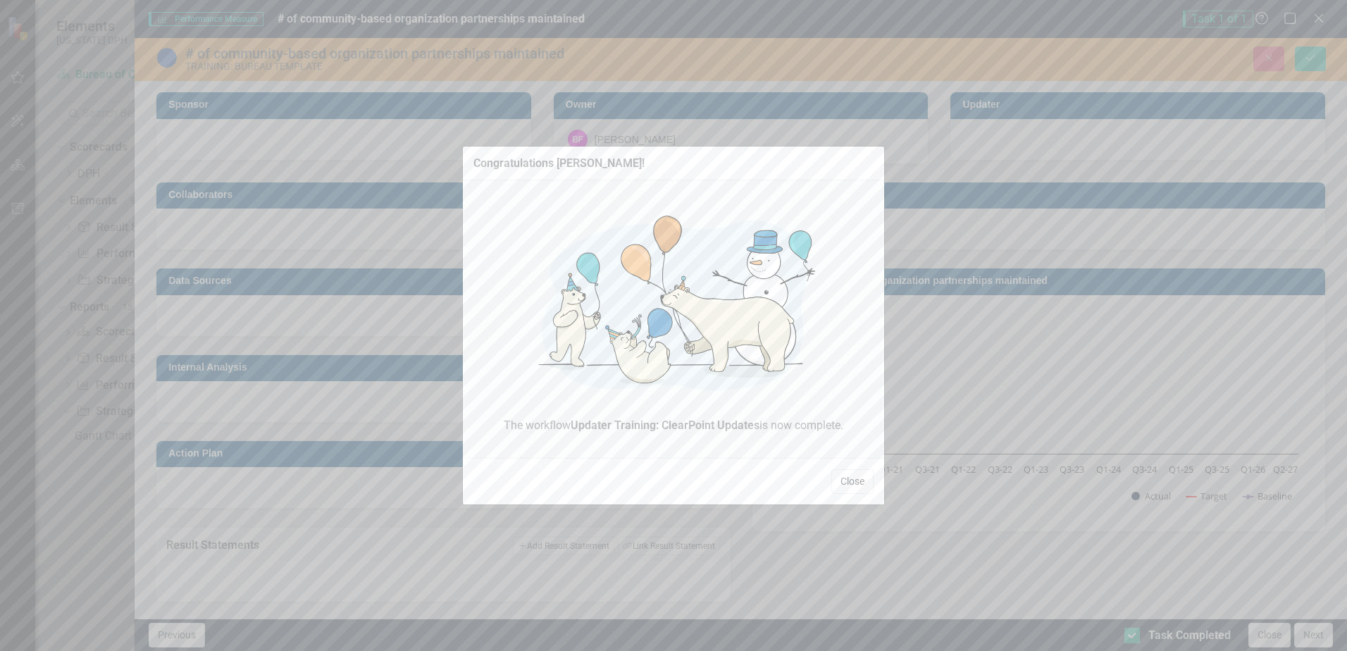
click at [859, 472] on button "Close" at bounding box center [852, 481] width 42 height 25
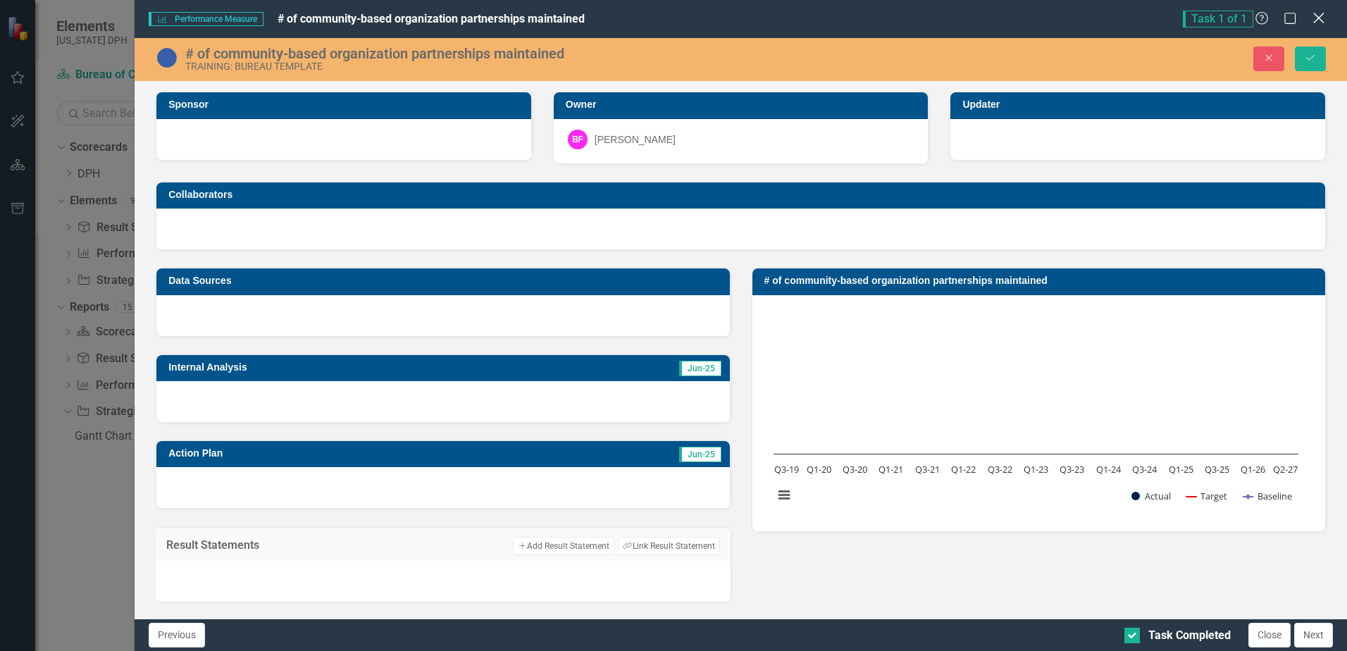
click at [1317, 15] on icon "Close" at bounding box center [1318, 17] width 18 height 13
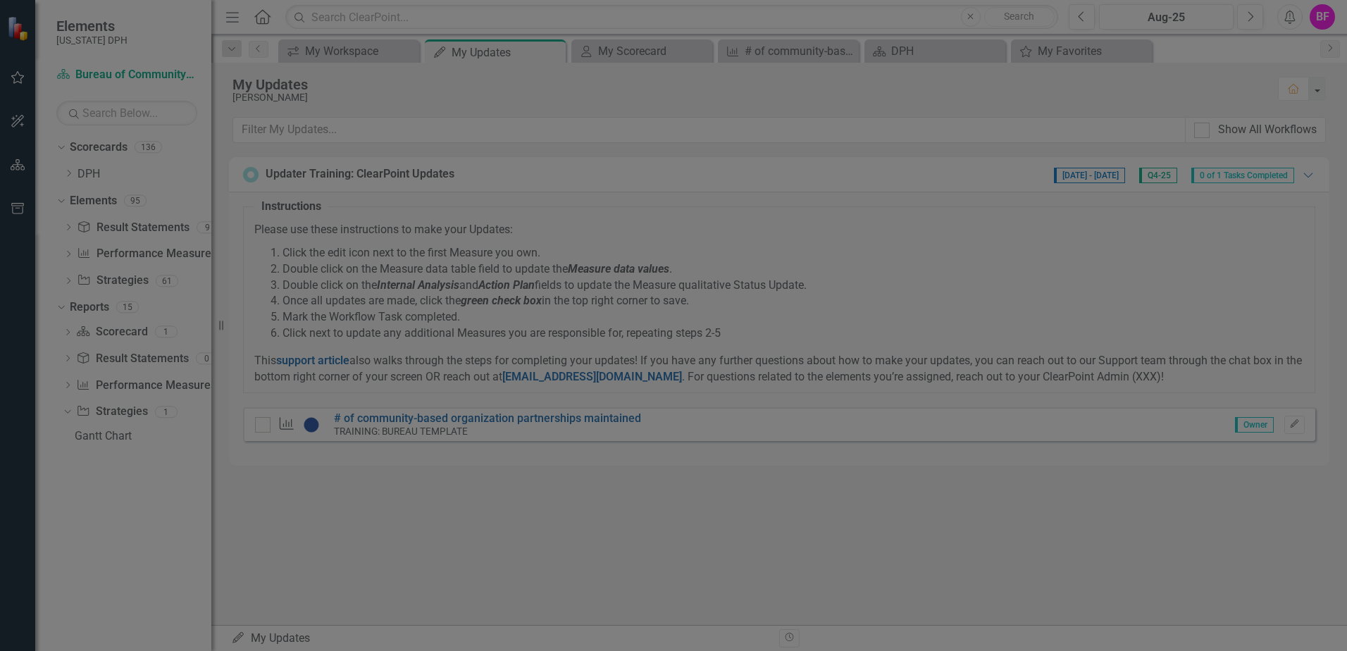
checkbox input "true"
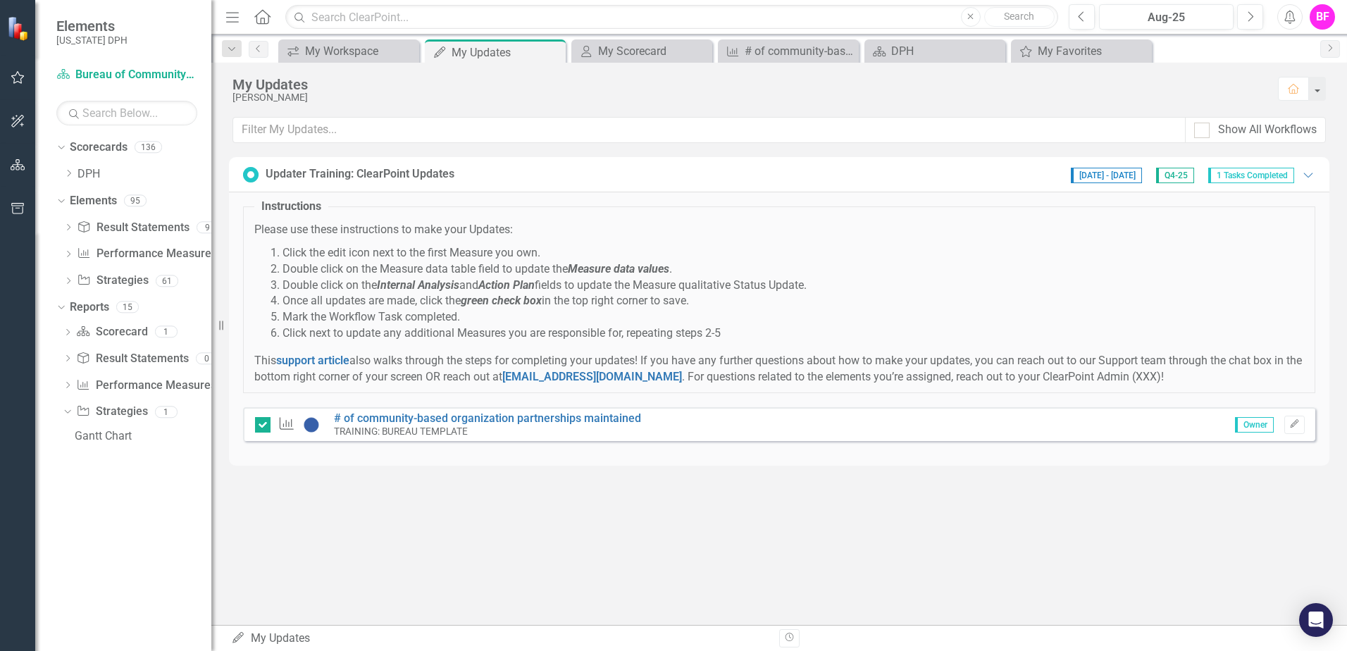
click at [1323, 12] on div "BF" at bounding box center [1321, 16] width 25 height 25
click at [1278, 176] on link "Logout Log Out" at bounding box center [1278, 178] width 111 height 26
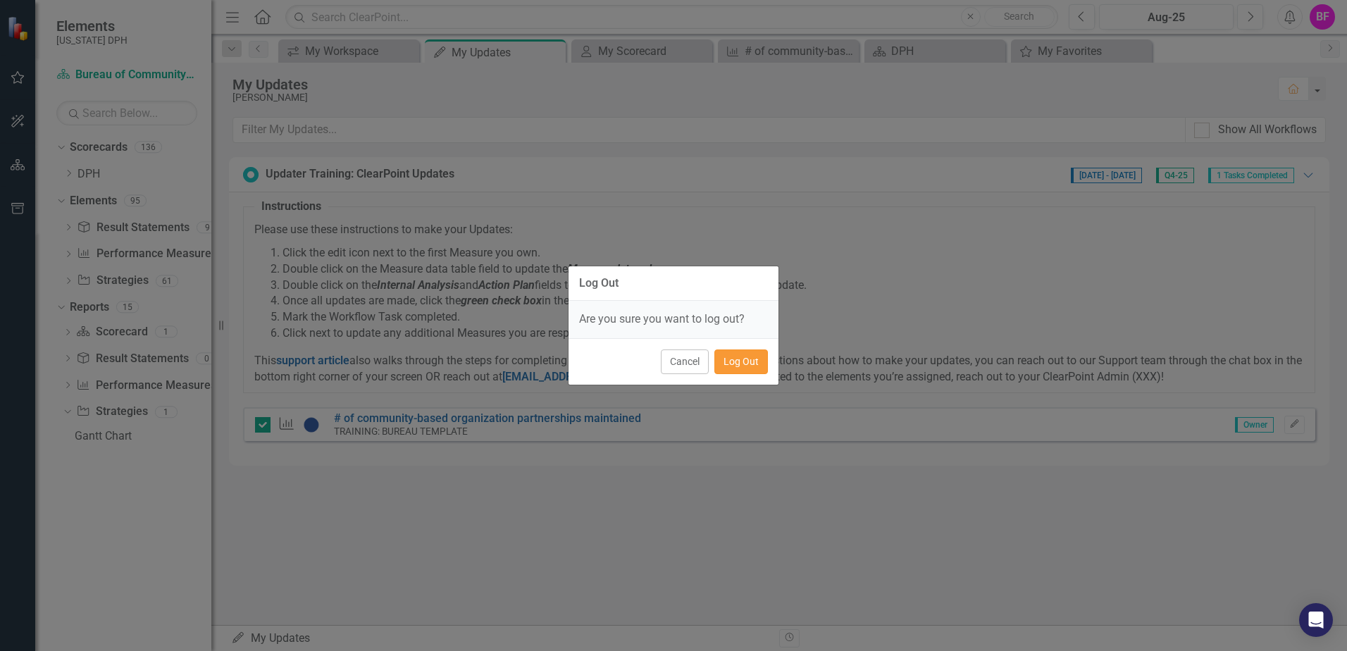
click at [744, 360] on button "Log Out" at bounding box center [741, 361] width 54 height 25
